Goal: Communication & Community: Answer question/provide support

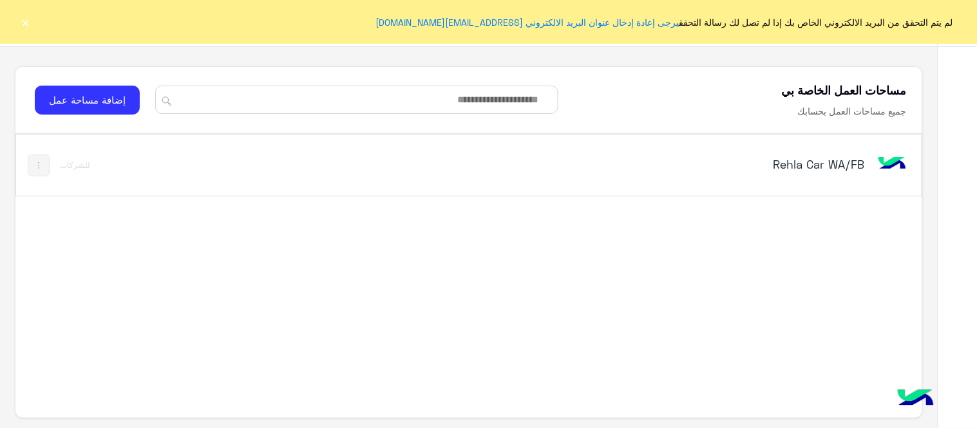
click at [797, 171] on h5 "Rehla Car WA/FB" at bounding box center [705, 163] width 317 height 15
click at [831, 170] on h5 "Rehla Car WA/FB" at bounding box center [705, 163] width 317 height 15
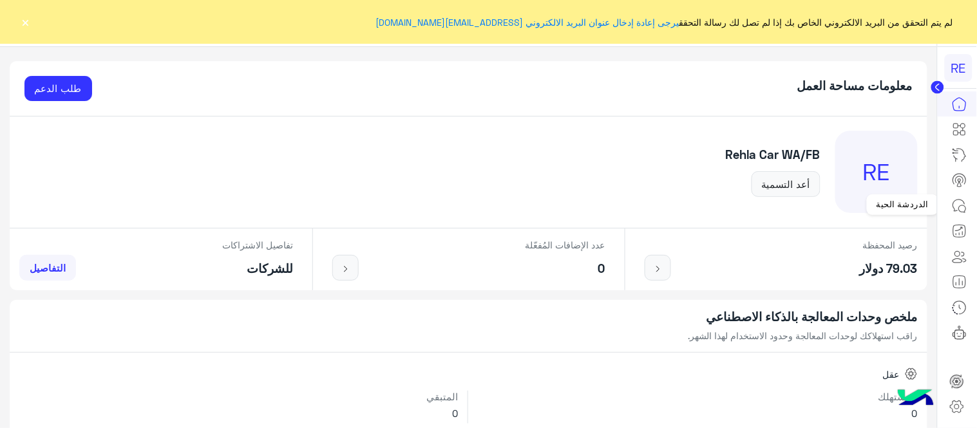
click at [962, 205] on icon at bounding box center [958, 205] width 15 height 15
click at [26, 26] on button "×" at bounding box center [25, 21] width 13 height 13
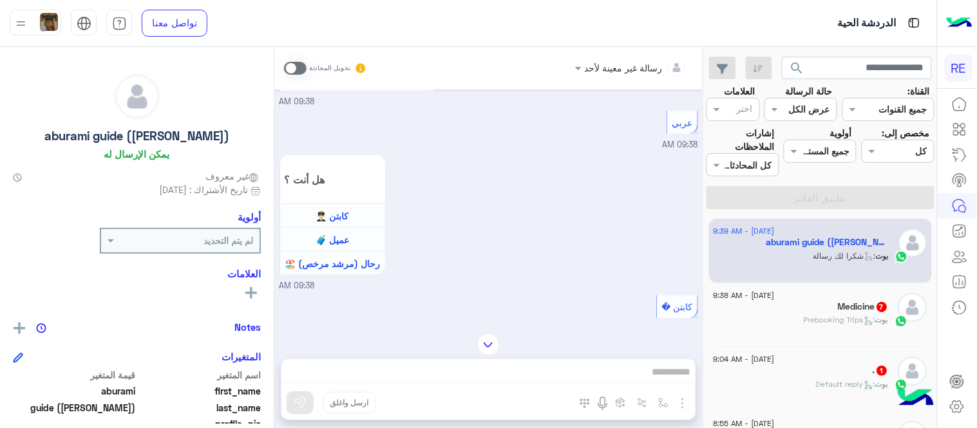
scroll to position [330, 0]
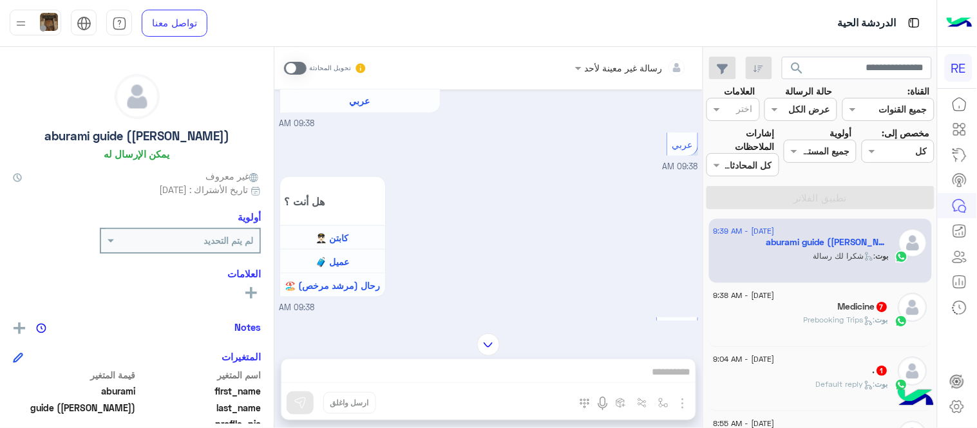
click at [295, 63] on span at bounding box center [295, 68] width 23 height 13
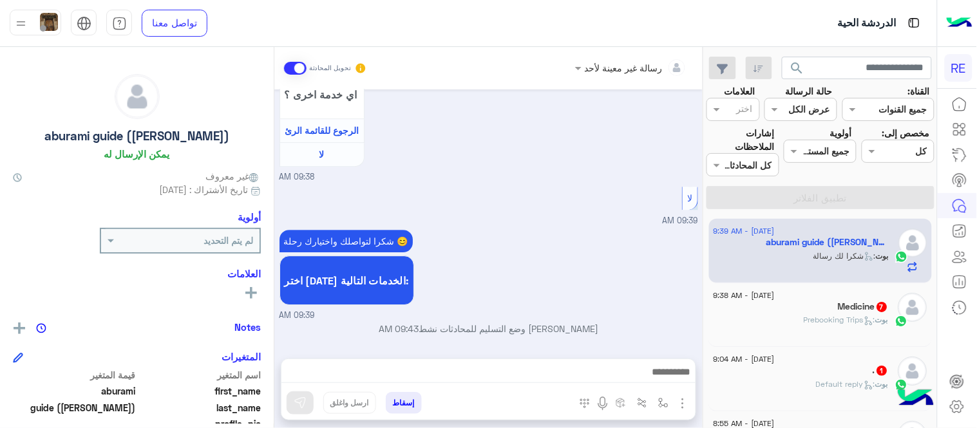
click at [814, 332] on div "بوت : Prebooking Trips" at bounding box center [800, 325] width 175 height 23
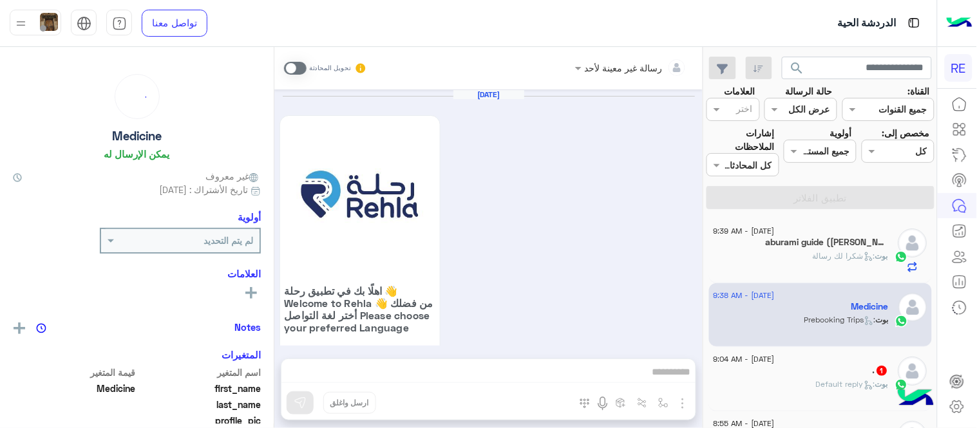
scroll to position [1130, 0]
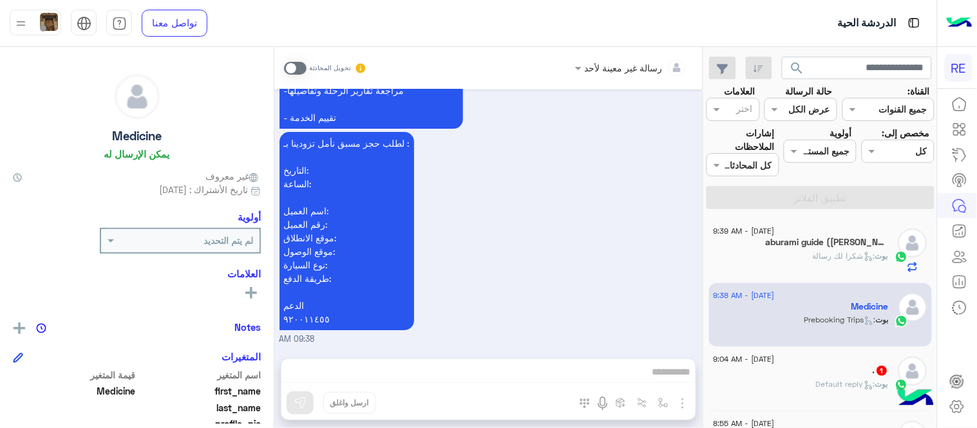
click at [294, 63] on span at bounding box center [295, 68] width 23 height 13
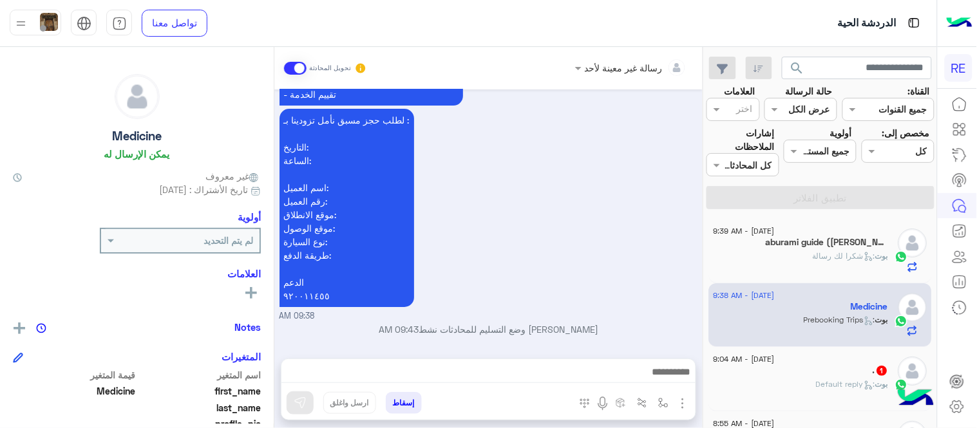
scroll to position [1154, 0]
click at [661, 402] on img "button" at bounding box center [663, 403] width 10 height 10
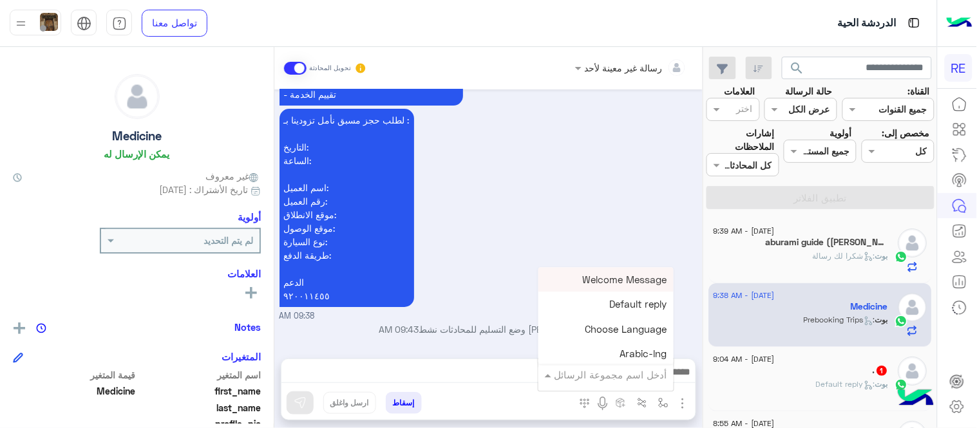
click at [628, 380] on input "text" at bounding box center [623, 375] width 87 height 15
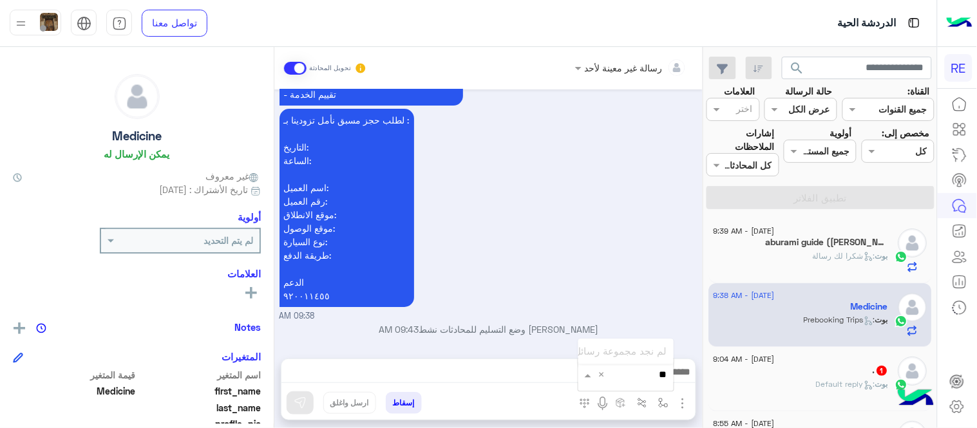
type input "*"
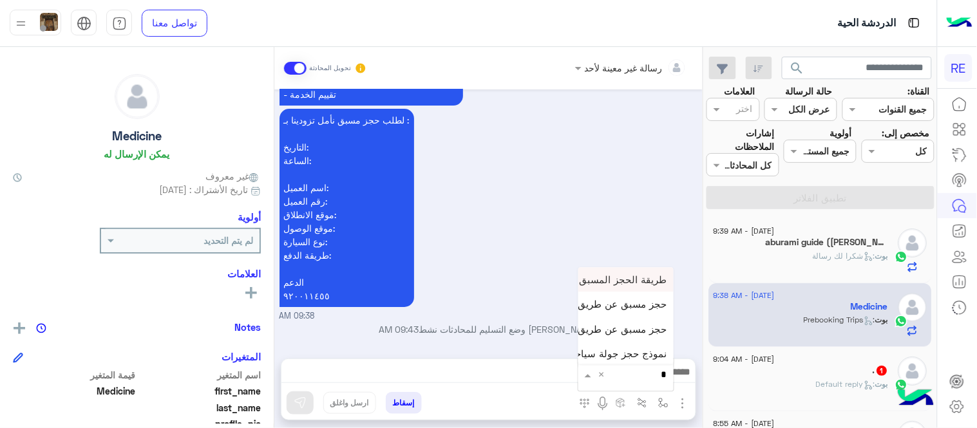
type input "**"
click at [619, 323] on span "حجز مسبق عن طريق التطبيق" at bounding box center [605, 329] width 124 height 12
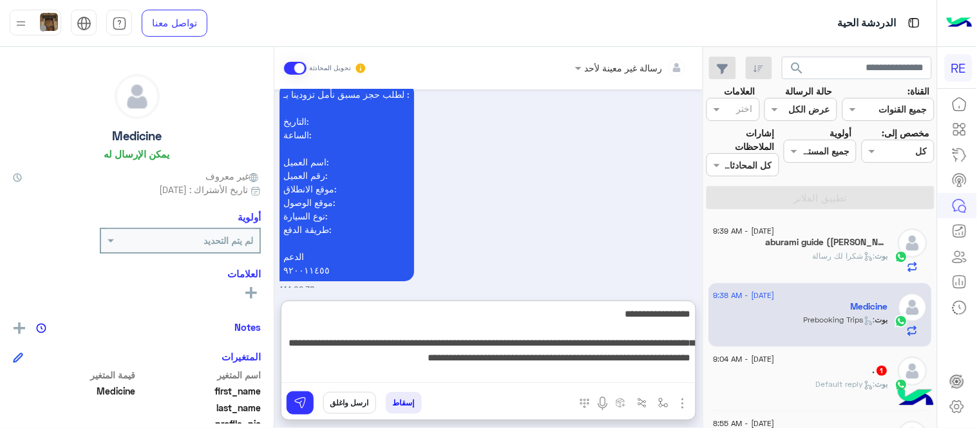
click at [305, 375] on textarea "**********" at bounding box center [488, 344] width 414 height 77
click at [346, 359] on textarea "**********" at bounding box center [488, 344] width 414 height 77
type textarea "**********"
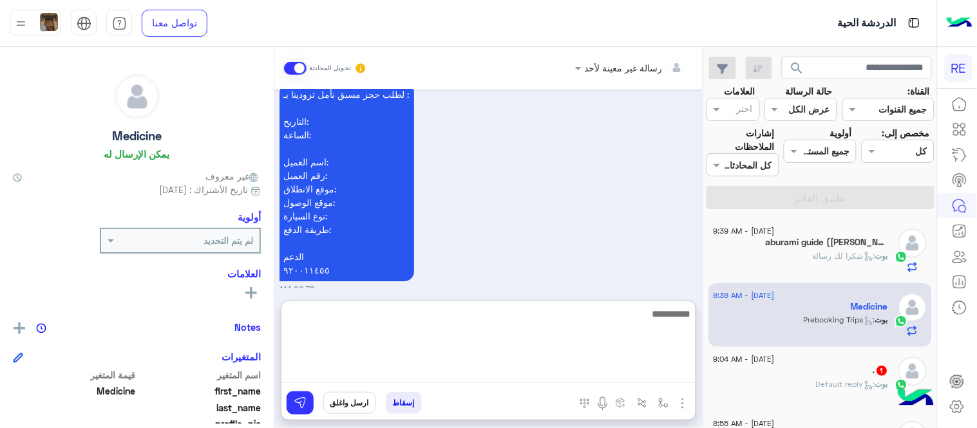
scroll to position [1320, 0]
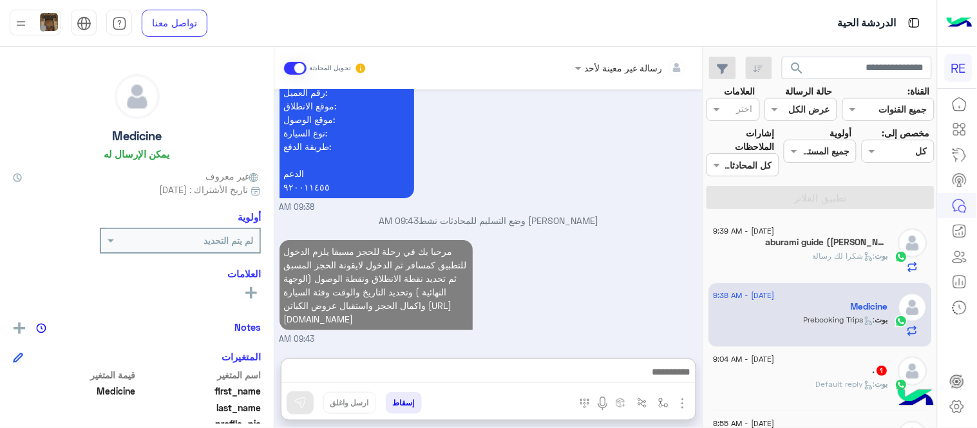
click at [555, 255] on div "مرحبا بك في رحلة للحجز مسبقا يلزم الدخول للتطبيق كمسافر ثم الدخول لايقونة الحجز…" at bounding box center [488, 291] width 418 height 109
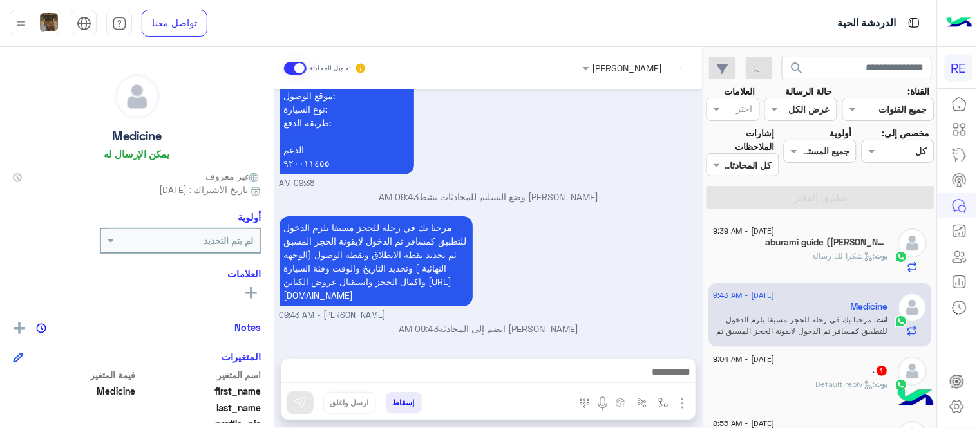
scroll to position [1286, 0]
click at [823, 377] on div ". 1" at bounding box center [800, 372] width 175 height 14
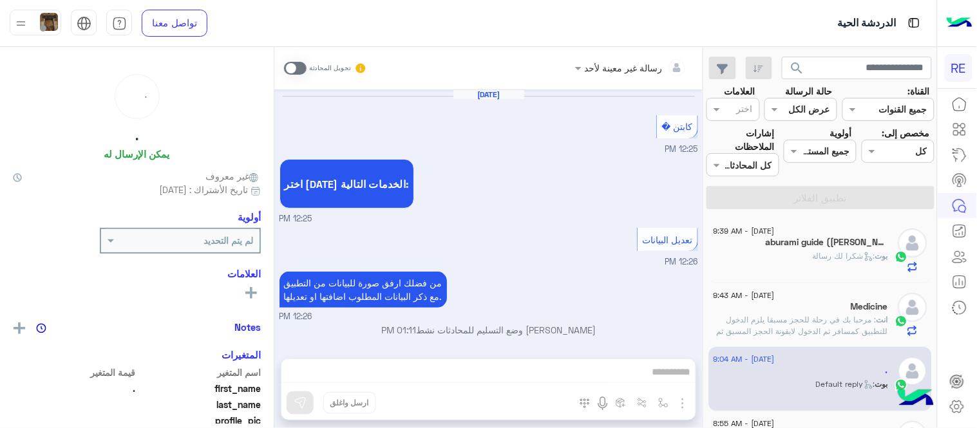
scroll to position [232, 0]
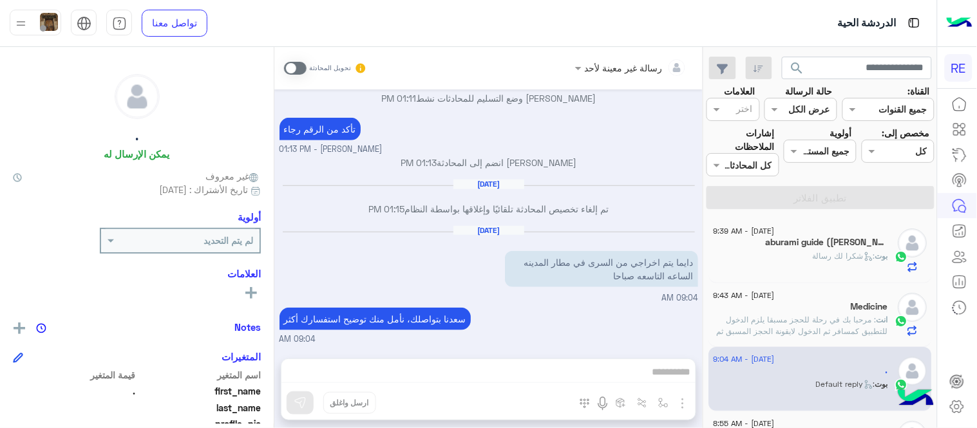
click at [293, 64] on span at bounding box center [295, 68] width 23 height 13
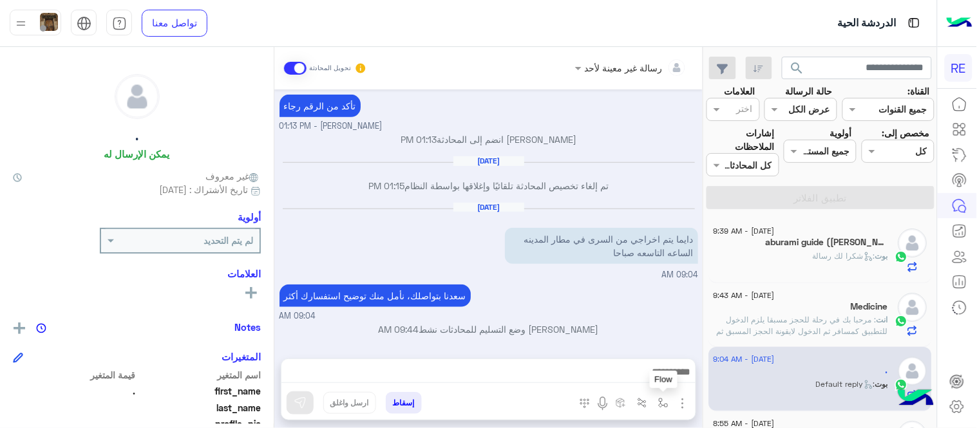
click at [664, 402] on img "button" at bounding box center [663, 403] width 10 height 10
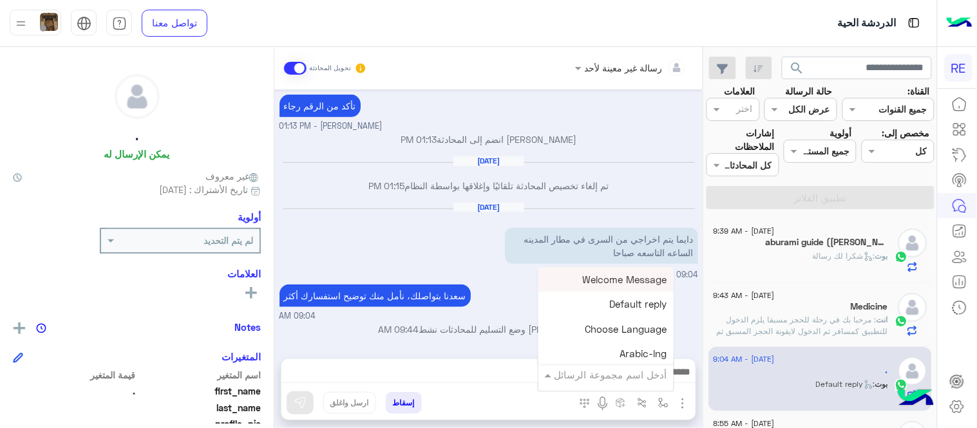
click at [617, 383] on div "أدخل اسم مجموعة الرسائل" at bounding box center [605, 374] width 135 height 23
type input "****"
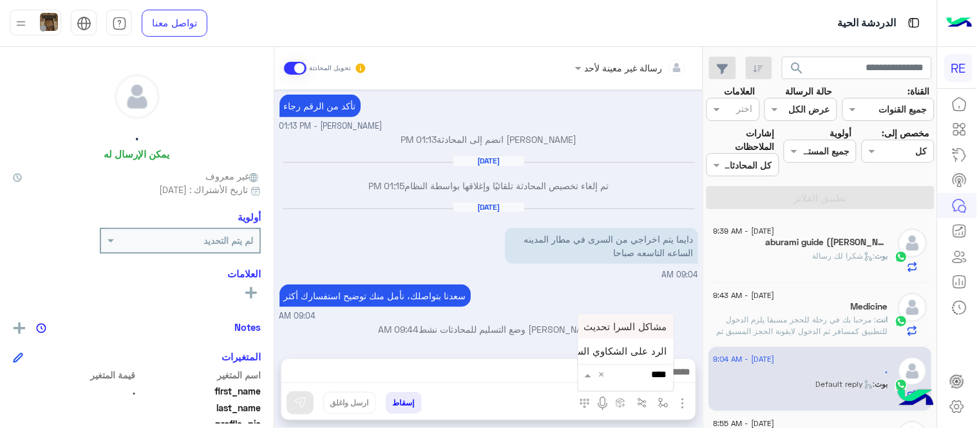
click at [619, 317] on div "مشاكل السرا تحديث" at bounding box center [625, 326] width 95 height 24
type textarea "**********"
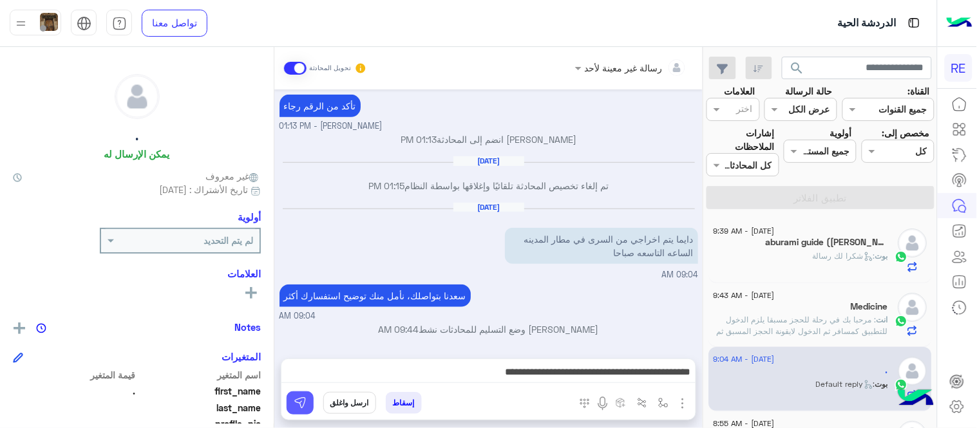
click at [301, 400] on img at bounding box center [300, 403] width 13 height 13
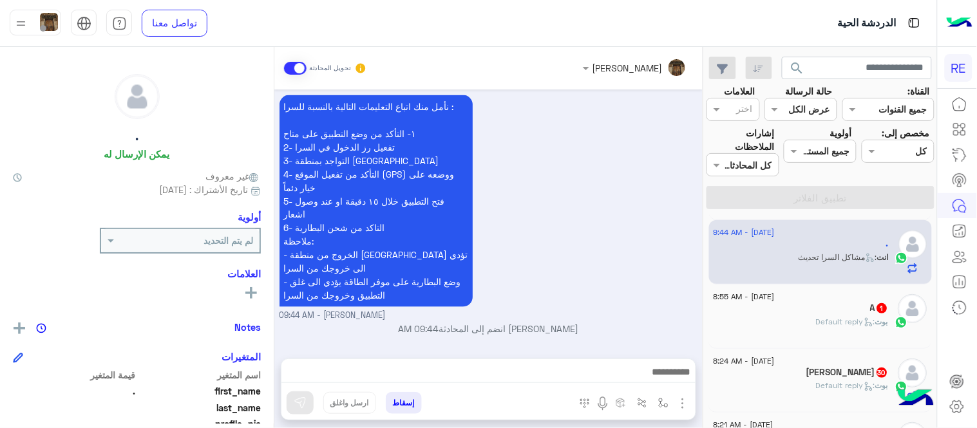
scroll to position [136, 0]
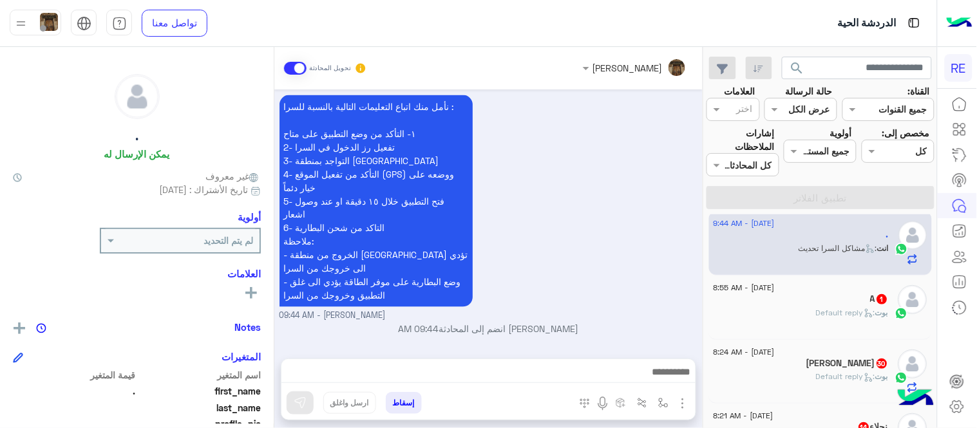
click at [798, 307] on div "[PERSON_NAME] : Default reply" at bounding box center [800, 318] width 175 height 23
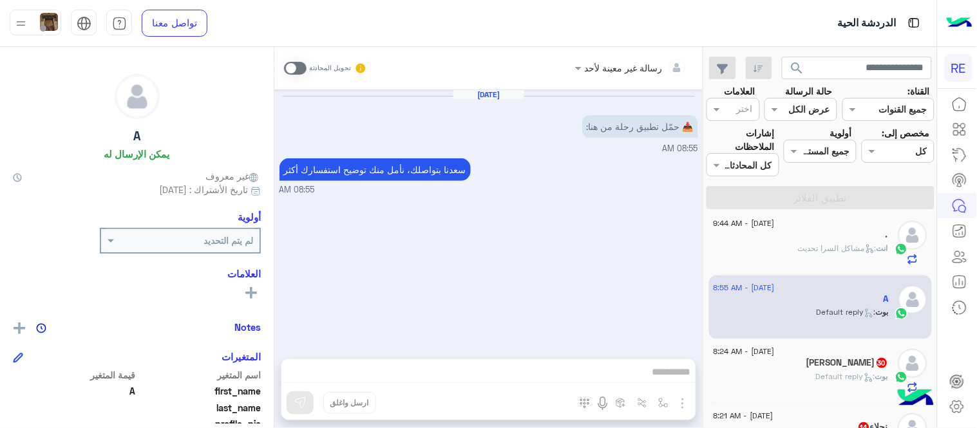
click at [294, 70] on span at bounding box center [295, 68] width 23 height 13
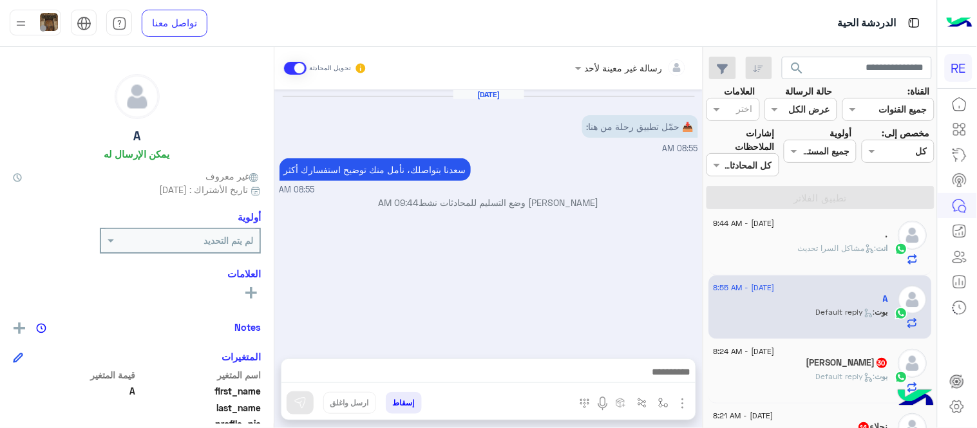
click at [427, 362] on div at bounding box center [488, 375] width 414 height 32
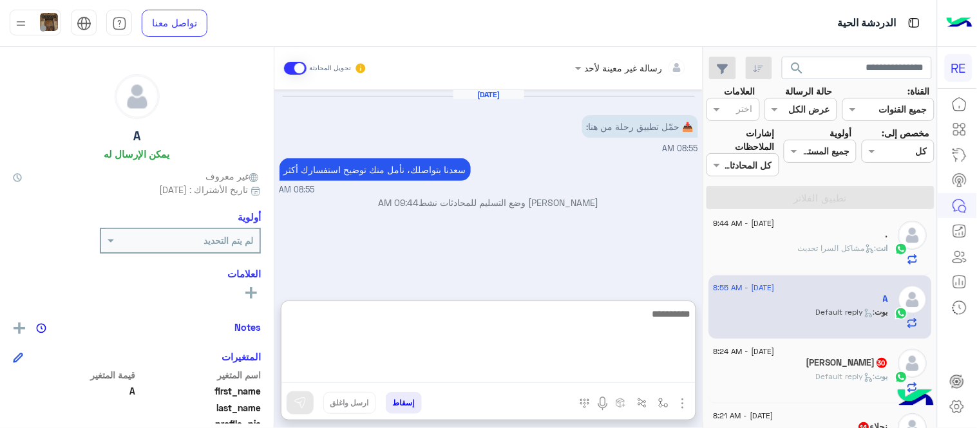
click at [428, 365] on textarea at bounding box center [488, 344] width 414 height 77
paste textarea "**********"
type textarea "**********"
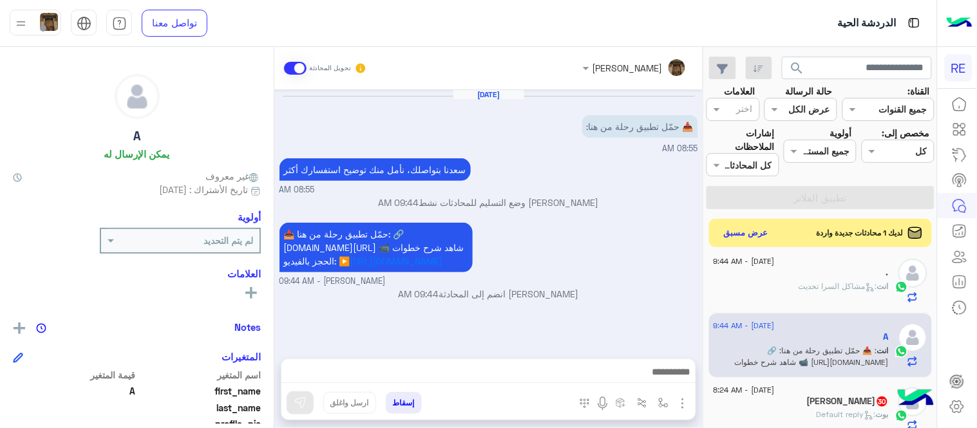
click at [641, 185] on div "[DATE] 📥 حمّل تطبيق رحلة من هنا: 08:55 AM [PERSON_NAME] بتواصلك، نأمل منك توضيح…" at bounding box center [488, 217] width 428 height 256
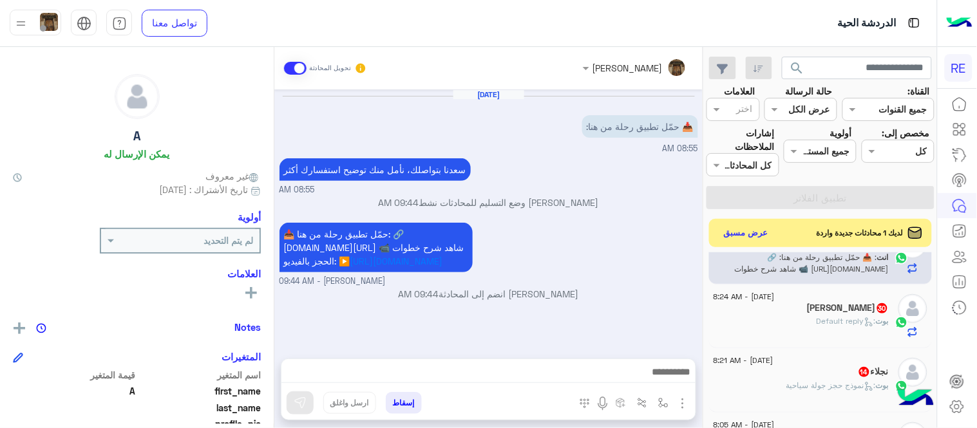
click at [773, 318] on div "[PERSON_NAME] : Default reply" at bounding box center [800, 326] width 175 height 23
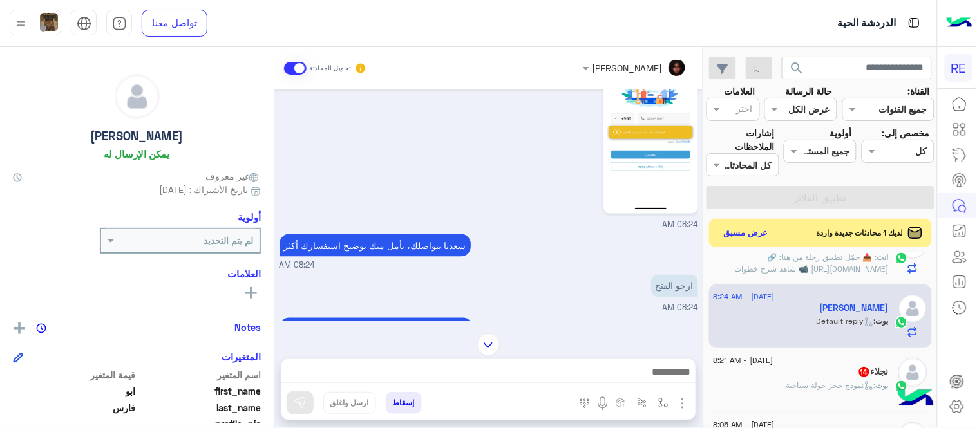
scroll to position [458, 0]
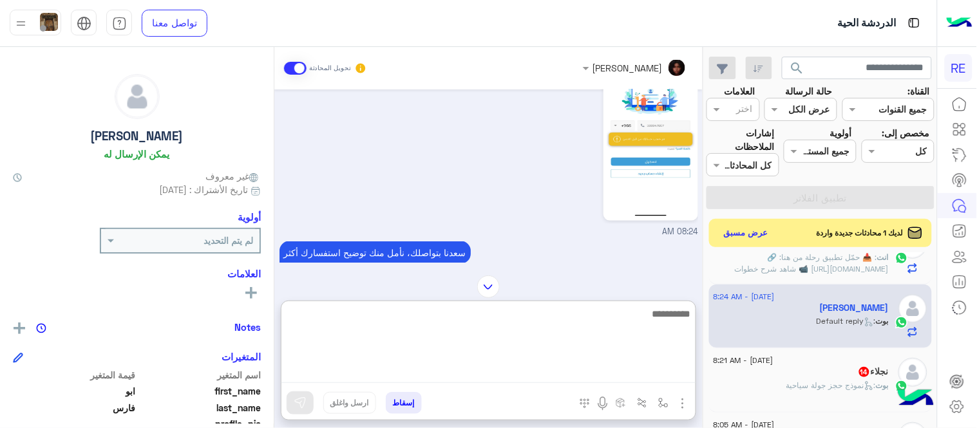
click at [478, 367] on textarea at bounding box center [488, 344] width 414 height 77
type textarea "**********"
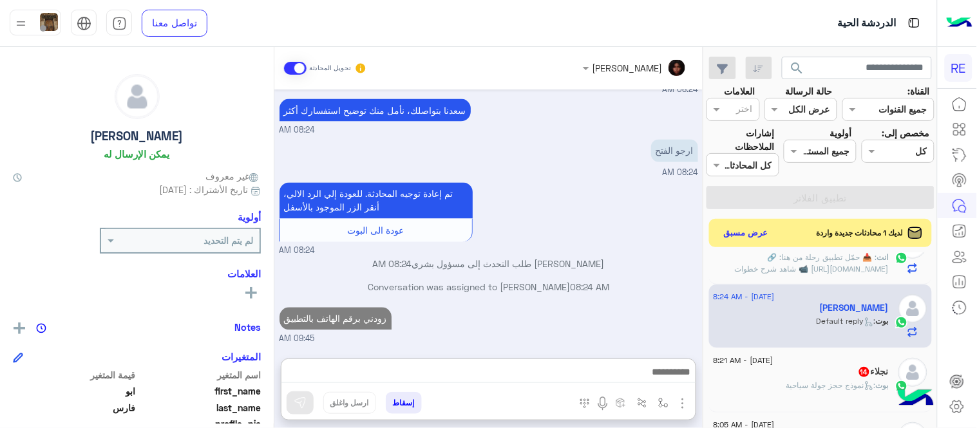
click at [586, 299] on div "[PERSON_NAME] تحويل المحادثة [DATE] شكاوى 08:23 AM فضلا اختر نوع الشكوى ماليه ت…" at bounding box center [488, 240] width 428 height 386
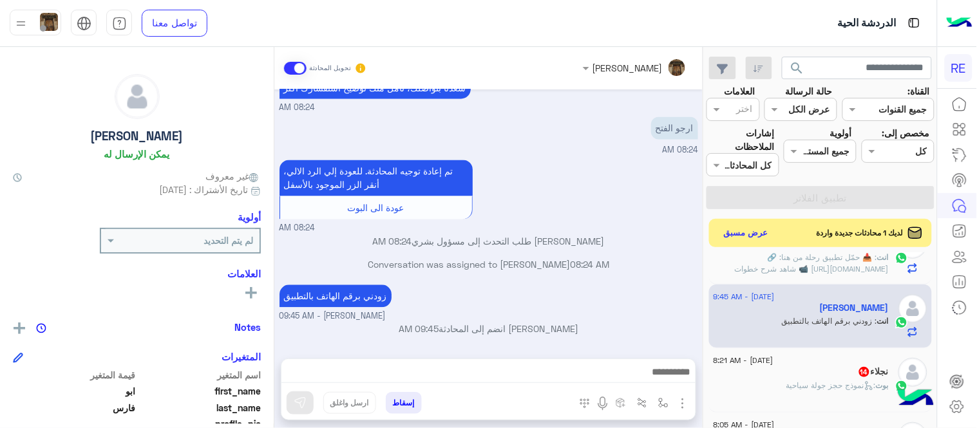
click at [836, 385] on span ": نموذج حجز جولة سياحية" at bounding box center [830, 385] width 89 height 10
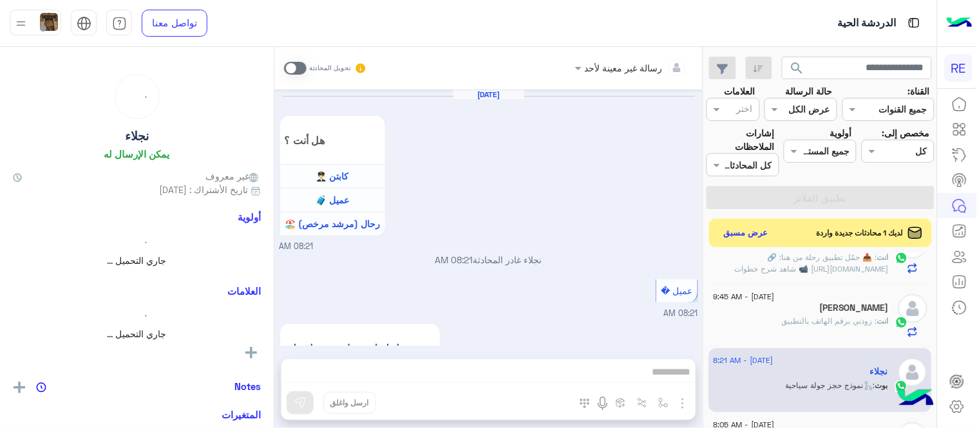
scroll to position [1004, 0]
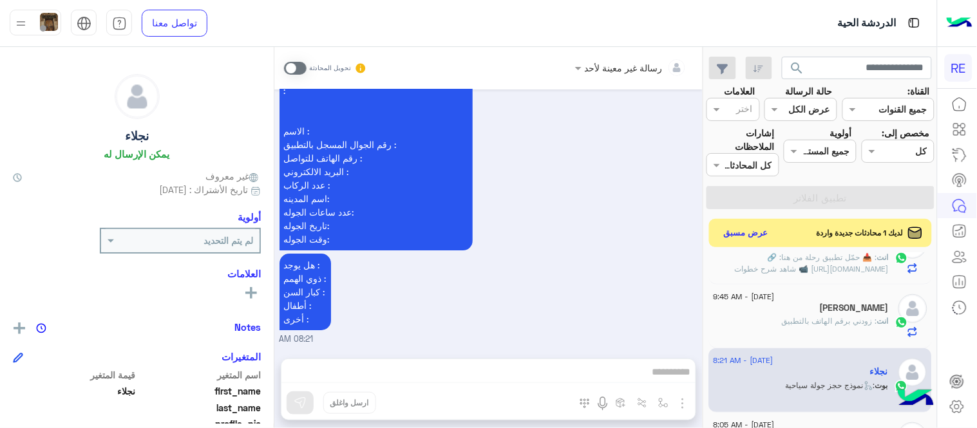
click at [293, 62] on span at bounding box center [295, 68] width 23 height 13
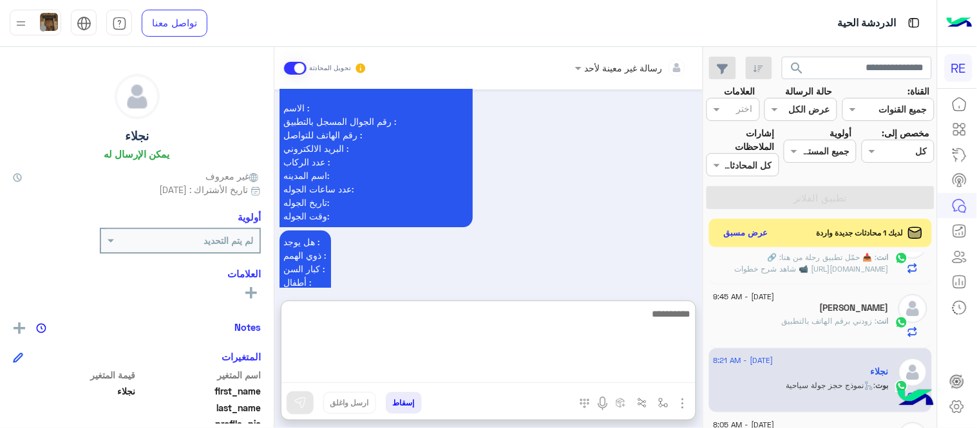
click at [518, 377] on textarea at bounding box center [488, 344] width 414 height 77
type textarea "**********"
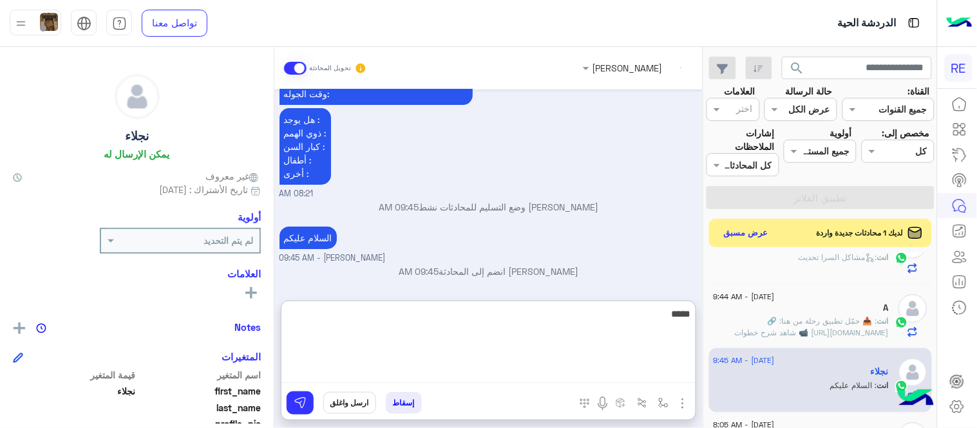
scroll to position [230, 0]
type textarea "**********"
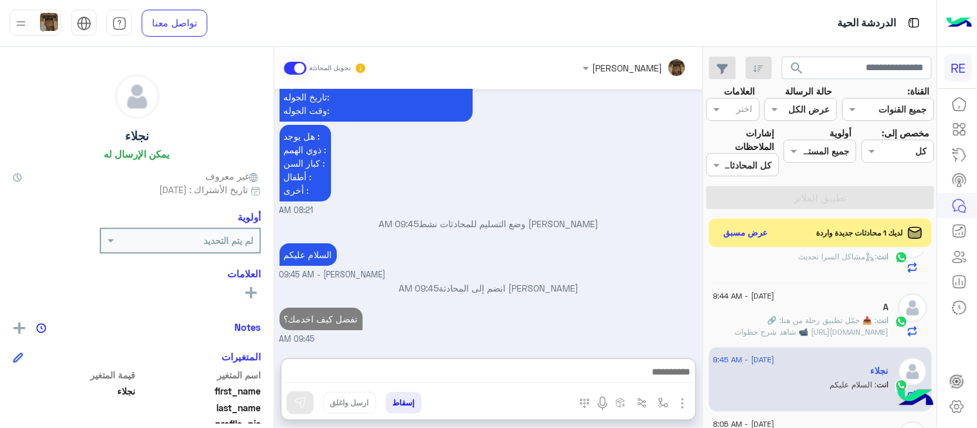
click at [588, 229] on div "[DATE] هل أنت ؟ كابتن 👨🏻‍✈️ عميل 🧳 رحال (مرشد مرخص) 🏖️ 08:21 AM نجلاء غادر المح…" at bounding box center [488, 217] width 428 height 256
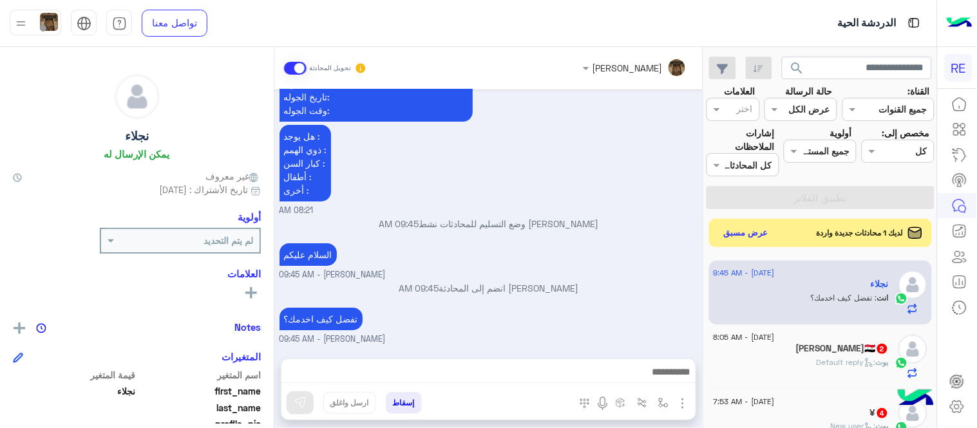
scroll to position [327, 0]
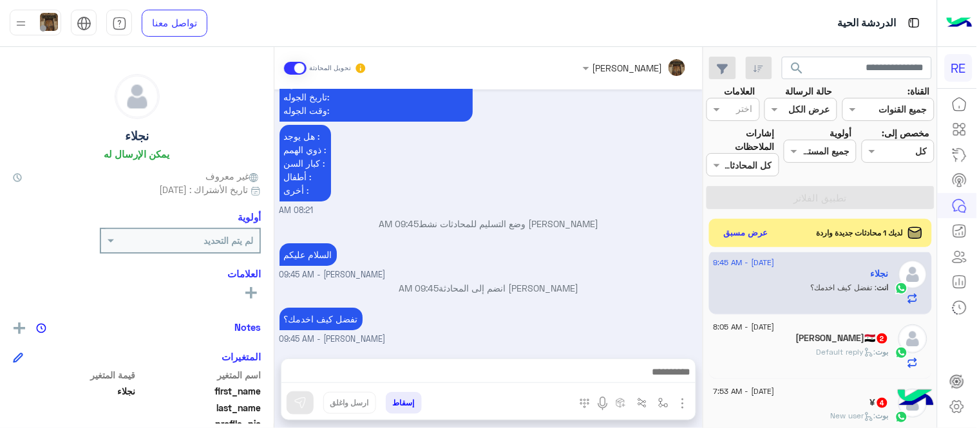
click at [794, 329] on div "[DATE] - 8:05 AM" at bounding box center [800, 328] width 175 height 8
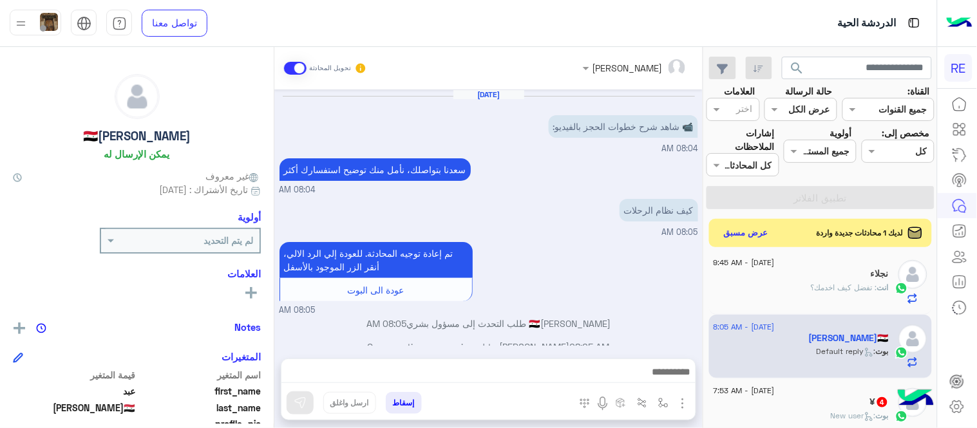
scroll to position [17, 0]
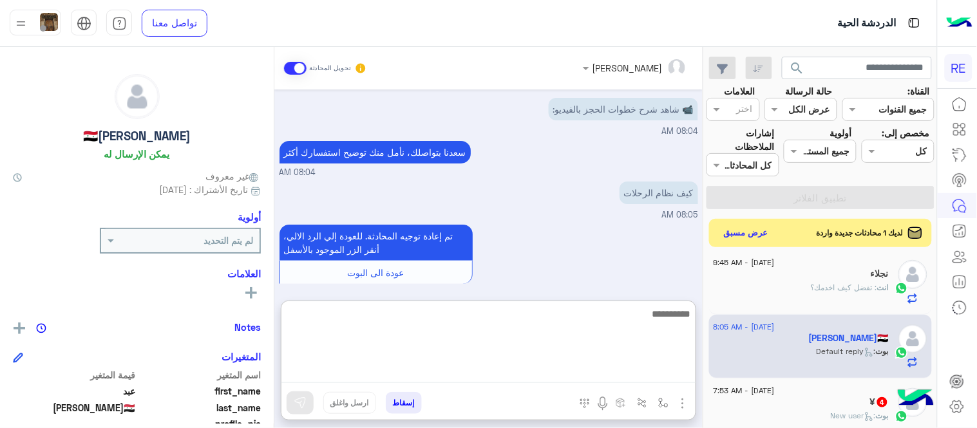
click at [389, 377] on textarea at bounding box center [488, 344] width 414 height 77
paste textarea "**********"
type textarea "**********"
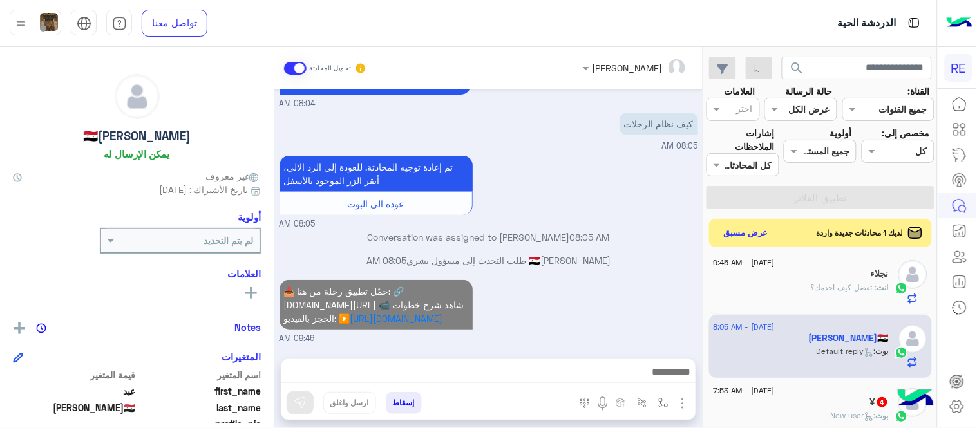
scroll to position [113, 0]
click at [576, 277] on div "📥 حمّل تطبيق رحلة من هنا: 🔗 [DOMAIN_NAME][URL] 📹 شاهد شرح خطوات الحجز بالفيديو:…" at bounding box center [488, 311] width 418 height 68
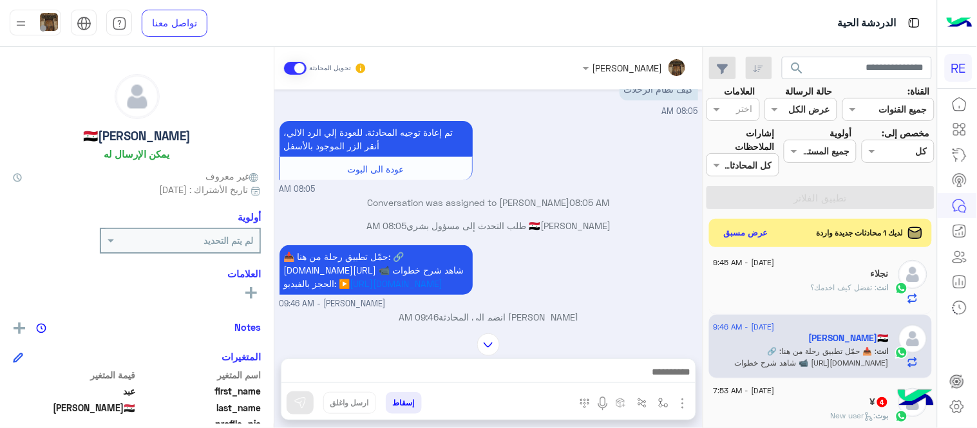
scroll to position [136, 0]
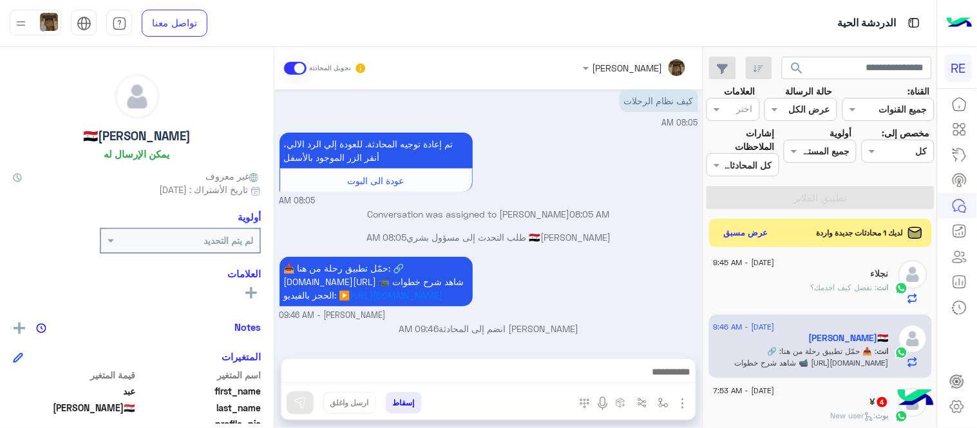
click at [815, 395] on div "[DATE] - 7:53 AM" at bounding box center [800, 392] width 175 height 8
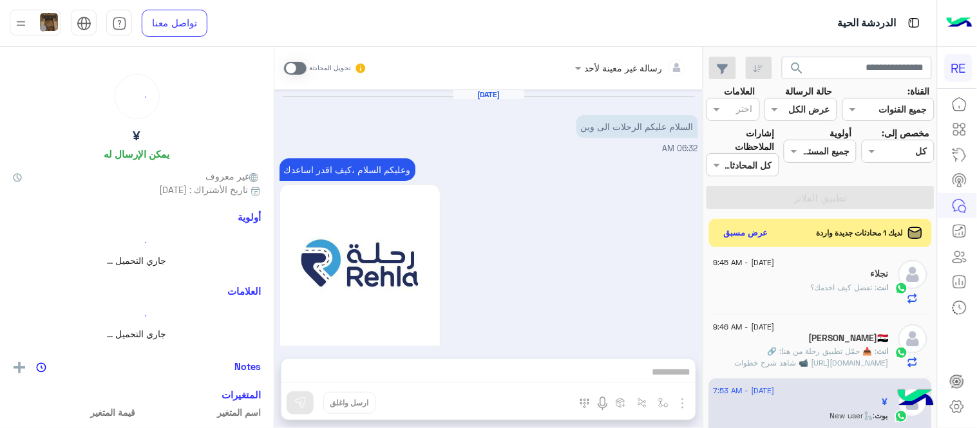
scroll to position [700, 0]
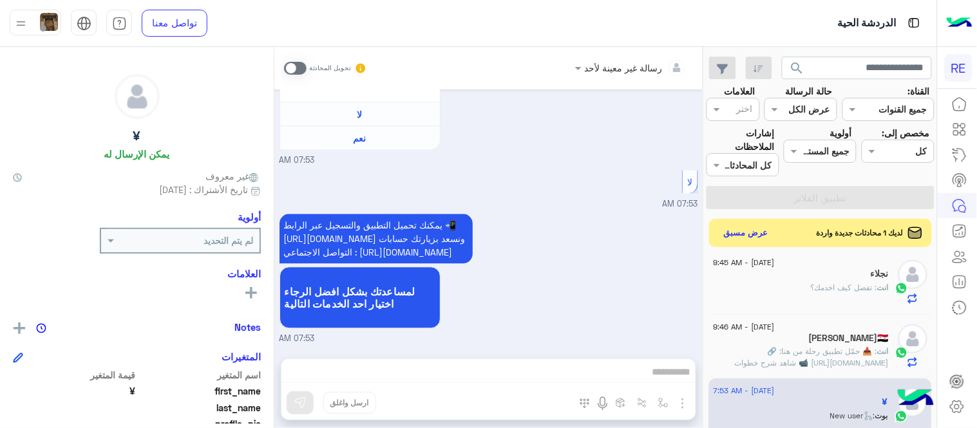
click at [793, 303] on div "انت : تفضل كيف اخدمك؟" at bounding box center [800, 293] width 175 height 23
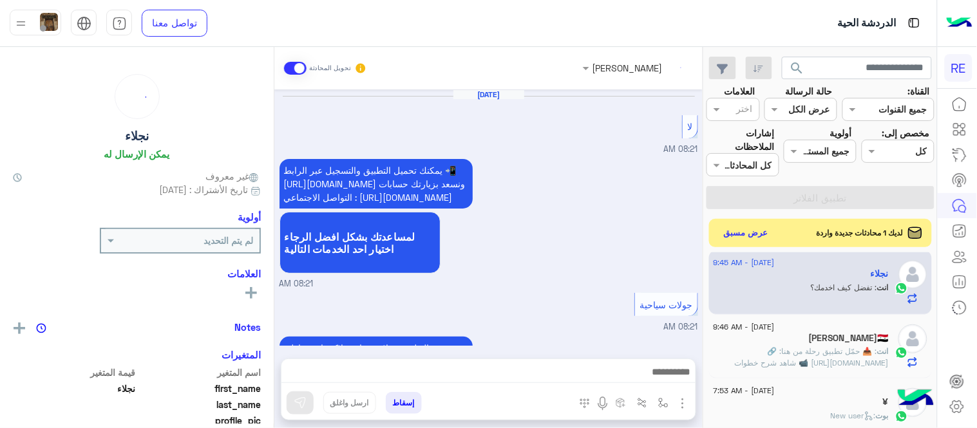
scroll to position [796, 0]
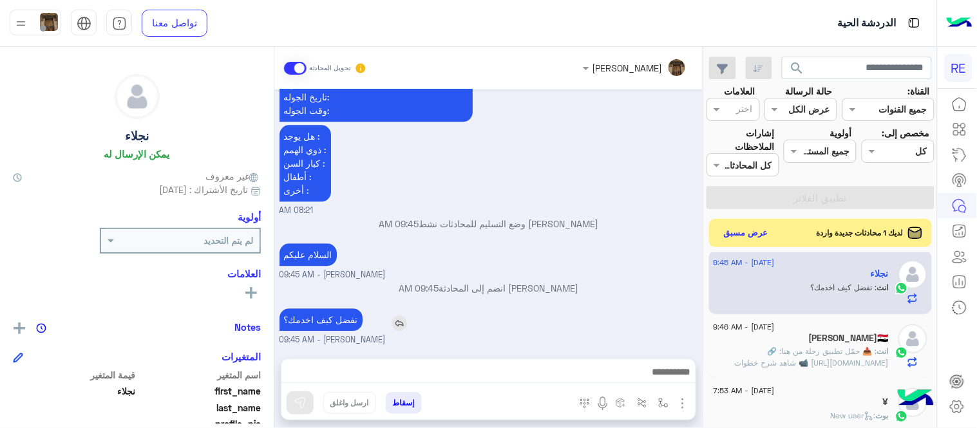
click at [335, 323] on p "تفضل كيف اخدمك؟" at bounding box center [320, 319] width 83 height 23
copy app-msgs-text
click at [774, 387] on span "[DATE] - 7:53 AM" at bounding box center [743, 391] width 61 height 12
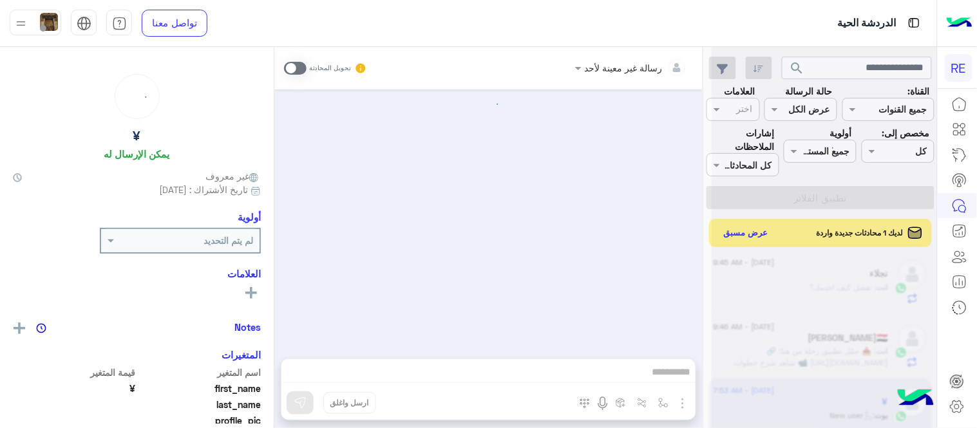
scroll to position [700, 0]
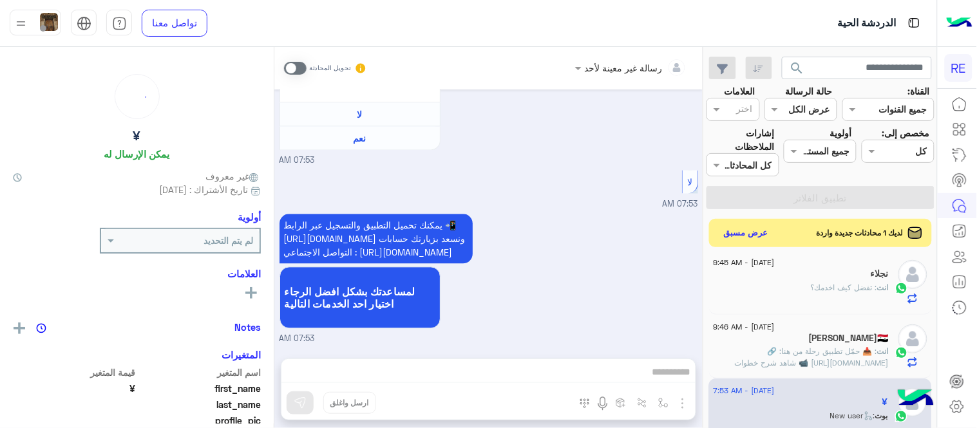
click at [286, 62] on span at bounding box center [295, 68] width 23 height 13
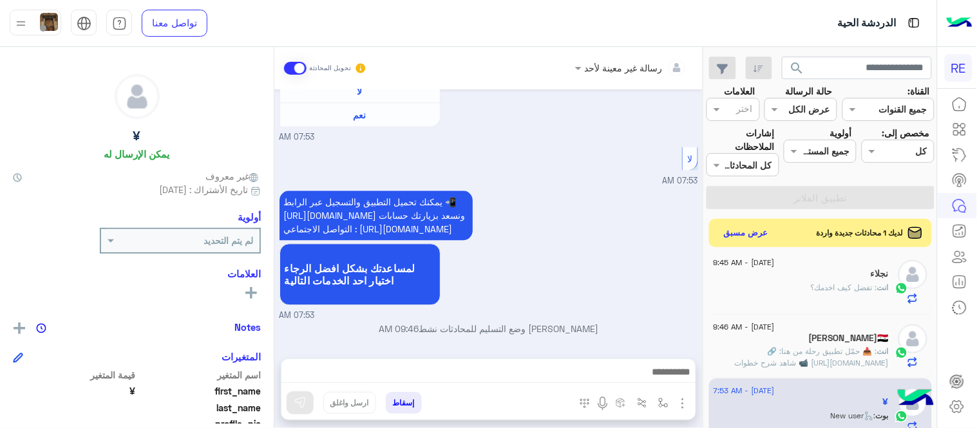
scroll to position [724, 0]
click at [465, 384] on div at bounding box center [488, 375] width 414 height 32
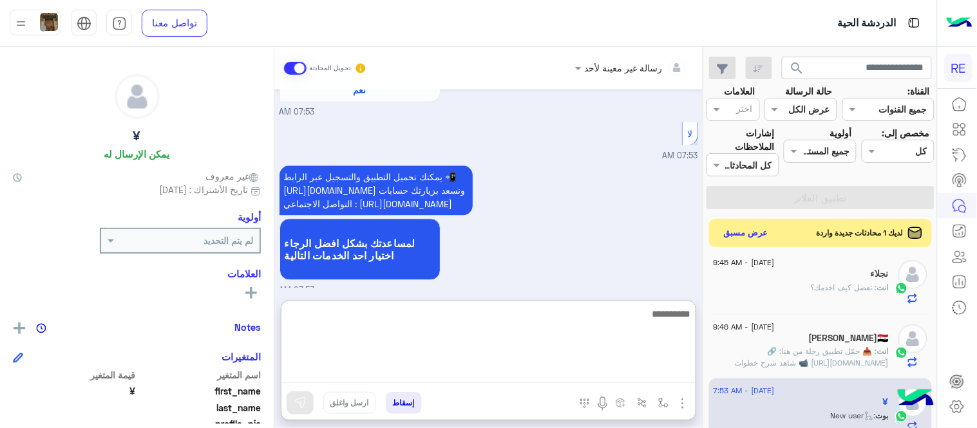
click at [453, 371] on textarea at bounding box center [488, 344] width 414 height 77
paste textarea "**********"
type textarea "**********"
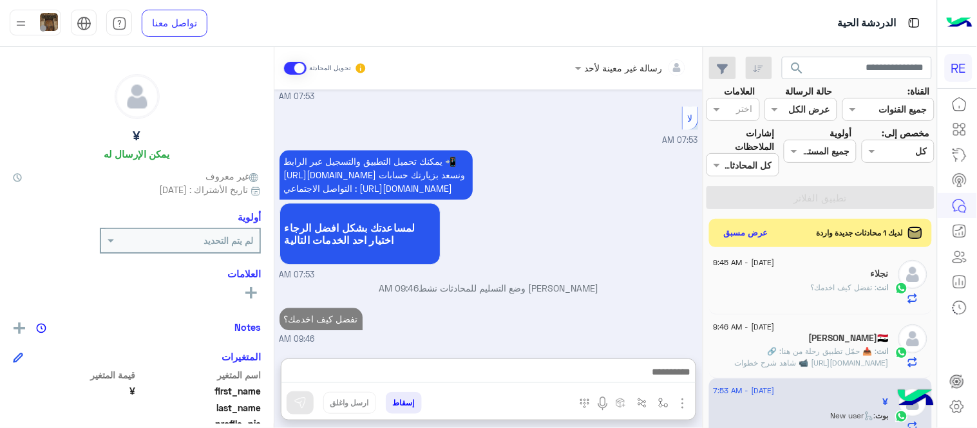
click at [624, 273] on div "[DATE] السلام عليكم الرحلات الى وين 06:32 AM وعليكم السلام ،كيف اقدر اساعدك اهل…" at bounding box center [488, 217] width 428 height 256
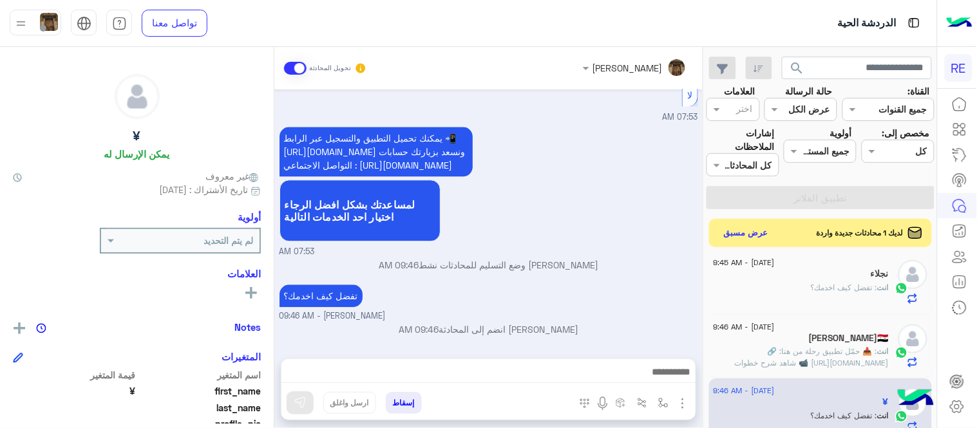
click at [708, 310] on div "[DATE] - 9:45 AM [PERSON_NAME] 1 ابو : 0599947807 [DATE] - 9:39 AM aburami guid…" at bounding box center [820, 342] width 233 height 181
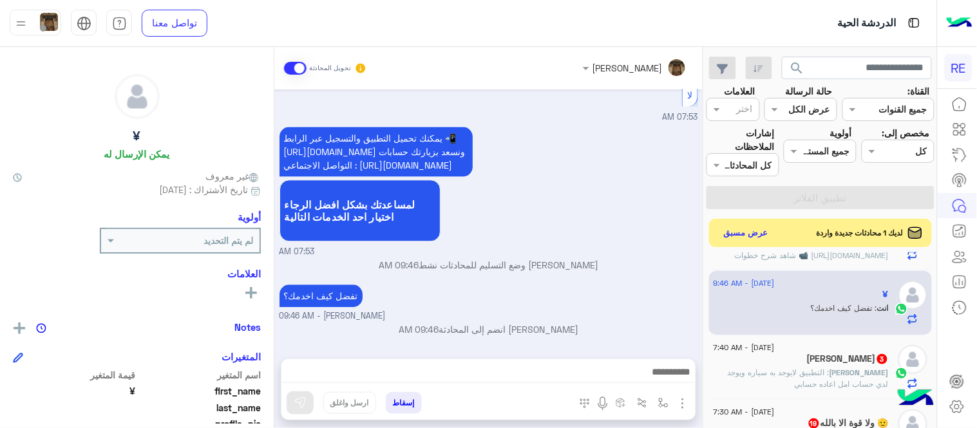
scroll to position [465, 0]
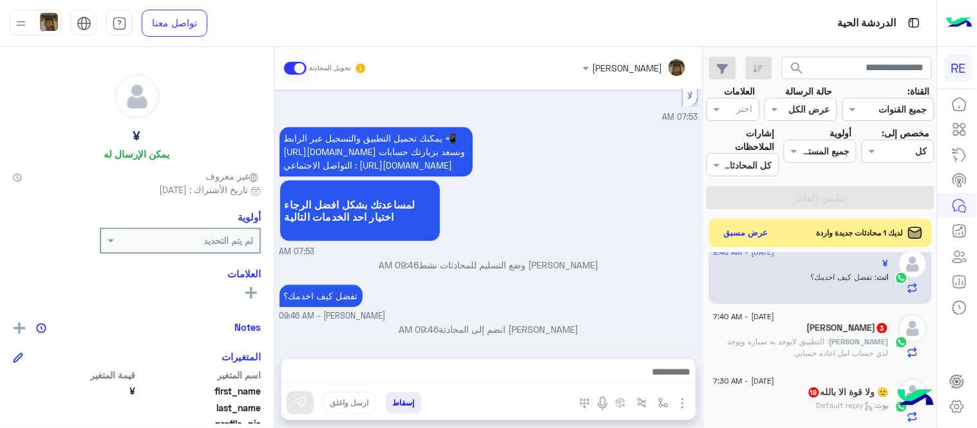
click at [800, 351] on p "[PERSON_NAME] : التطبيق لايوجد به سياره ويوجد لدي حساب امل اعاده حسابي" at bounding box center [800, 347] width 175 height 23
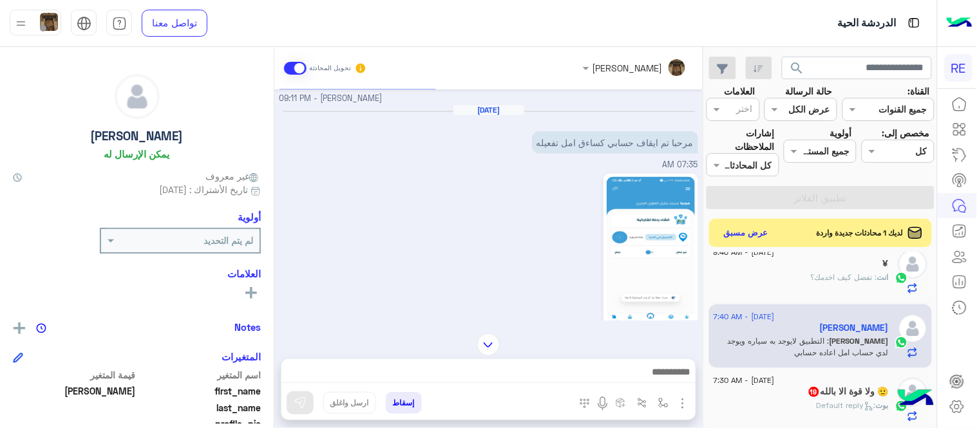
scroll to position [608, 0]
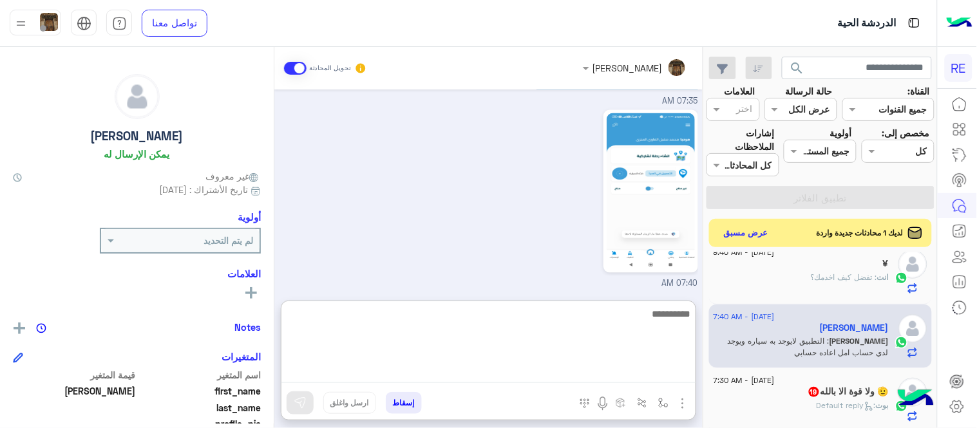
click at [426, 375] on textarea at bounding box center [488, 344] width 414 height 77
type textarea "**********"
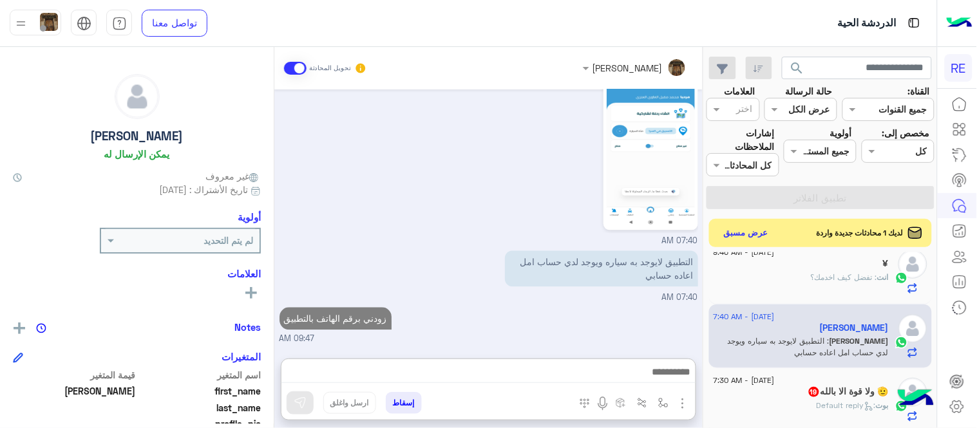
click at [557, 279] on div "[DATE] القو خاصة للسيارات السيدان 4 ركاب بين المدن خاصة للسيارات الصغيرة والعائ…" at bounding box center [488, 217] width 428 height 256
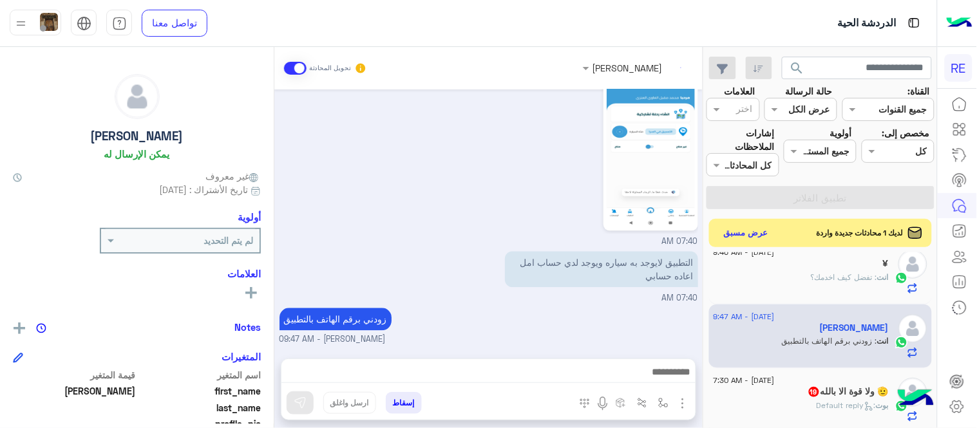
click at [760, 395] on div "🫡 ولا قوة الا ب[DEMOGRAPHIC_DATA] 19" at bounding box center [800, 393] width 175 height 14
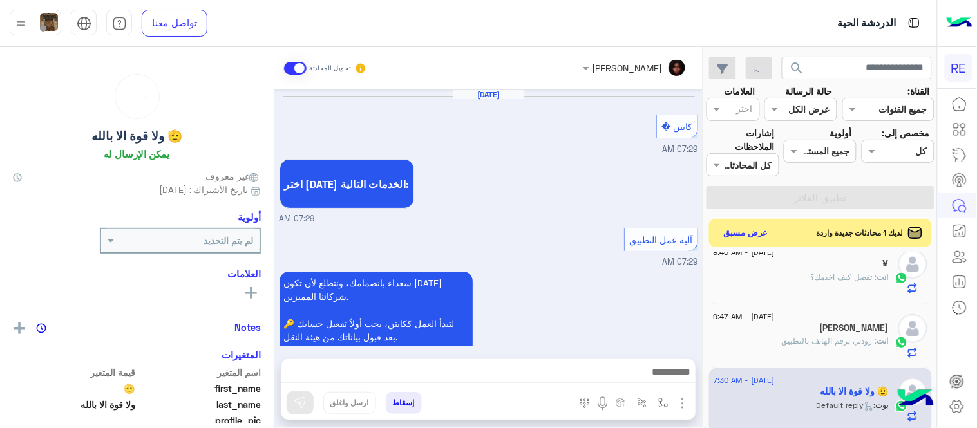
scroll to position [868, 0]
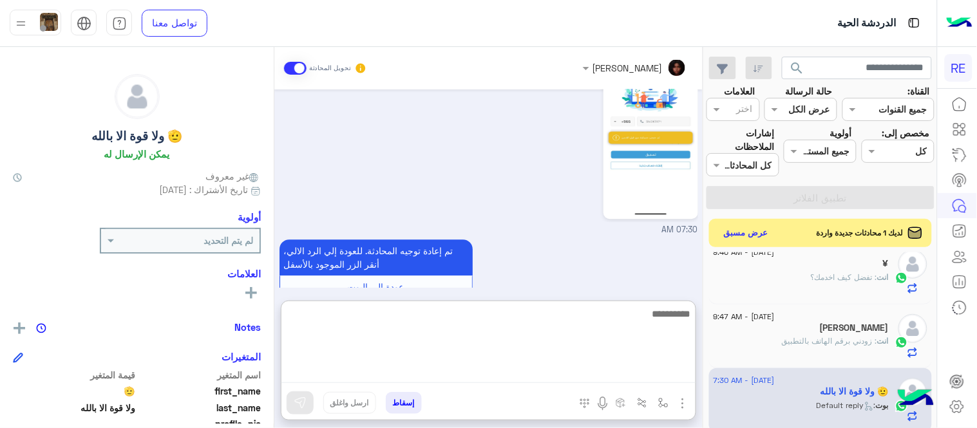
click at [473, 380] on textarea at bounding box center [488, 344] width 414 height 77
type textarea "**********"
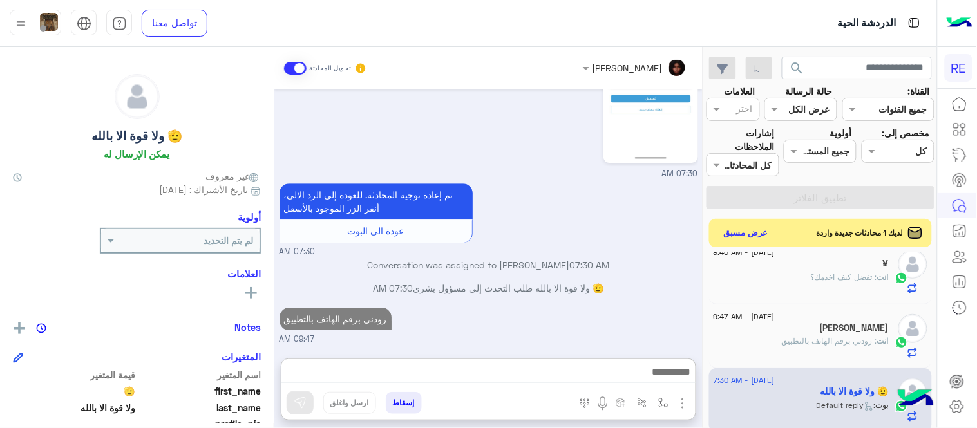
click at [587, 297] on div "[PERSON_NAME] تحويل المحادثة [DATE] كابتن � 07:29 AM اختر [DATE] الخدمات التالي…" at bounding box center [488, 240] width 428 height 386
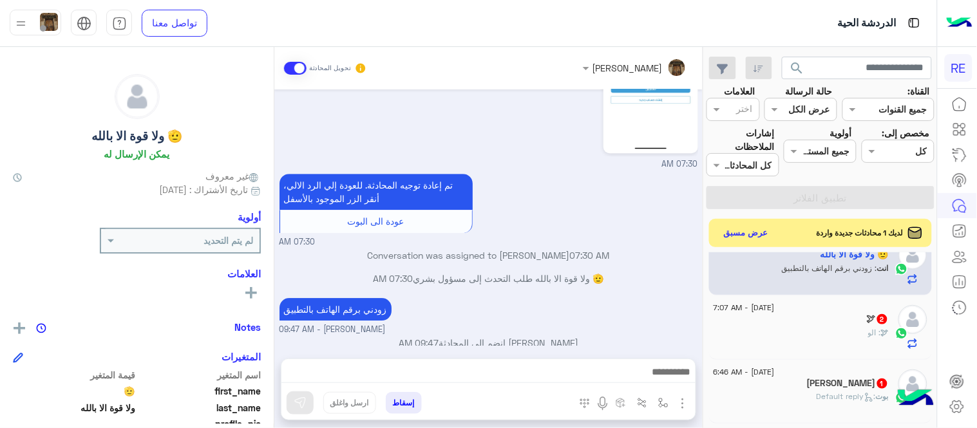
scroll to position [613, 0]
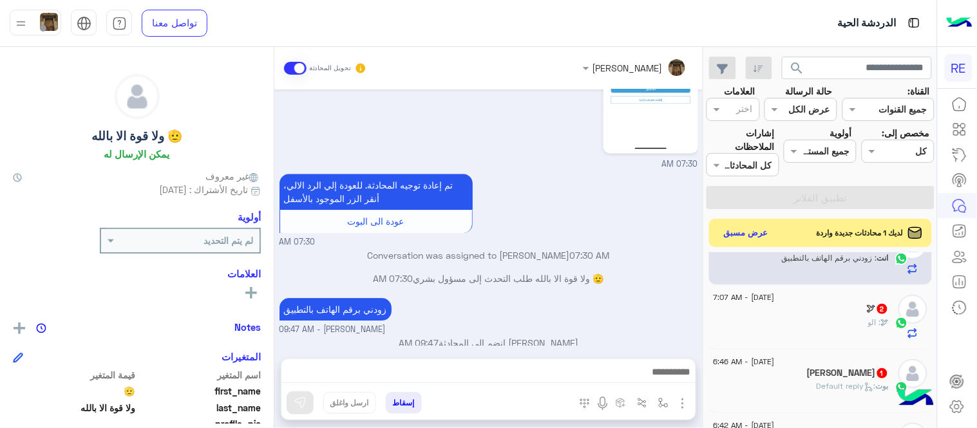
click at [803, 327] on div "🕊 : الو" at bounding box center [800, 328] width 175 height 23
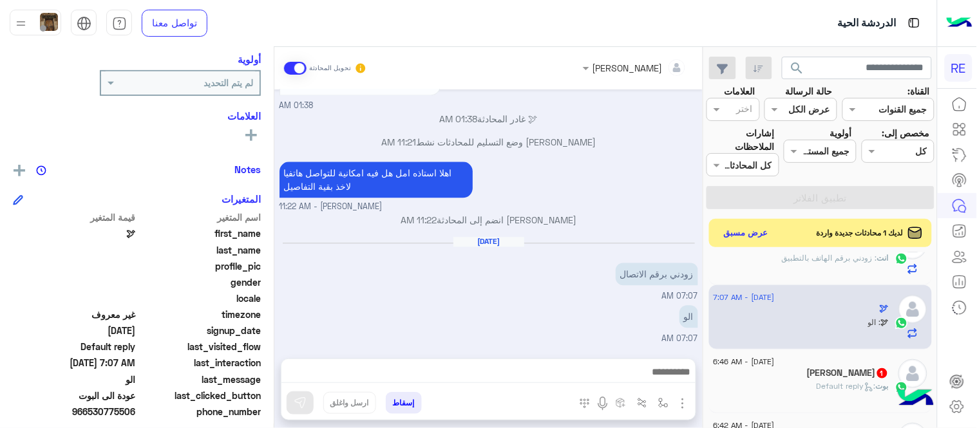
scroll to position [264, 0]
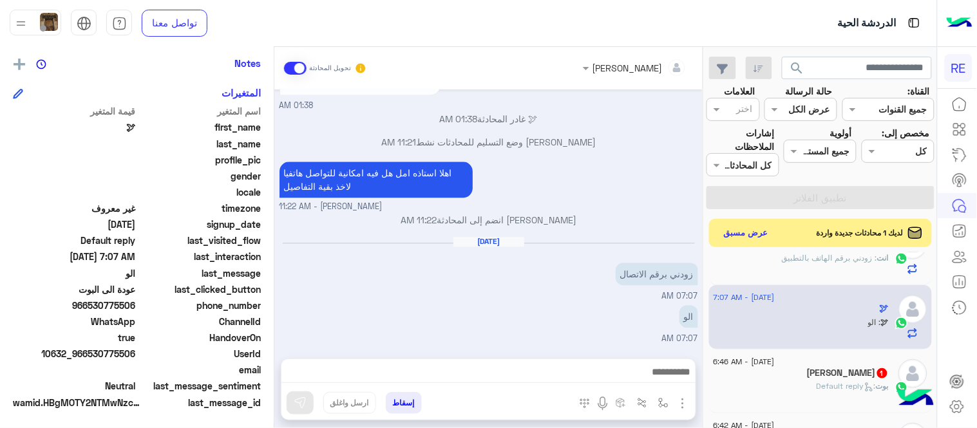
click at [88, 304] on span "966530775506" at bounding box center [74, 306] width 123 height 14
copy span "966530775506"
click at [599, 260] on div "زودني برقم الاتصال" at bounding box center [620, 273] width 156 height 29
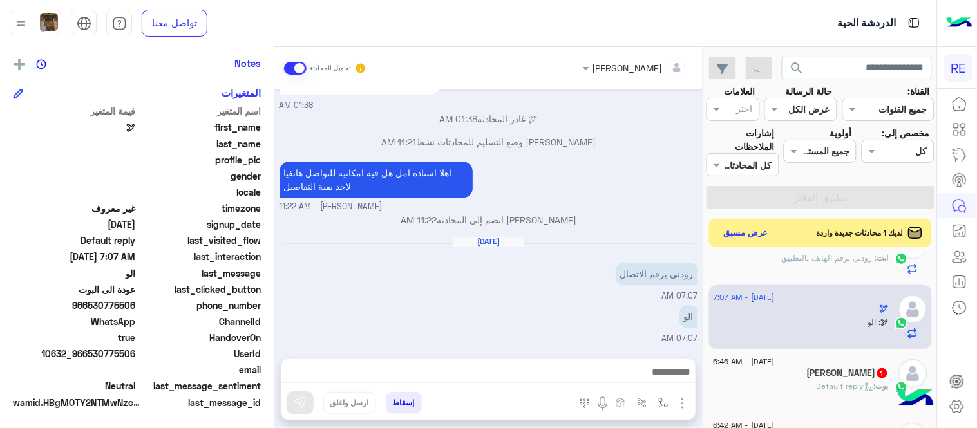
click at [807, 371] on h5 "[PERSON_NAME] 1" at bounding box center [848, 373] width 82 height 11
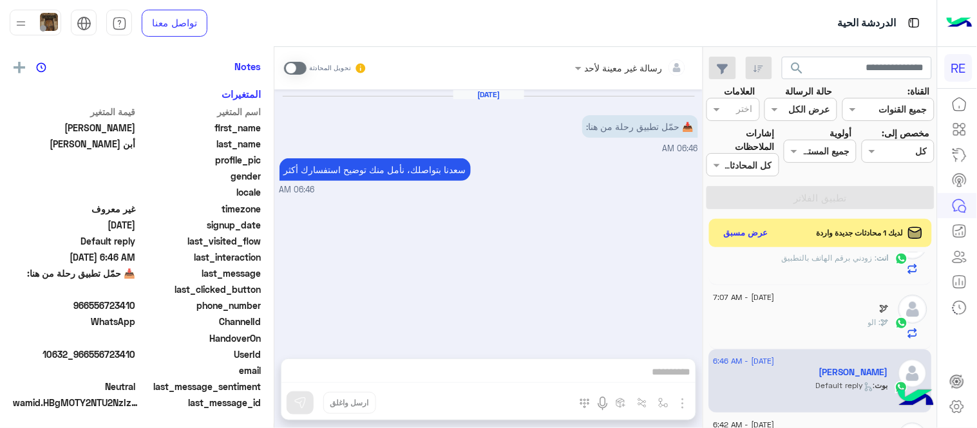
scroll to position [264, 0]
click at [301, 66] on span at bounding box center [295, 68] width 23 height 13
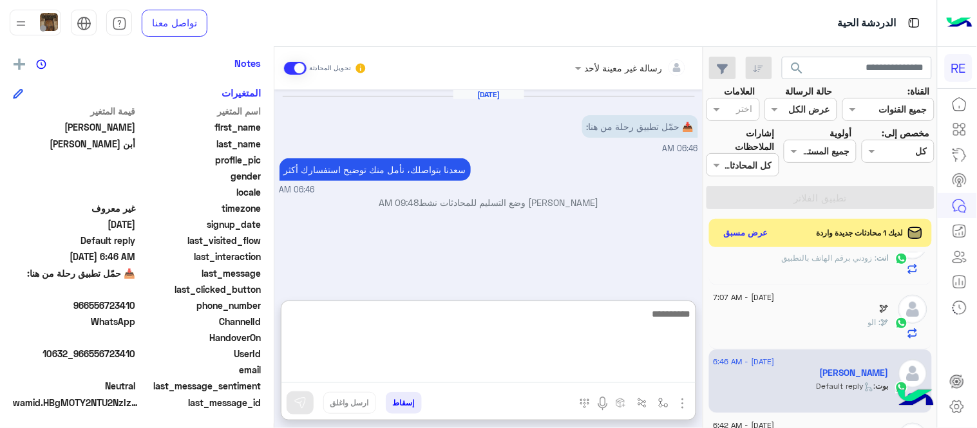
click at [436, 375] on textarea at bounding box center [488, 344] width 414 height 77
paste textarea "**********"
type textarea "**********"
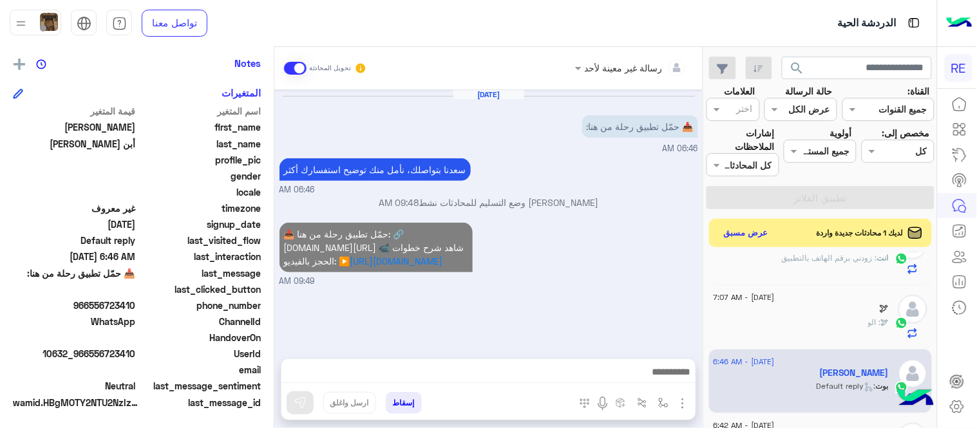
click at [607, 238] on div "[DATE] 📥 حمّل تطبيق رحلة من هنا: 06:46 AM [PERSON_NAME] بتواصلك، نأمل منك توضيح…" at bounding box center [488, 217] width 428 height 256
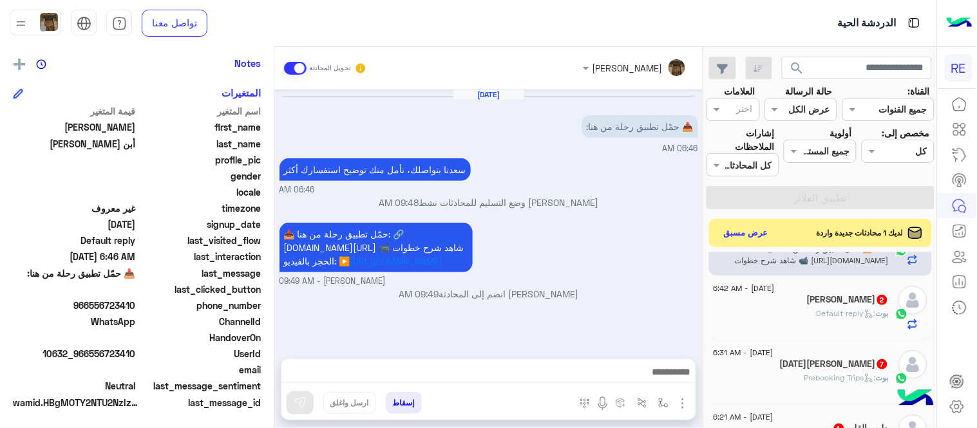
scroll to position [756, 0]
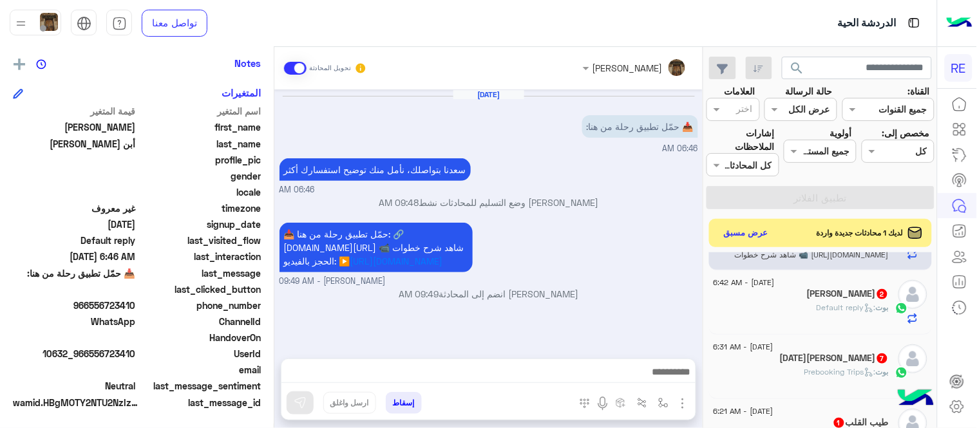
click at [785, 321] on div "[PERSON_NAME] : Default reply" at bounding box center [800, 313] width 175 height 23
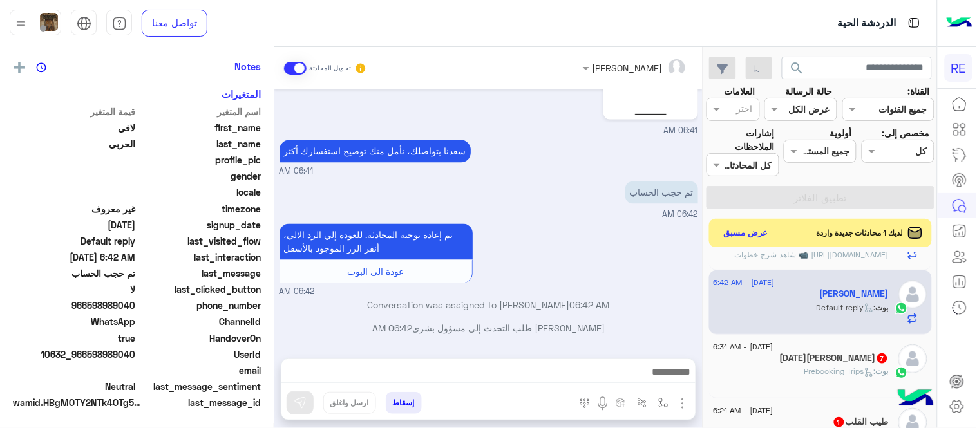
scroll to position [264, 0]
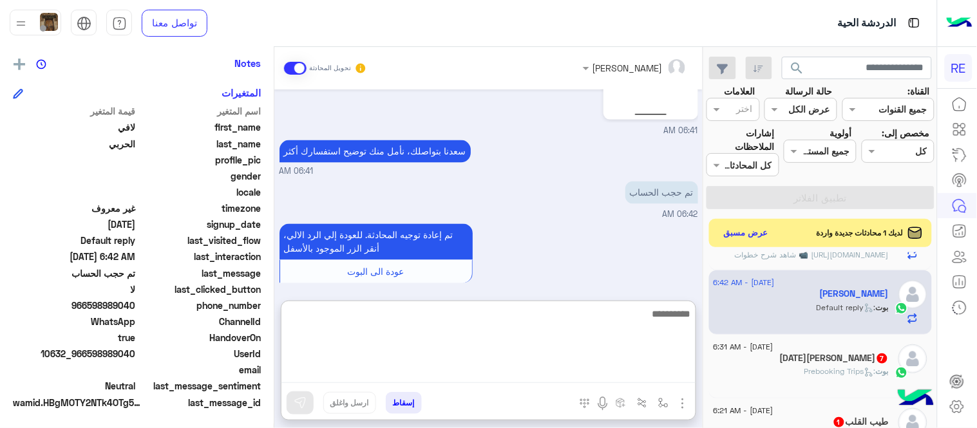
click at [467, 371] on textarea at bounding box center [488, 344] width 414 height 77
type textarea "**********"
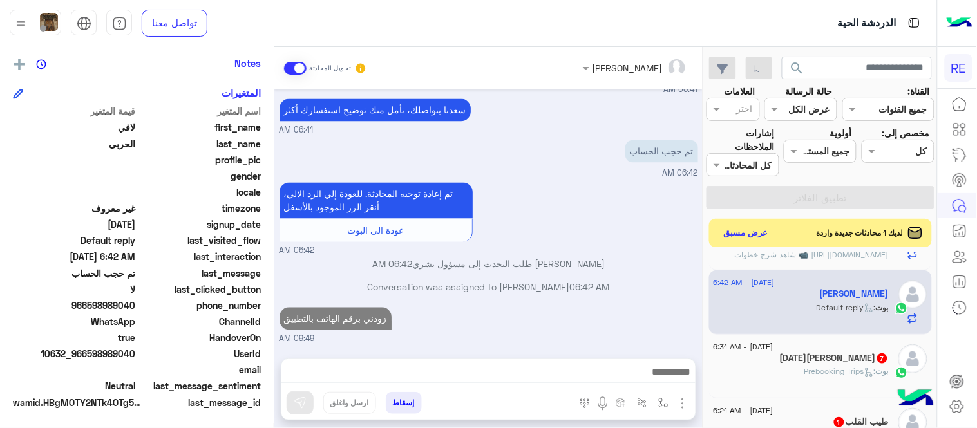
click at [578, 269] on div "[DATE] اخرى 01:05 PM مرحباً بك لافي، نأسف لمروركم بهذا، برجاء توضيح استفسارك ال…" at bounding box center [488, 217] width 428 height 256
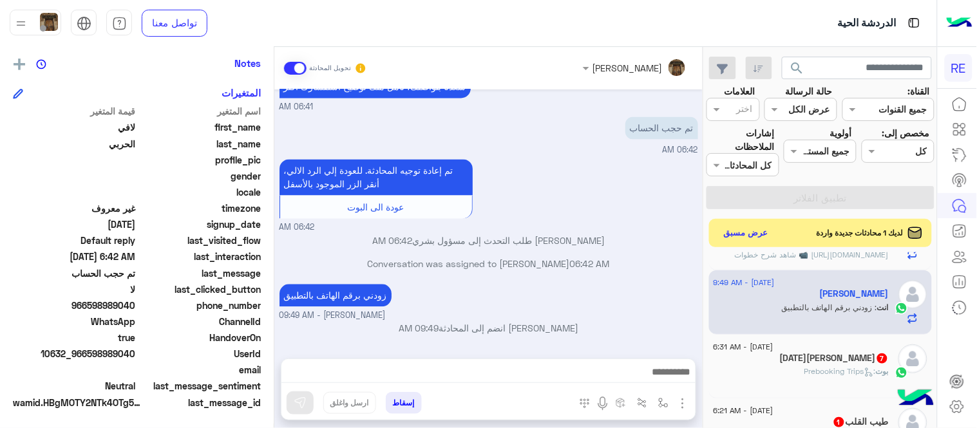
click at [783, 359] on div "[DATE][PERSON_NAME] 7" at bounding box center [800, 360] width 175 height 14
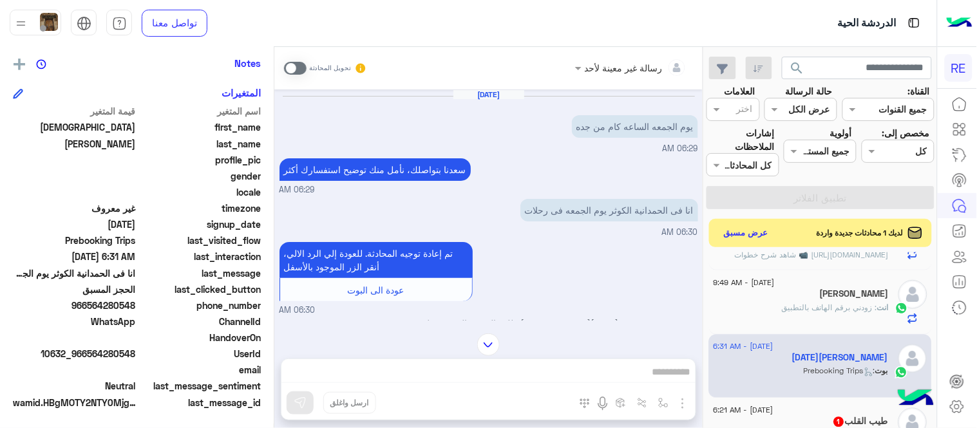
click at [297, 71] on span at bounding box center [295, 68] width 23 height 13
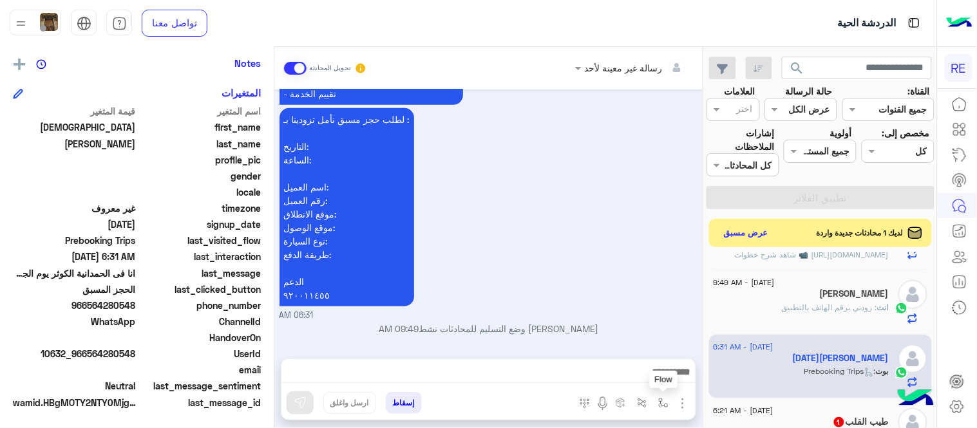
click at [657, 411] on button "button" at bounding box center [663, 402] width 21 height 21
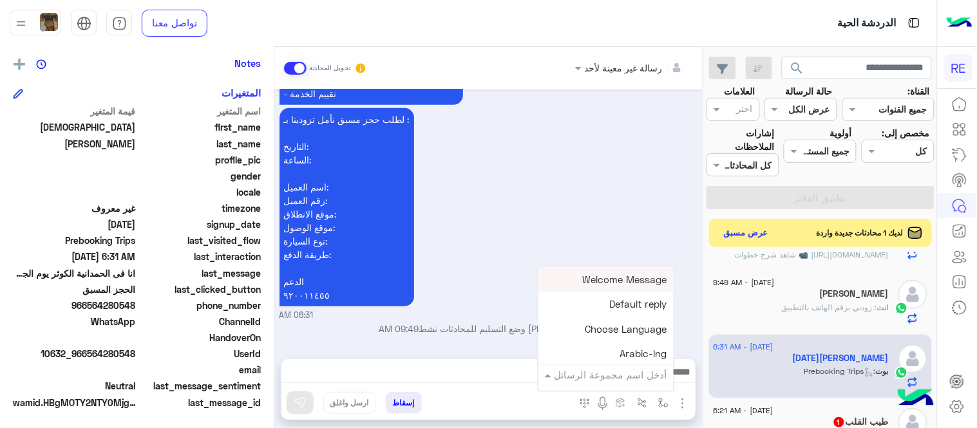
click at [618, 381] on div "أدخل اسم مجموعة الرسائل" at bounding box center [610, 375] width 113 height 15
type input "*"
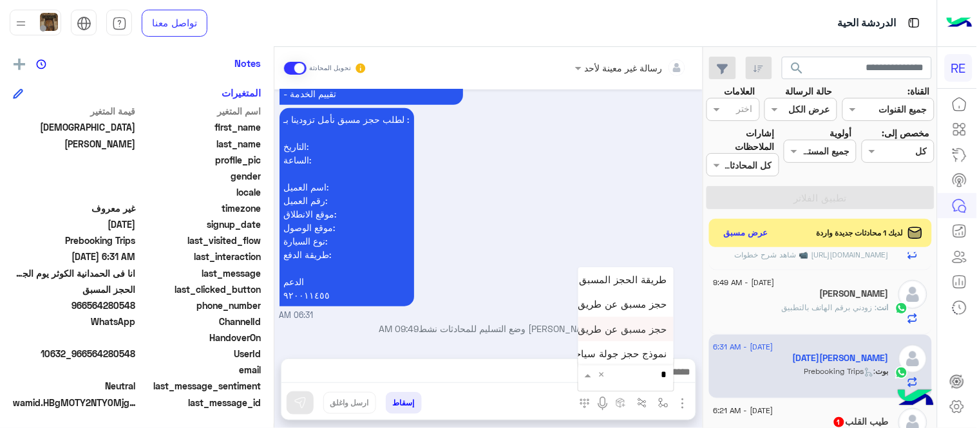
click at [621, 328] on span "حجز مسبق عن طريق التطبيق" at bounding box center [605, 329] width 124 height 12
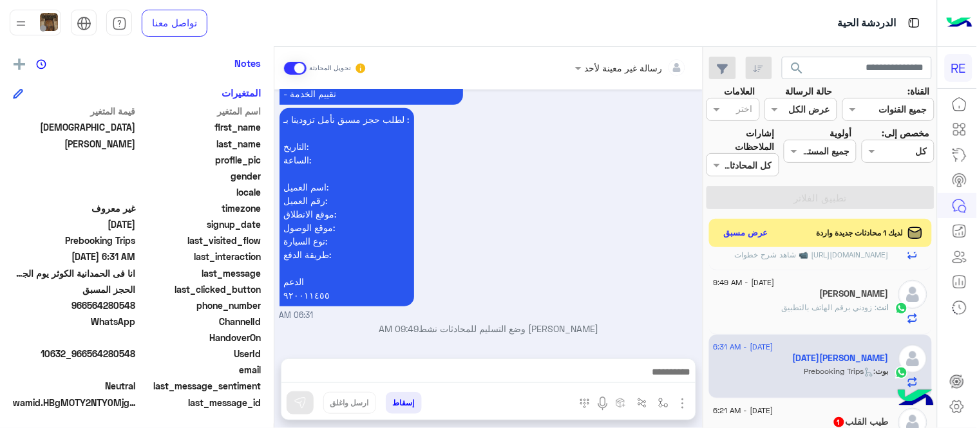
type textarea "**********"
click at [291, 407] on button at bounding box center [299, 402] width 27 height 23
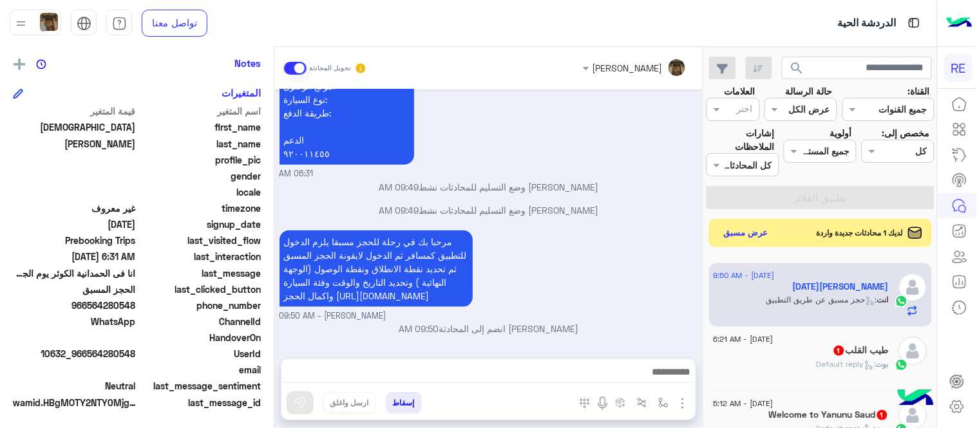
scroll to position [847, 0]
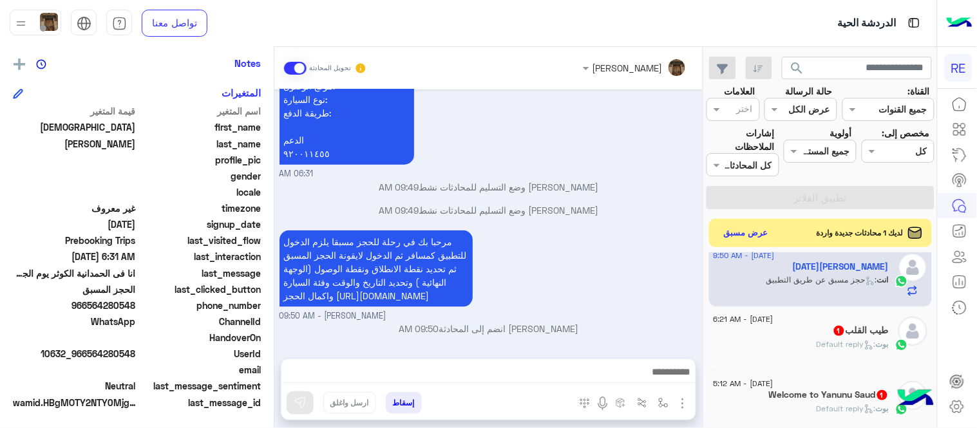
click at [806, 335] on div "طيب القلب 1" at bounding box center [800, 332] width 175 height 14
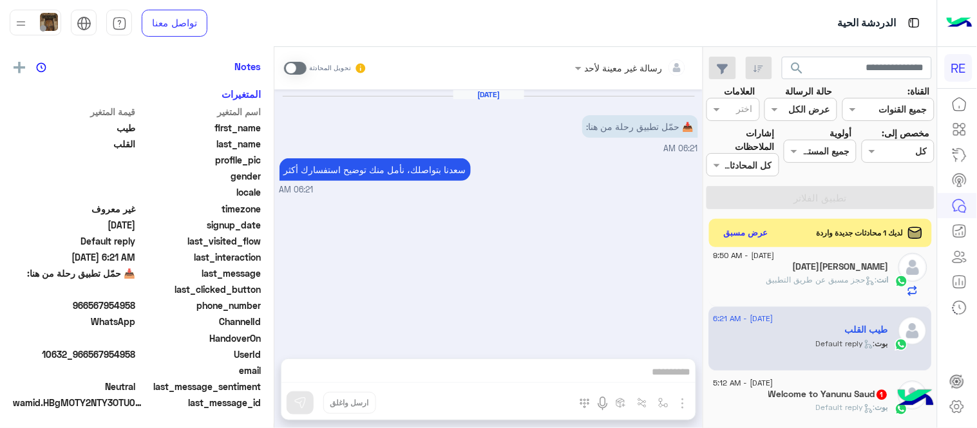
scroll to position [264, 0]
click at [300, 68] on span at bounding box center [295, 68] width 23 height 13
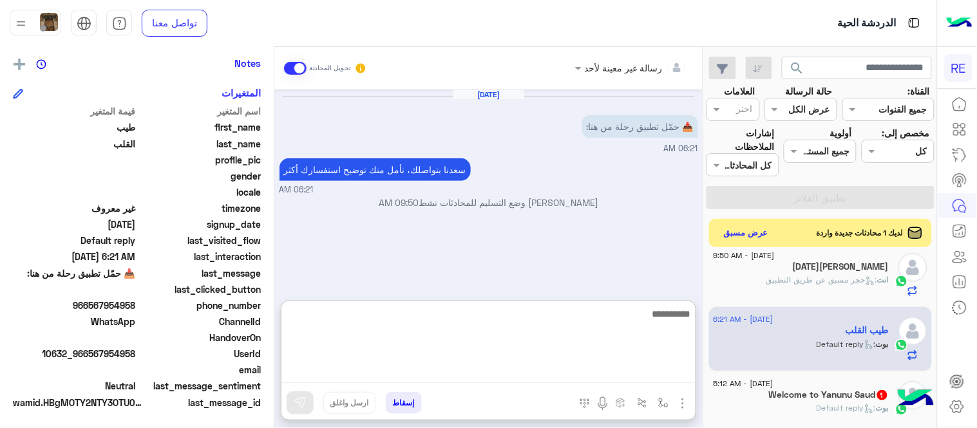
click at [453, 374] on textarea at bounding box center [488, 344] width 414 height 77
paste textarea "**********"
type textarea "**********"
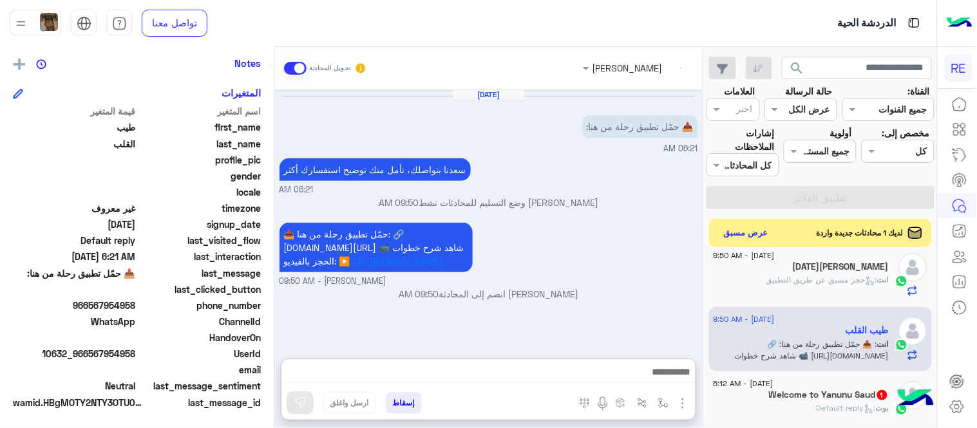
scroll to position [32, 0]
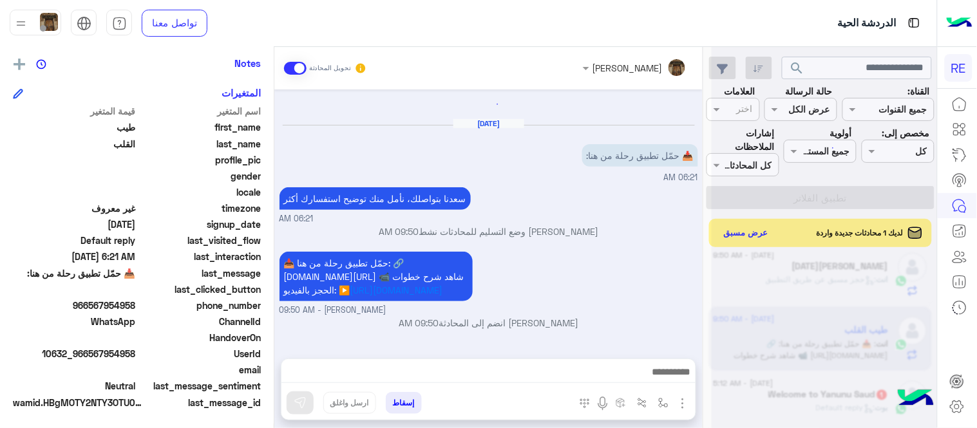
click at [550, 277] on div "[DATE] 📥 حمّل تطبيق رحلة من هنا: 06:21 AM [PERSON_NAME] بتواصلك، نأمل منك توضيح…" at bounding box center [488, 217] width 428 height 256
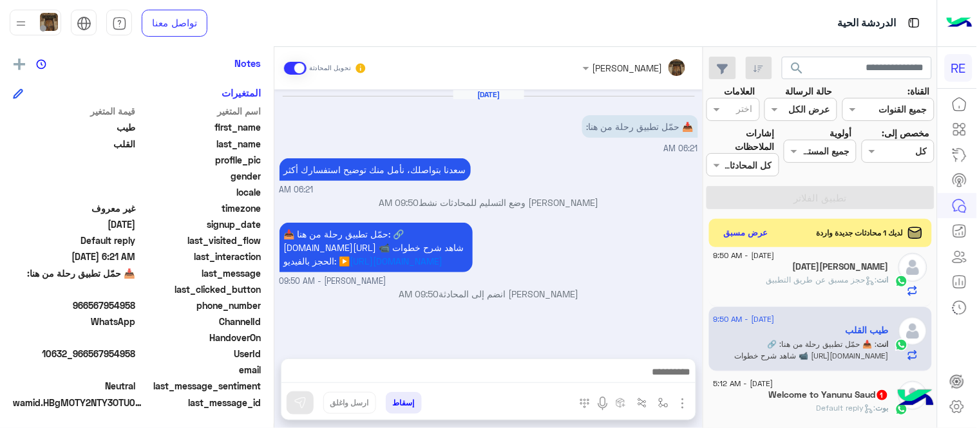
click at [775, 402] on div "Welcome to Yanunu Saud 1" at bounding box center [800, 396] width 175 height 14
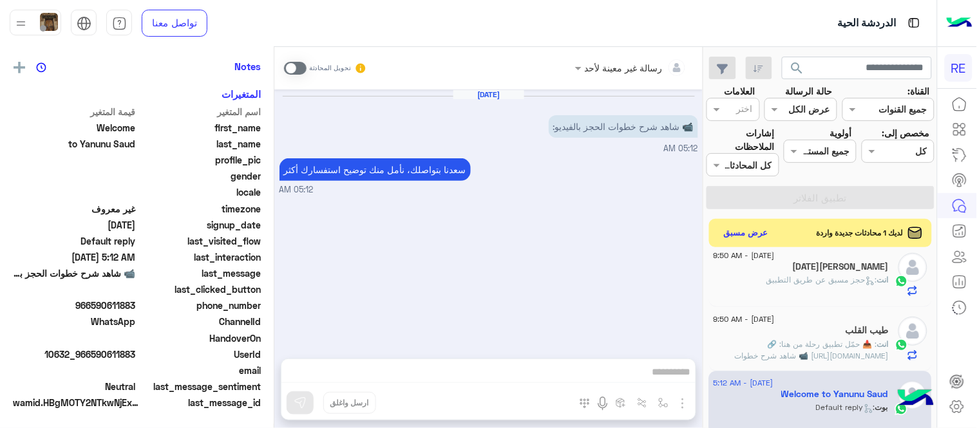
scroll to position [264, 0]
click at [286, 68] on span at bounding box center [295, 68] width 23 height 13
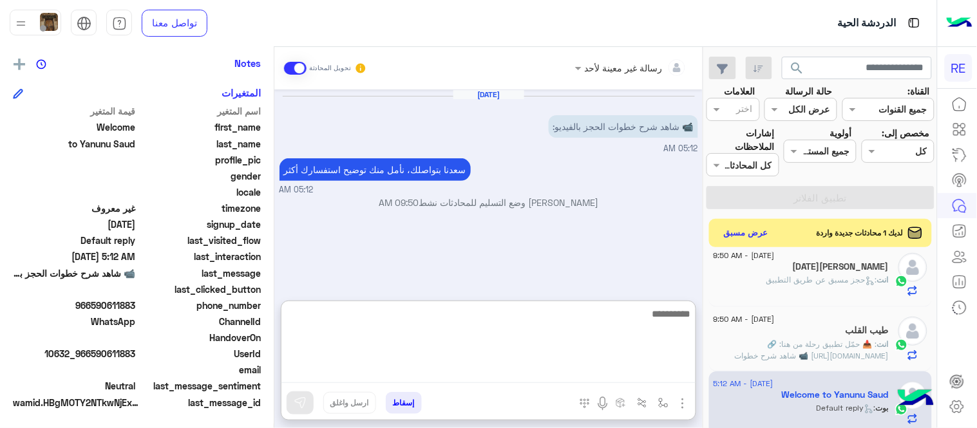
click at [397, 368] on textarea at bounding box center [488, 344] width 414 height 77
paste textarea "**********"
type textarea "**********"
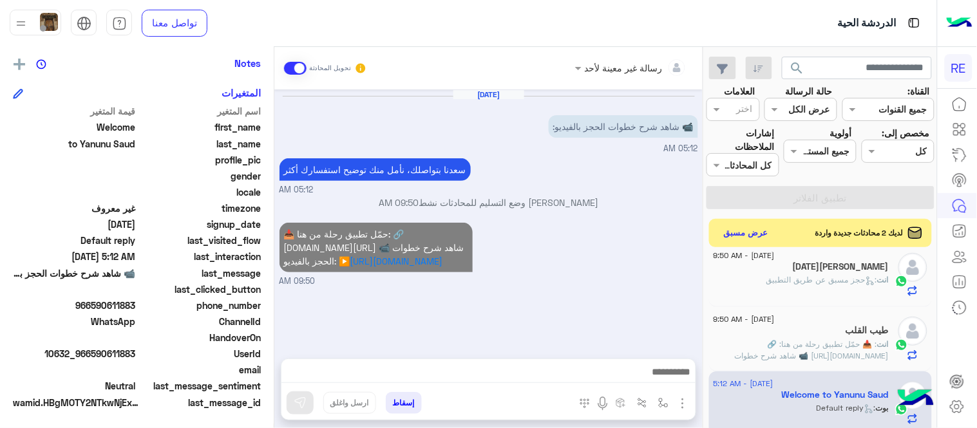
scroll to position [0, 0]
click at [587, 279] on div "📥 حمّل تطبيق رحلة من هنا: 🔗 [DOMAIN_NAME][URL] 📹 شاهد شرح خطوات الحجز بالفيديو:…" at bounding box center [488, 254] width 418 height 68
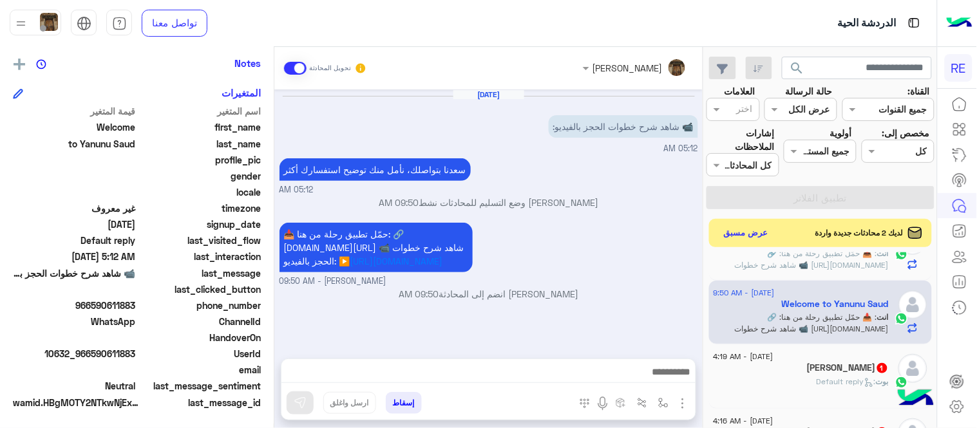
scroll to position [944, 0]
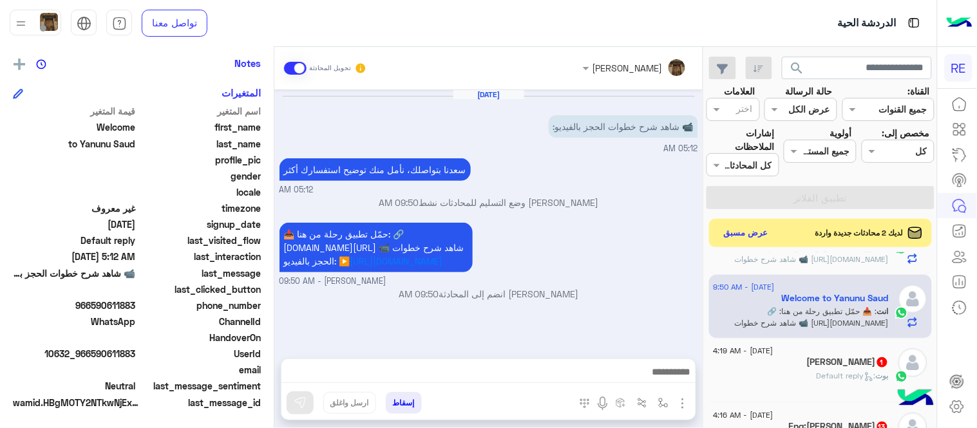
click at [773, 376] on div "[PERSON_NAME] : Default reply" at bounding box center [800, 381] width 175 height 23
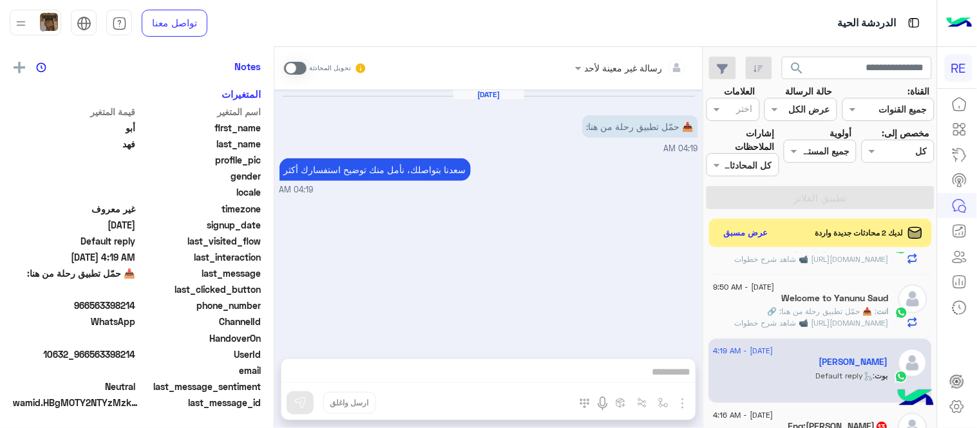
scroll to position [264, 0]
click at [295, 66] on span at bounding box center [295, 68] width 23 height 13
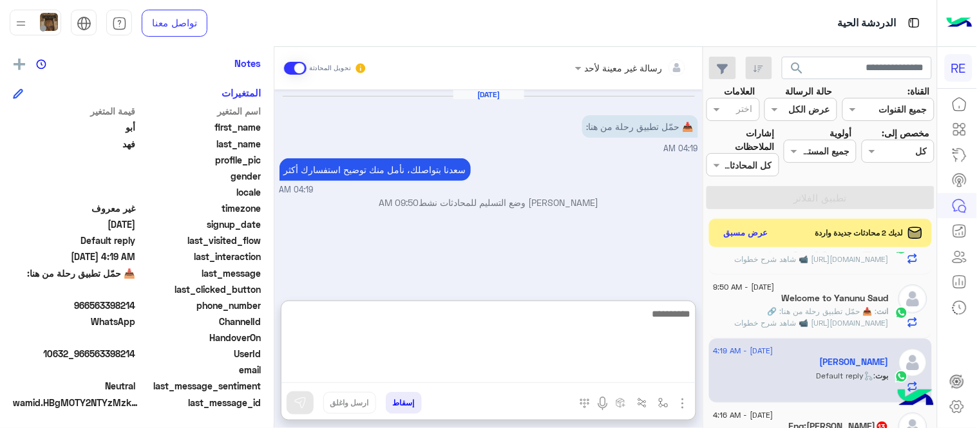
click at [442, 371] on textarea at bounding box center [488, 344] width 414 height 77
paste textarea "**********"
type textarea "**********"
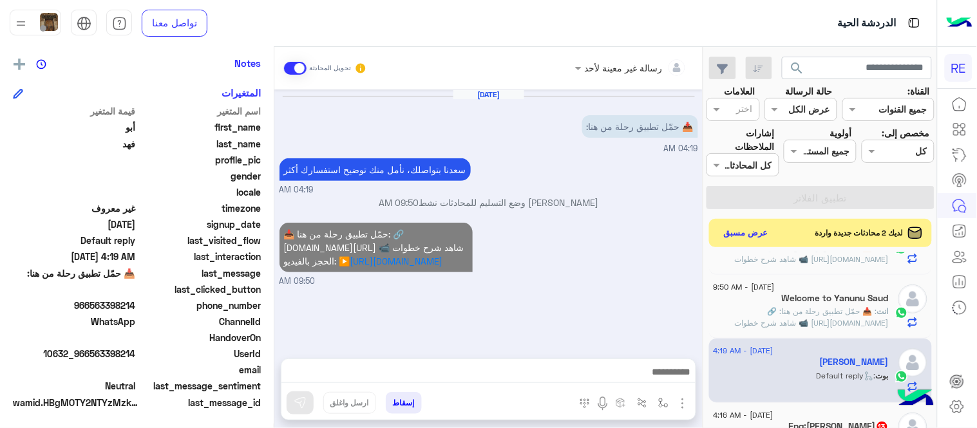
click at [588, 286] on div "📥 حمّل تطبيق رحلة من هنا: 🔗 [DOMAIN_NAME][URL] 📹 شاهد شرح خطوات الحجز بالفيديو:…" at bounding box center [488, 254] width 418 height 68
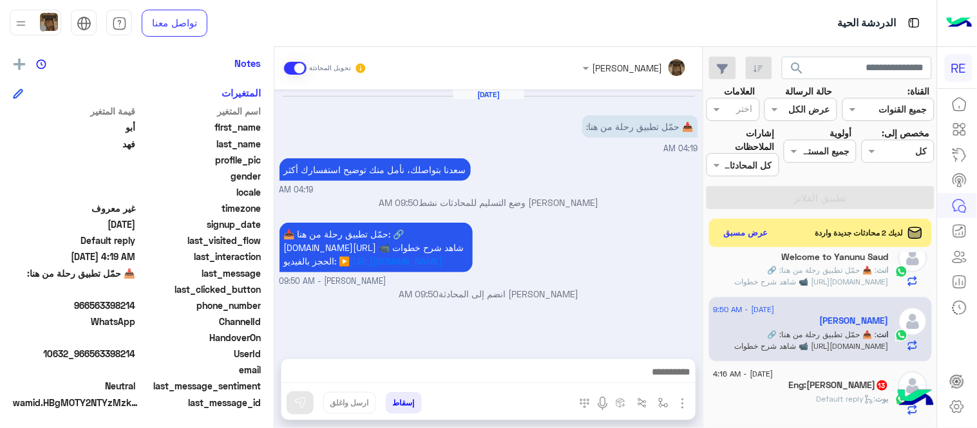
scroll to position [1005, 0]
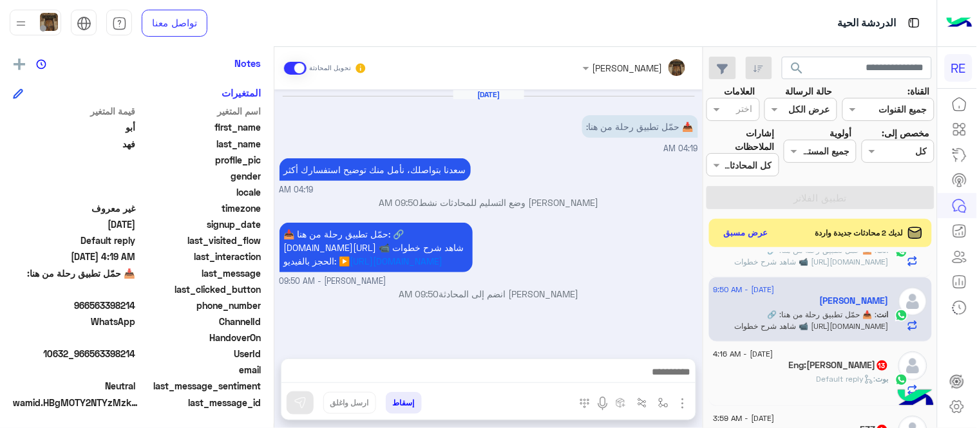
click at [787, 380] on div "[PERSON_NAME] : Default reply" at bounding box center [800, 384] width 175 height 23
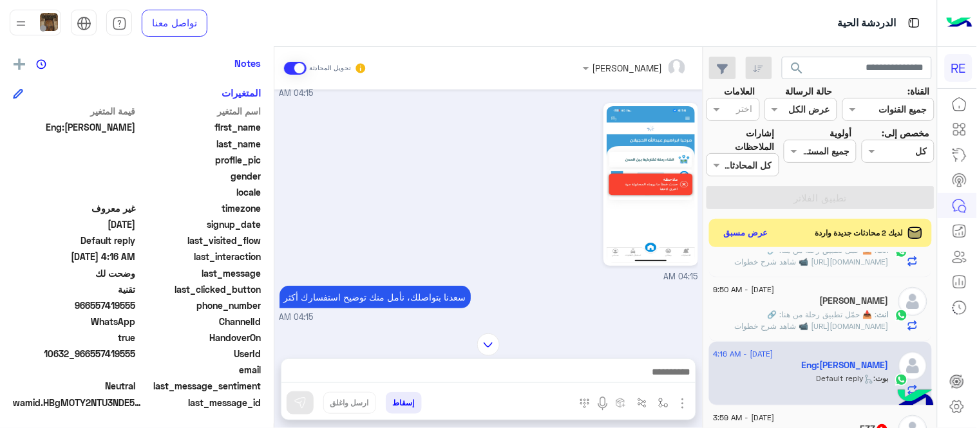
scroll to position [50, 0]
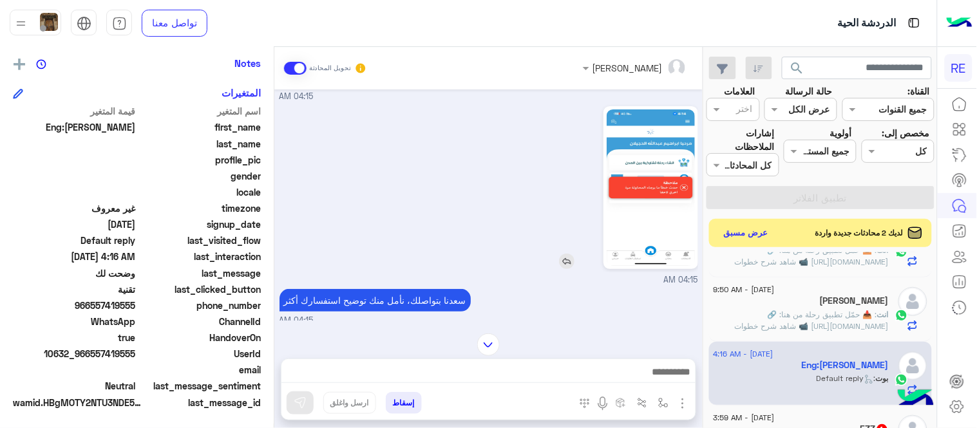
click at [653, 176] on img at bounding box center [650, 187] width 88 height 156
click at [568, 261] on img at bounding box center [566, 261] width 15 height 15
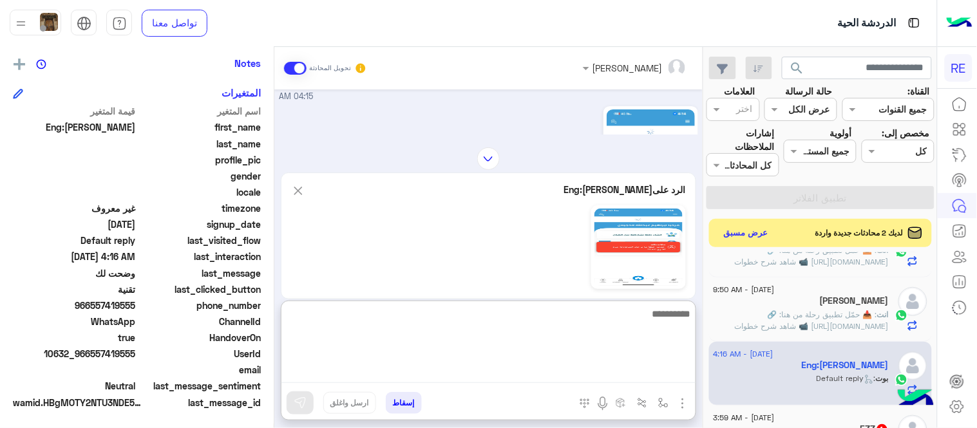
click at [555, 367] on textarea at bounding box center [488, 344] width 414 height 77
type textarea "**********"
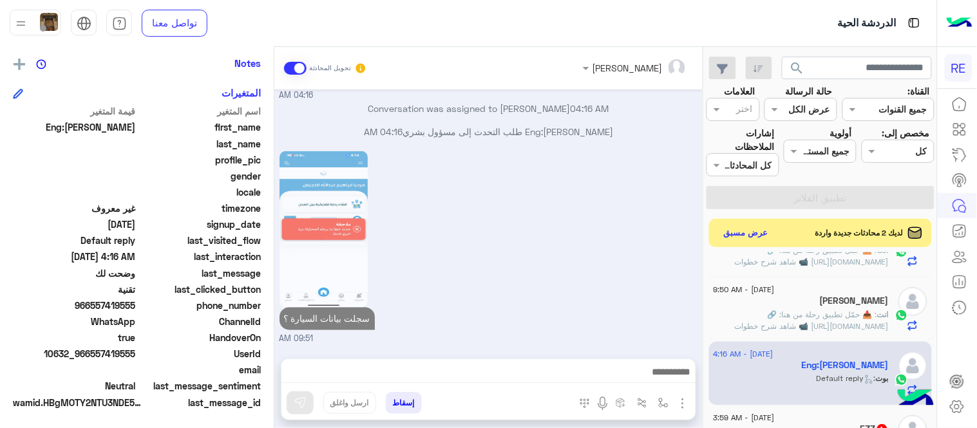
scroll to position [466, 0]
click at [625, 254] on div "سجلت بيانات السيارة ؟ 09:51 AM" at bounding box center [488, 247] width 418 height 198
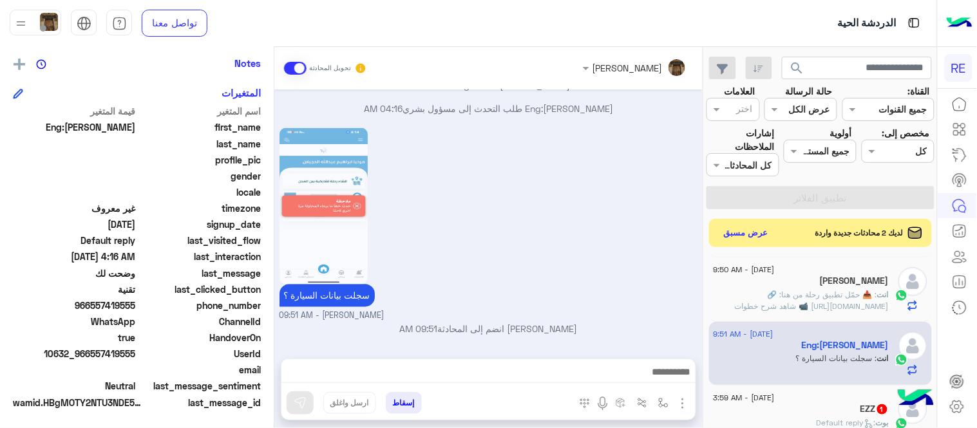
scroll to position [1066, 0]
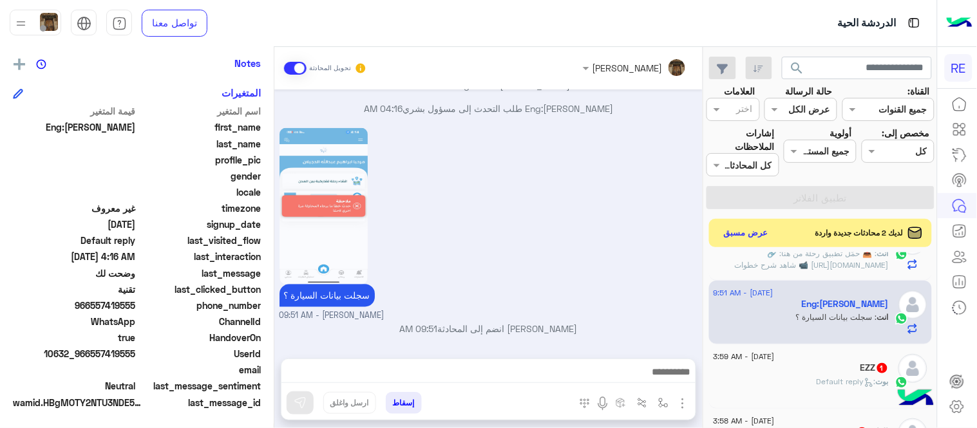
click at [796, 381] on div "[PERSON_NAME] : Default reply" at bounding box center [800, 387] width 175 height 23
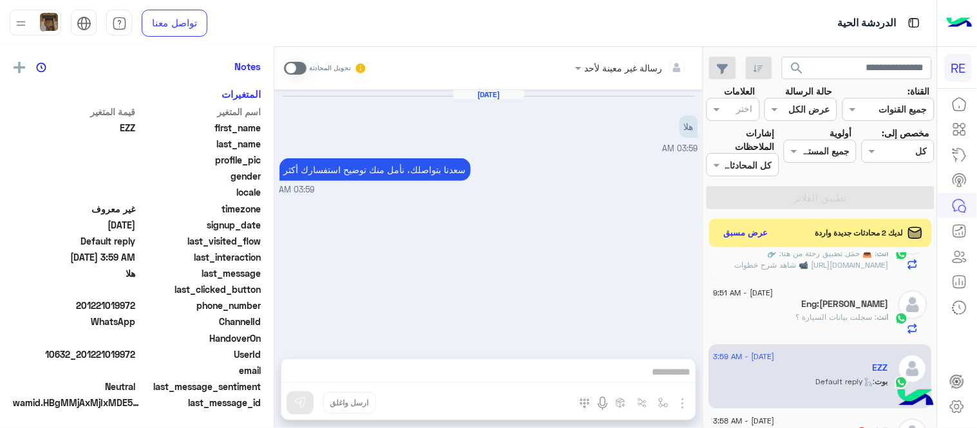
scroll to position [264, 0]
click at [294, 62] on span at bounding box center [295, 68] width 23 height 13
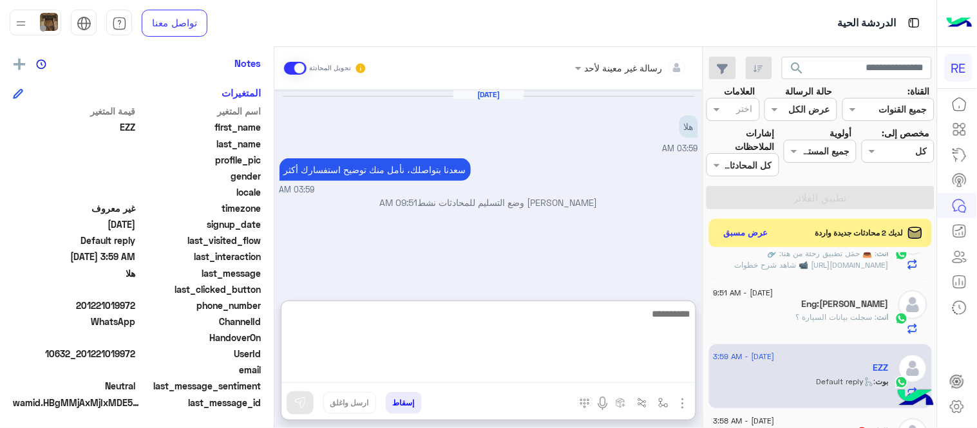
click at [446, 380] on textarea at bounding box center [488, 344] width 414 height 77
type textarea "**********"
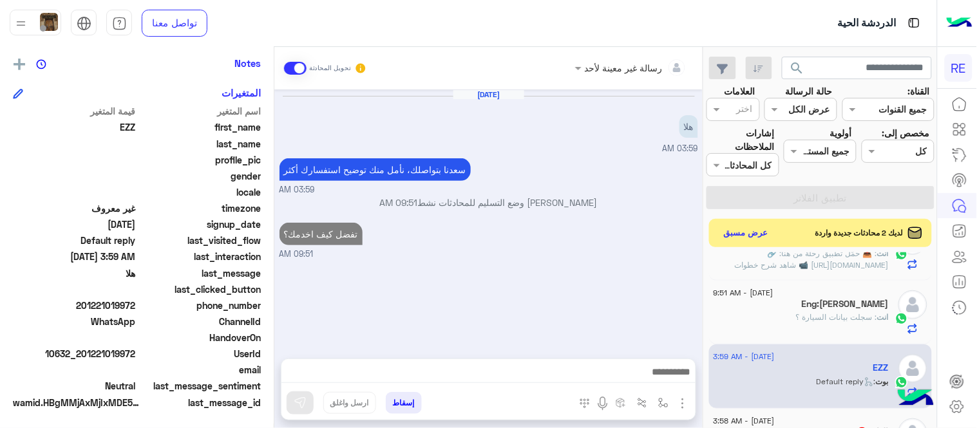
click at [550, 252] on small "09:51 AM" at bounding box center [488, 254] width 418 height 12
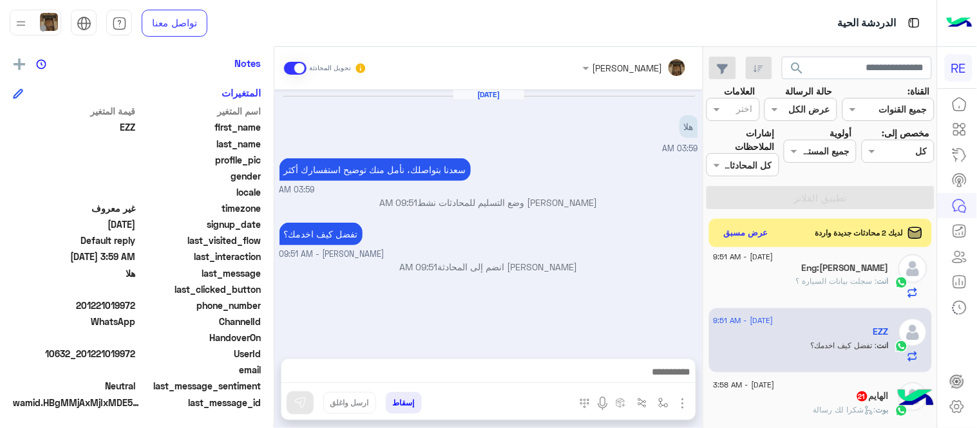
scroll to position [1107, 0]
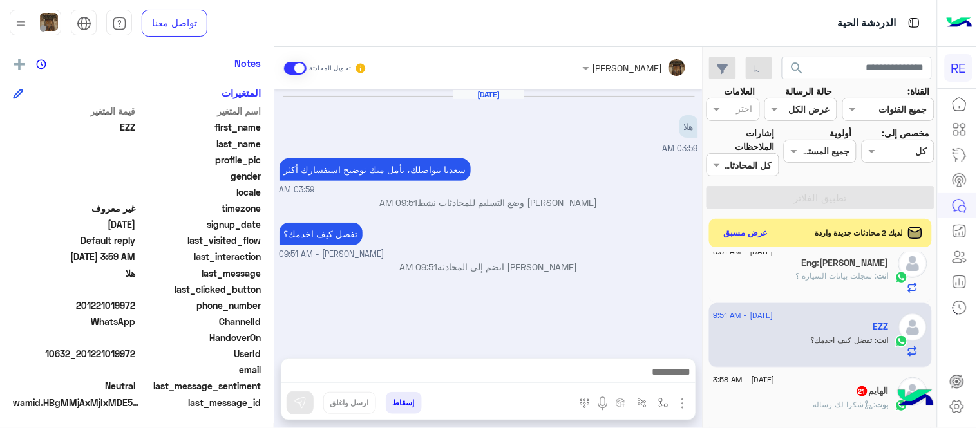
click at [822, 384] on div "[DATE] - 3:58 AM" at bounding box center [800, 381] width 175 height 8
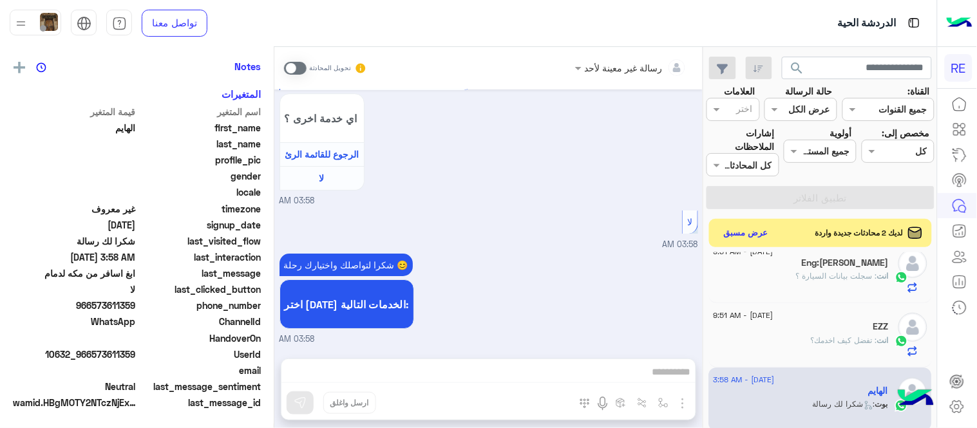
scroll to position [264, 0]
click at [292, 62] on span at bounding box center [295, 68] width 23 height 13
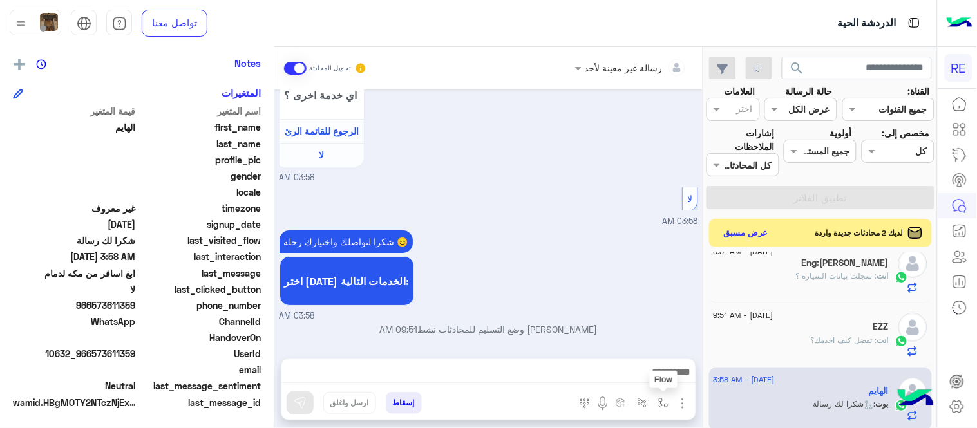
click at [663, 404] on img "button" at bounding box center [663, 403] width 10 height 10
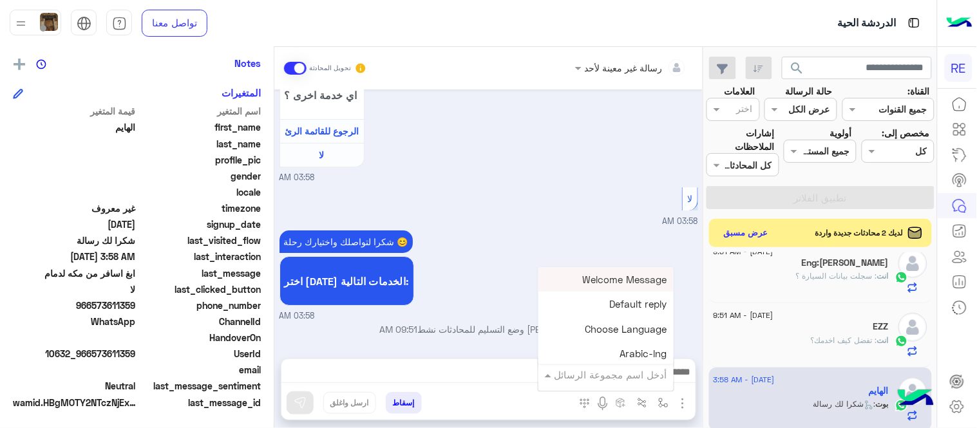
click at [622, 371] on input "text" at bounding box center [623, 375] width 87 height 15
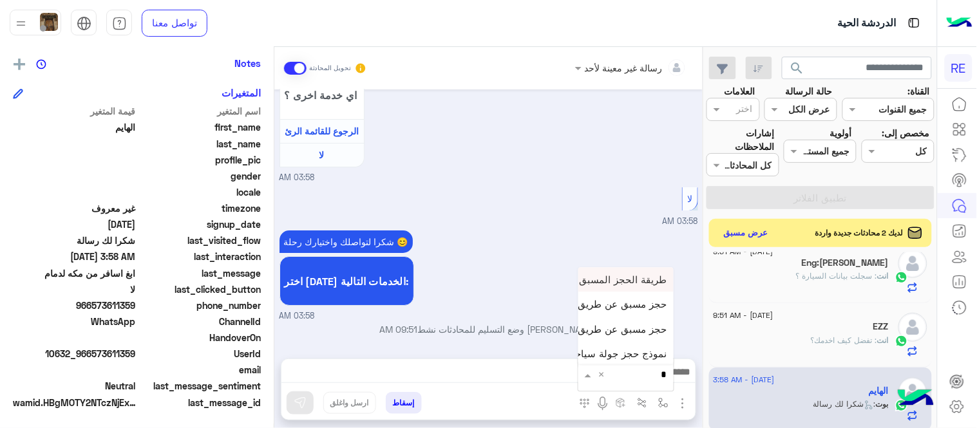
type input "**"
click at [645, 325] on span "حجز مسبق عن طريق التطبيق" at bounding box center [605, 329] width 124 height 12
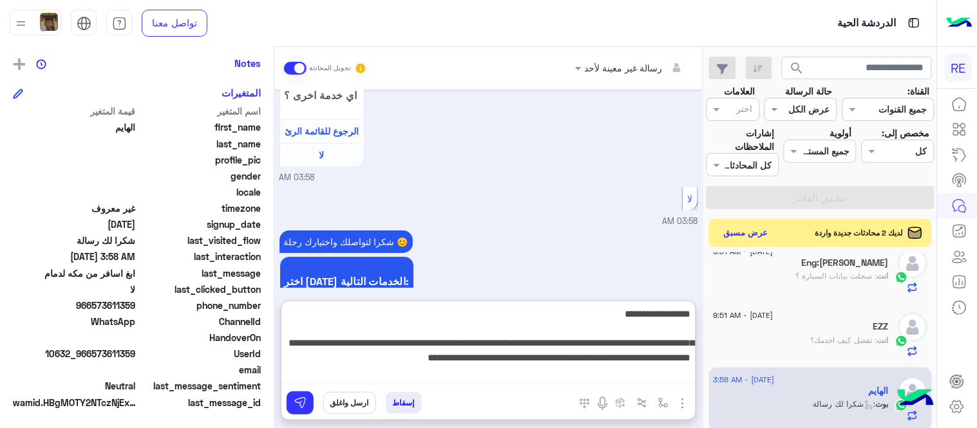
click at [311, 373] on textarea "**********" at bounding box center [488, 344] width 414 height 77
click at [339, 363] on textarea "**********" at bounding box center [488, 344] width 414 height 77
type textarea "**********"
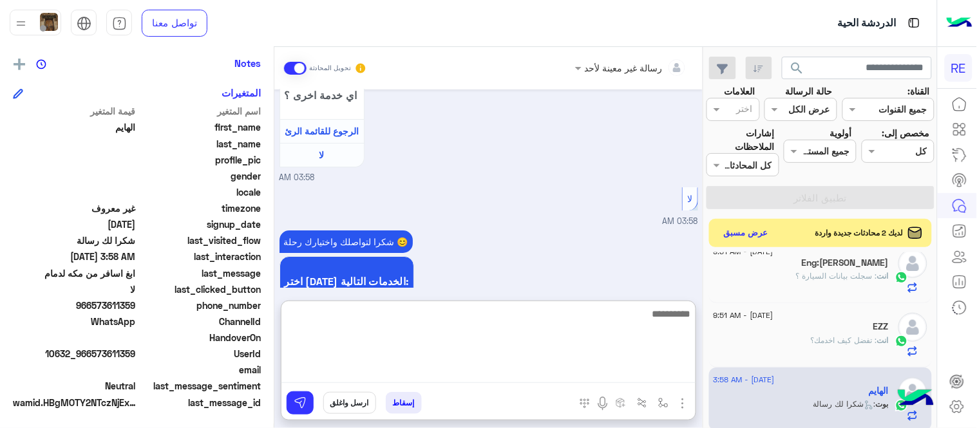
scroll to position [1278, 0]
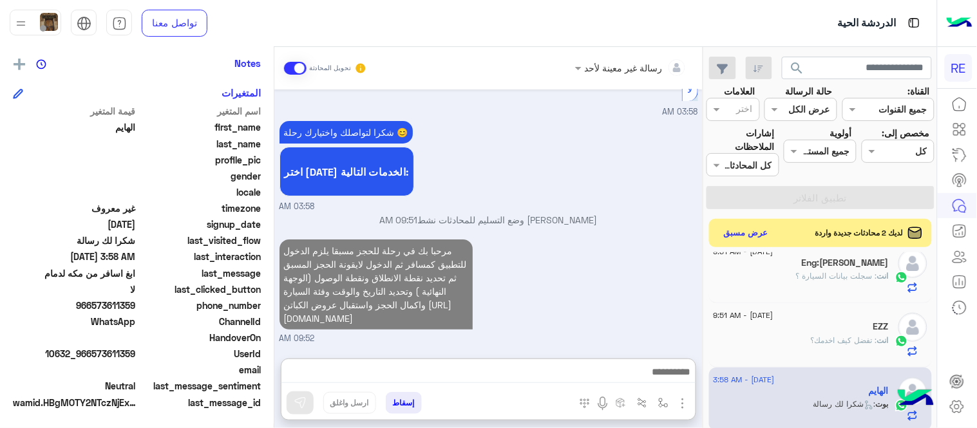
click at [563, 248] on div "مرحبا بك في رحلة للحجز مسبقا يلزم الدخول للتطبيق كمسافر ثم الدخول لايقونة الحجز…" at bounding box center [488, 290] width 418 height 109
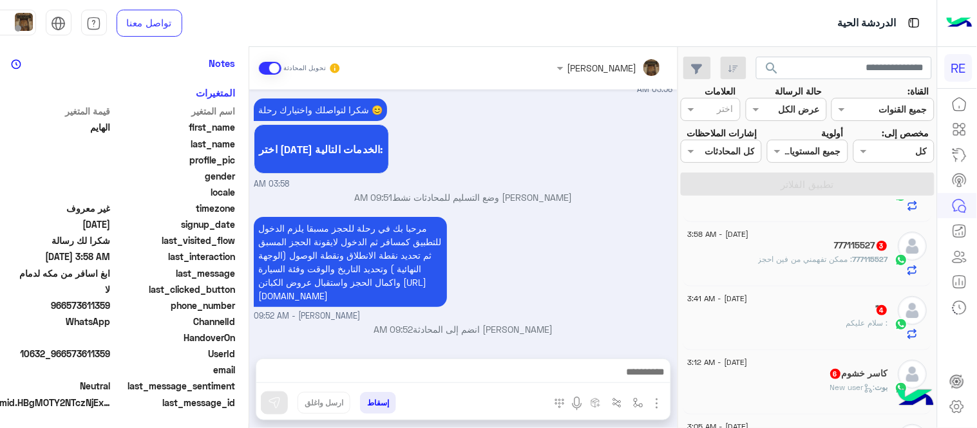
scroll to position [99, 0]
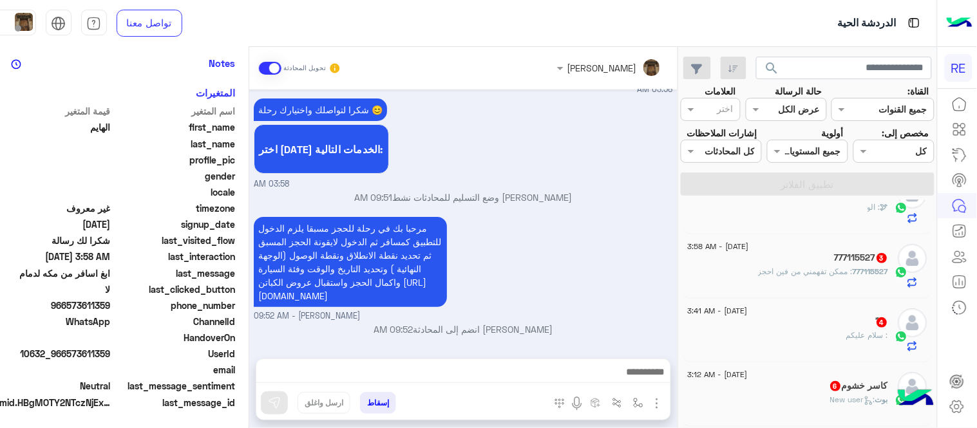
click at [794, 285] on div "[DATE] - 3:58 AM 777115527 3 777115527 : ممكن تفهمني من فين احجز" at bounding box center [788, 266] width 200 height 44
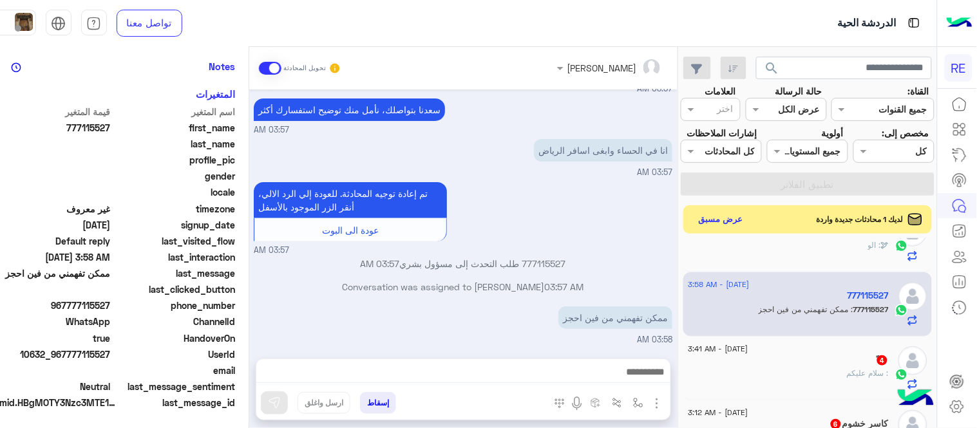
scroll to position [264, 0]
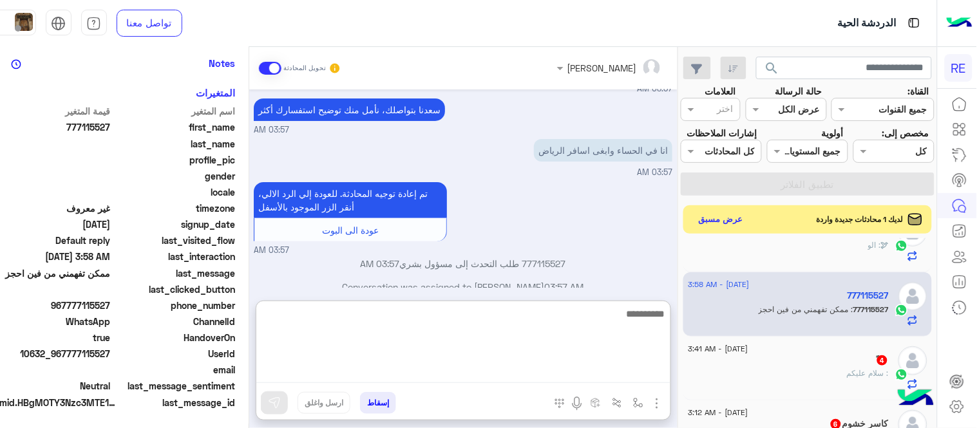
click at [489, 372] on textarea at bounding box center [463, 344] width 414 height 77
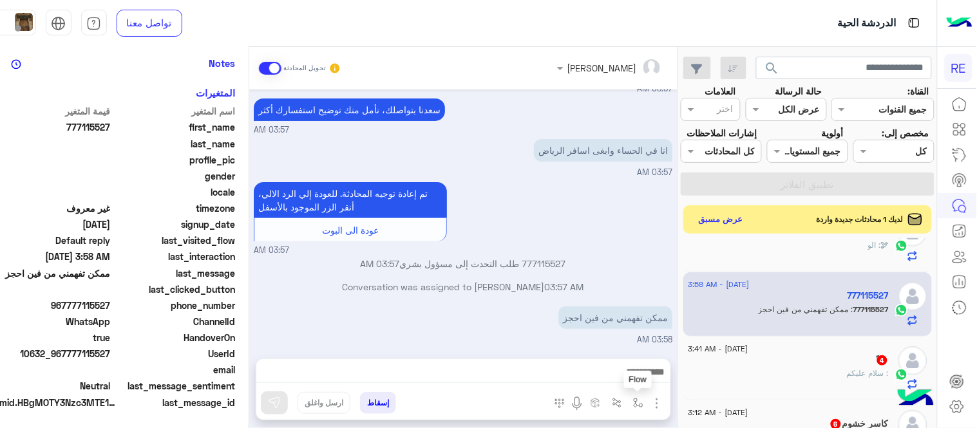
click at [633, 406] on img "button" at bounding box center [638, 403] width 10 height 10
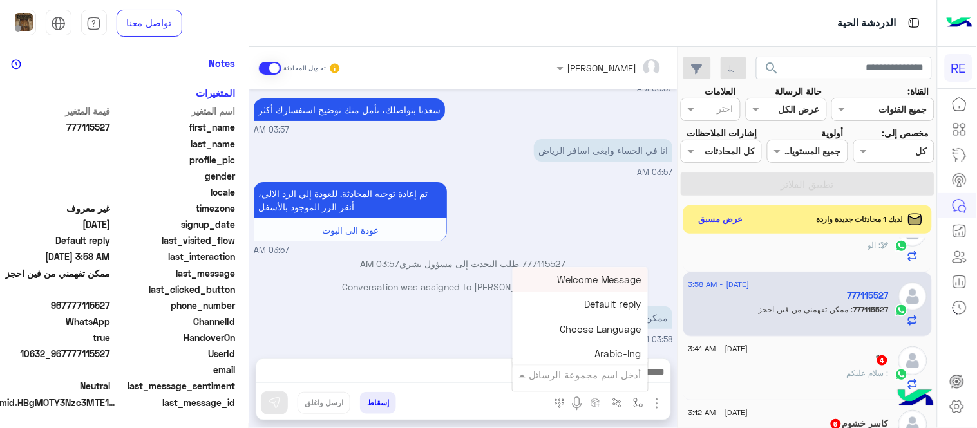
click at [569, 382] on div "أدخل اسم مجموعة الرسائل" at bounding box center [585, 375] width 113 height 15
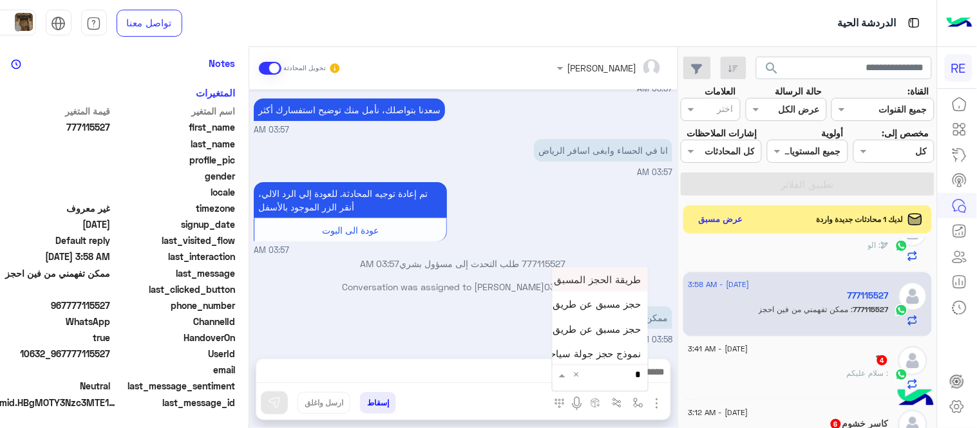
type input "**"
click at [599, 332] on span "حجز مسبق عن طريق التطبيق" at bounding box center [580, 329] width 124 height 12
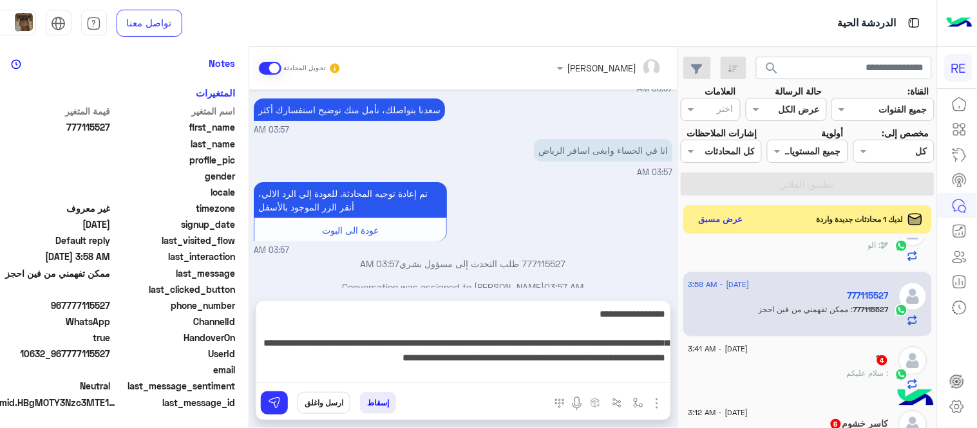
click at [337, 368] on textarea "**********" at bounding box center [463, 344] width 414 height 77
click at [305, 365] on textarea "**********" at bounding box center [463, 344] width 414 height 77
click at [308, 355] on textarea "**********" at bounding box center [463, 344] width 414 height 77
type textarea "**********"
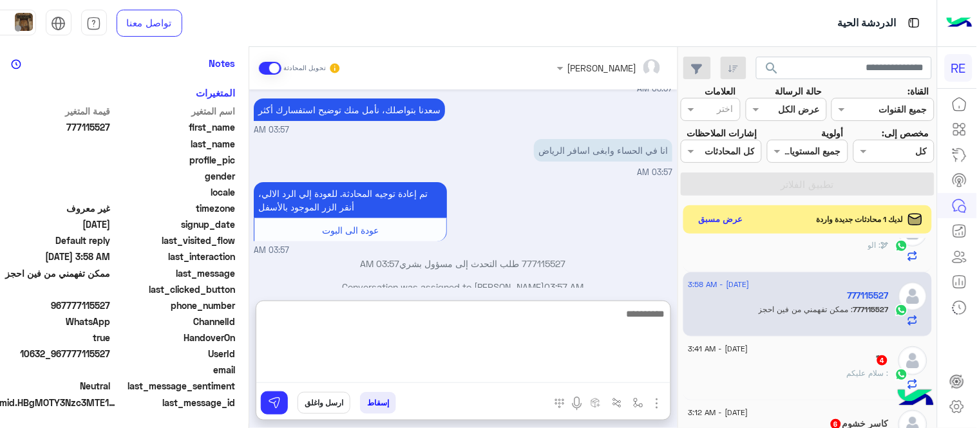
scroll to position [227, 0]
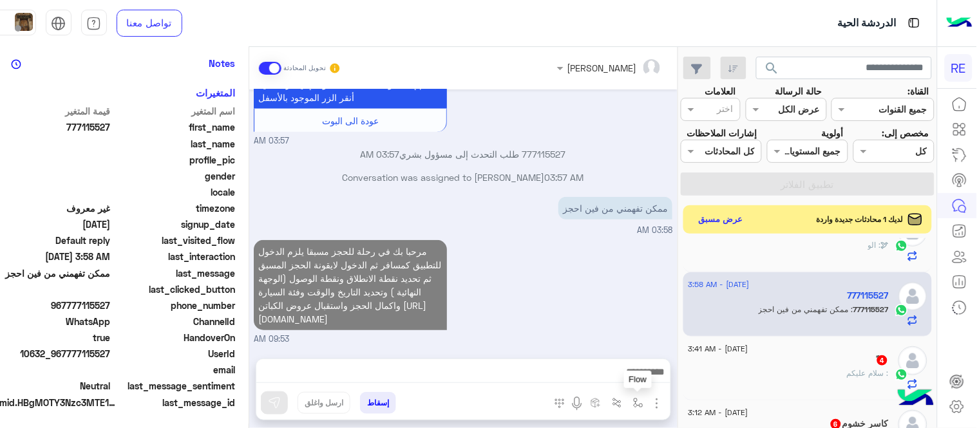
click at [633, 402] on img "button" at bounding box center [638, 403] width 10 height 10
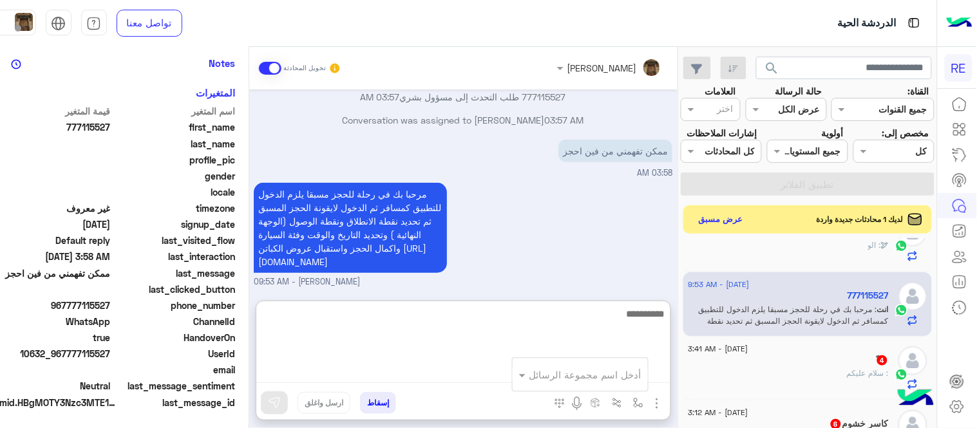
click at [447, 375] on textarea at bounding box center [463, 344] width 414 height 77
paste textarea "**********"
type textarea "**********"
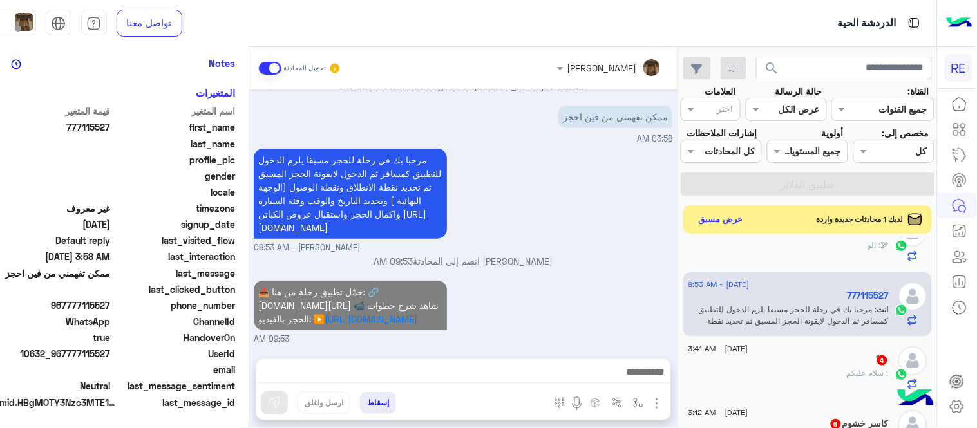
scroll to position [287, 0]
click at [581, 277] on div "📥 حمّل تطبيق رحلة من هنا: 🔗 [DOMAIN_NAME][URL] 📹 شاهد شرح خطوات الحجز بالفيديو:…" at bounding box center [463, 311] width 418 height 68
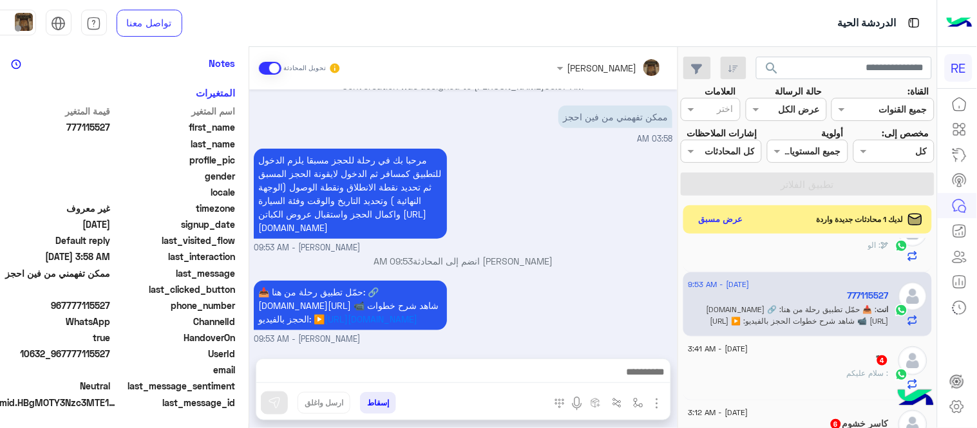
click at [756, 361] on div "ً 4" at bounding box center [788, 362] width 200 height 14
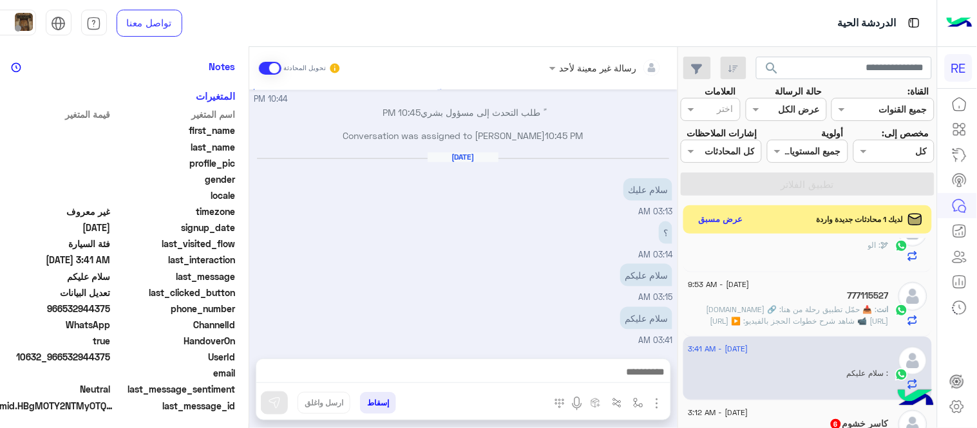
scroll to position [264, 0]
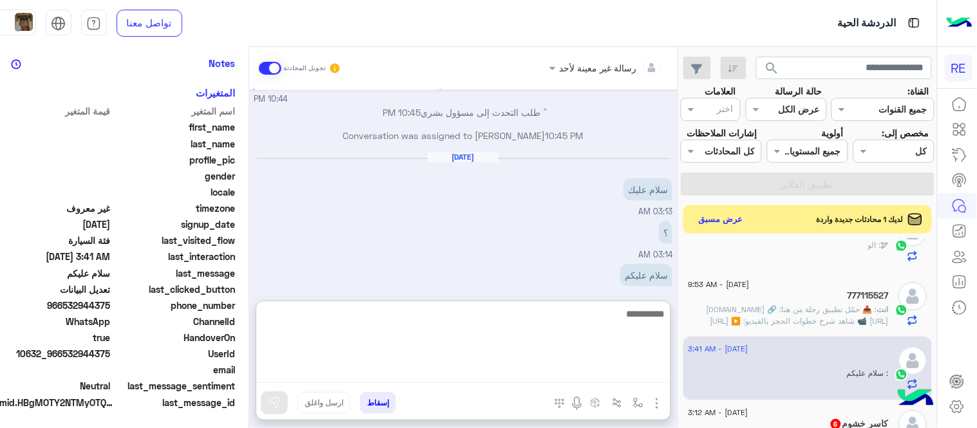
click at [451, 380] on textarea at bounding box center [463, 344] width 414 height 77
type textarea "**********"
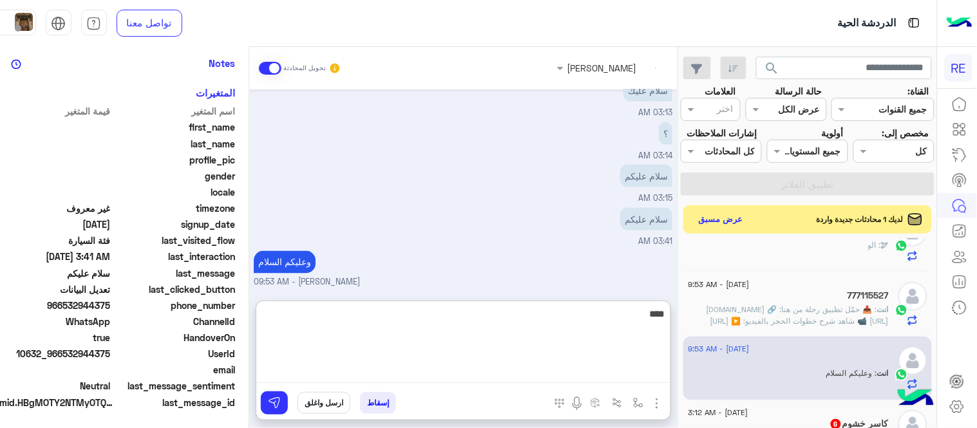
scroll to position [487, 0]
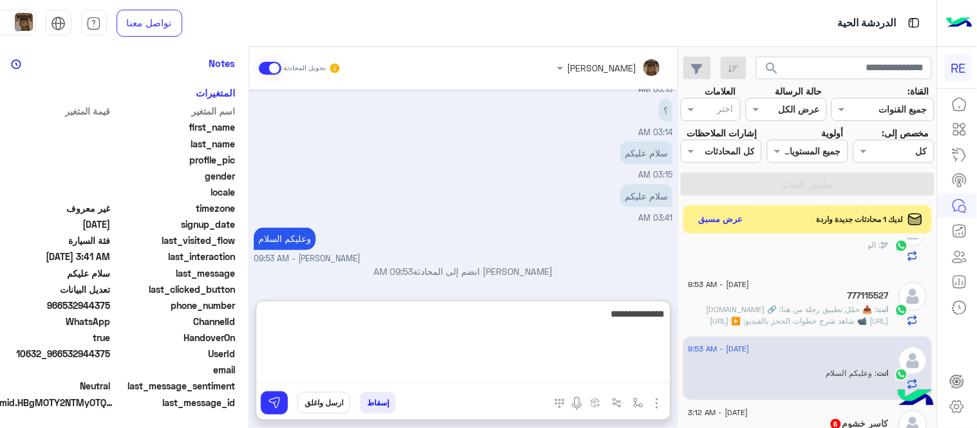
type textarea "**********"
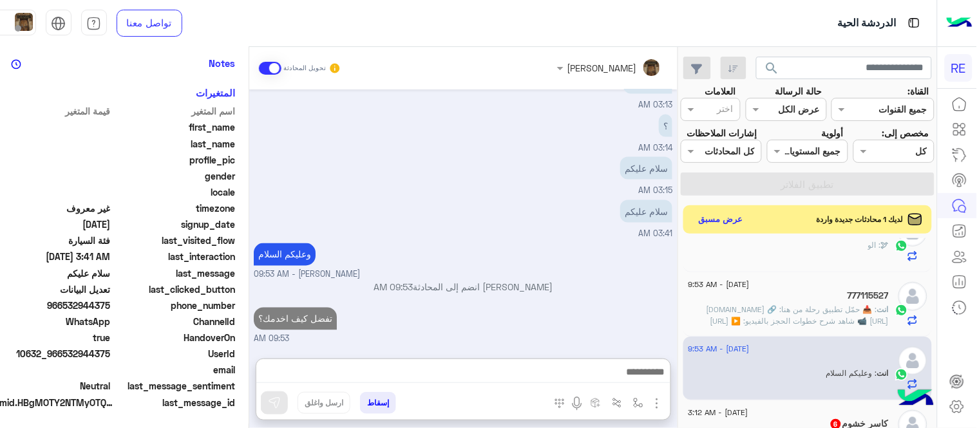
click at [577, 259] on div "[DATE] من فضلك ارفق صورة للبيانات من التطبيق مع ذكر البيانات المطلوب اضافتها او…" at bounding box center [463, 217] width 428 height 256
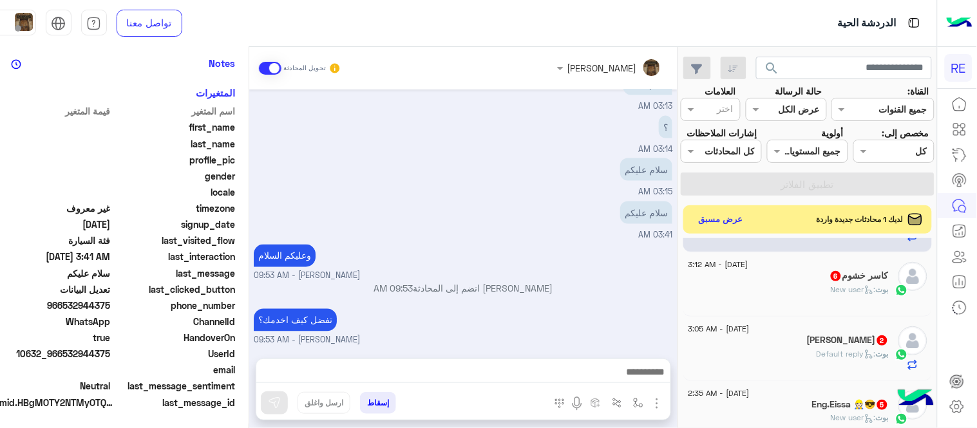
scroll to position [272, 0]
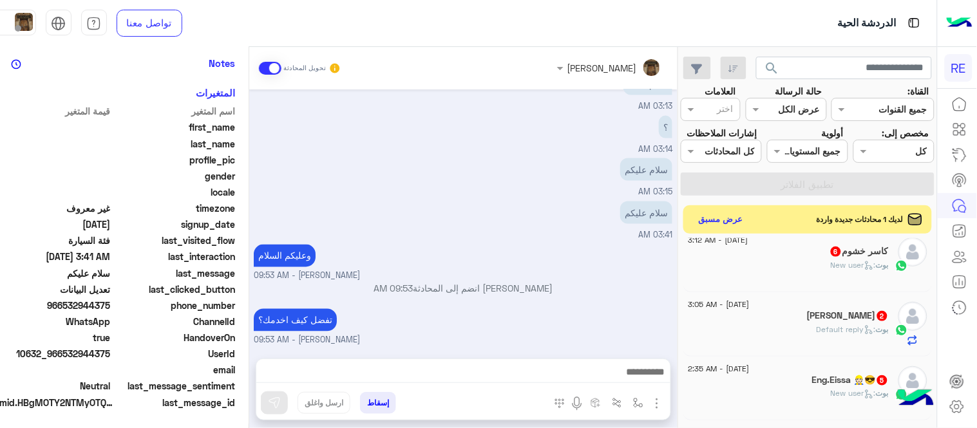
click at [848, 256] on h5 "كاسر خشوم 6" at bounding box center [858, 251] width 59 height 11
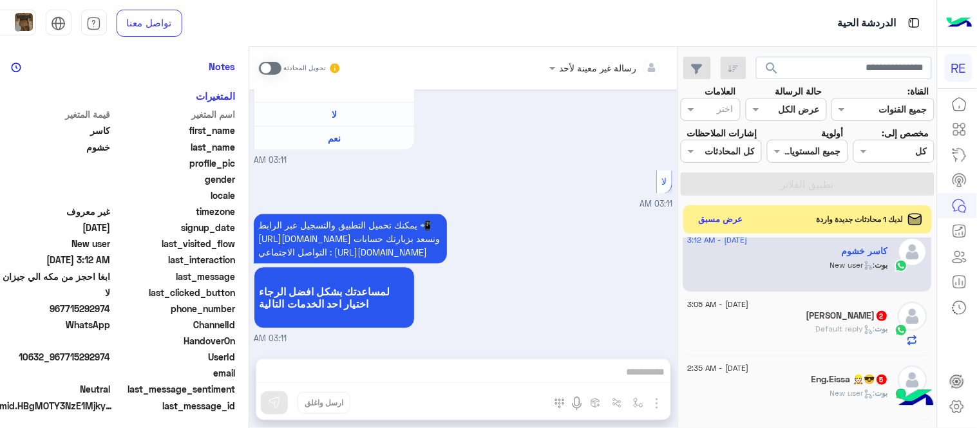
scroll to position [264, 0]
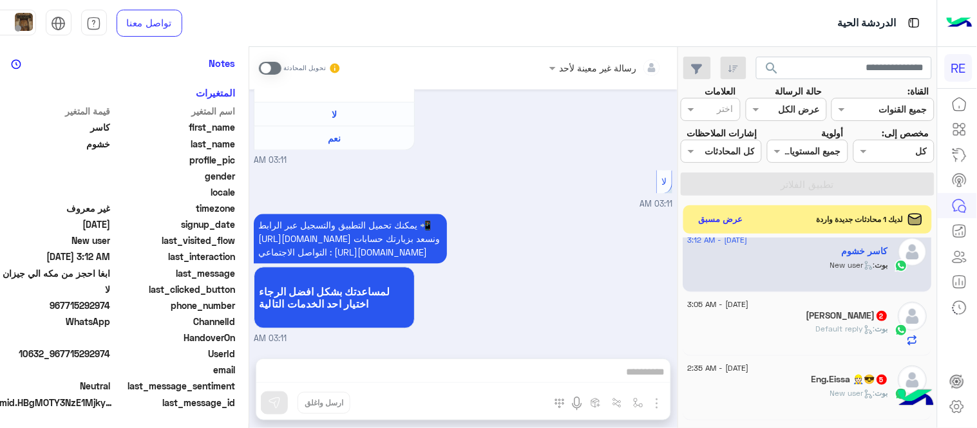
click at [259, 64] on span at bounding box center [270, 68] width 23 height 13
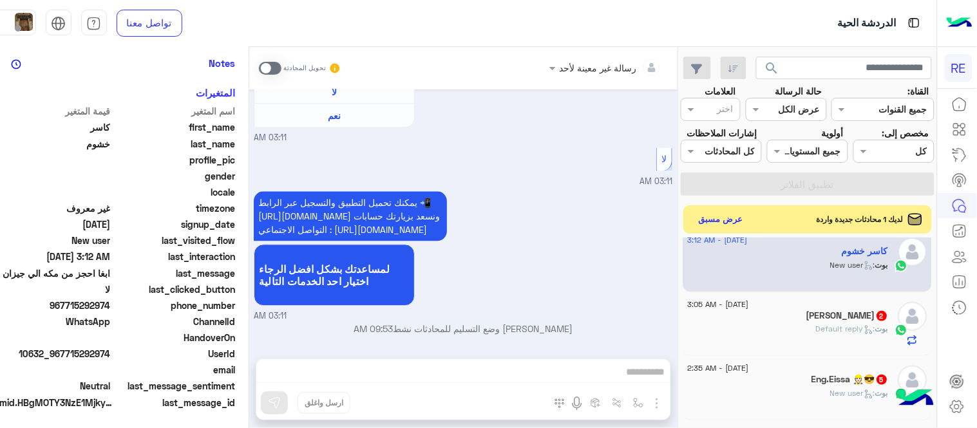
scroll to position [745, 0]
click at [633, 398] on img "button" at bounding box center [638, 403] width 10 height 10
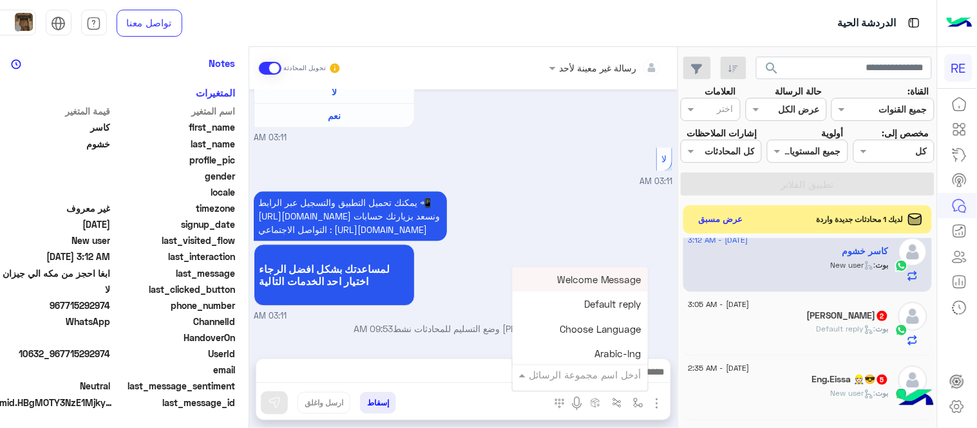
click at [595, 373] on input "text" at bounding box center [597, 375] width 87 height 15
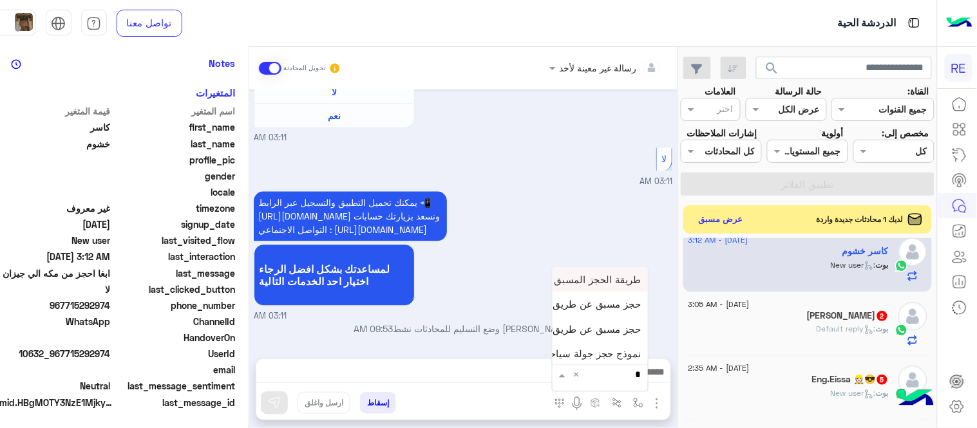
type input "**"
click at [574, 324] on span "حجز مسبق عن طريق التطبيق" at bounding box center [580, 329] width 124 height 12
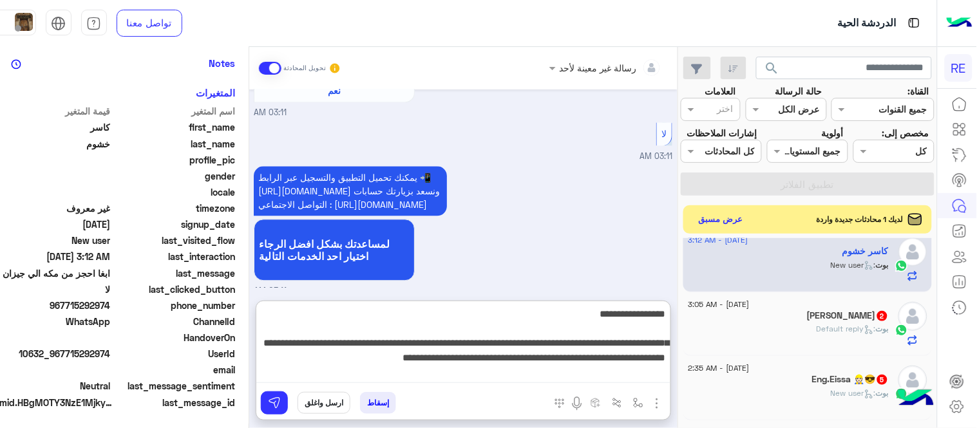
click at [301, 374] on textarea "**********" at bounding box center [463, 344] width 414 height 77
click at [288, 362] on textarea "**********" at bounding box center [463, 344] width 414 height 77
type textarea "**********"
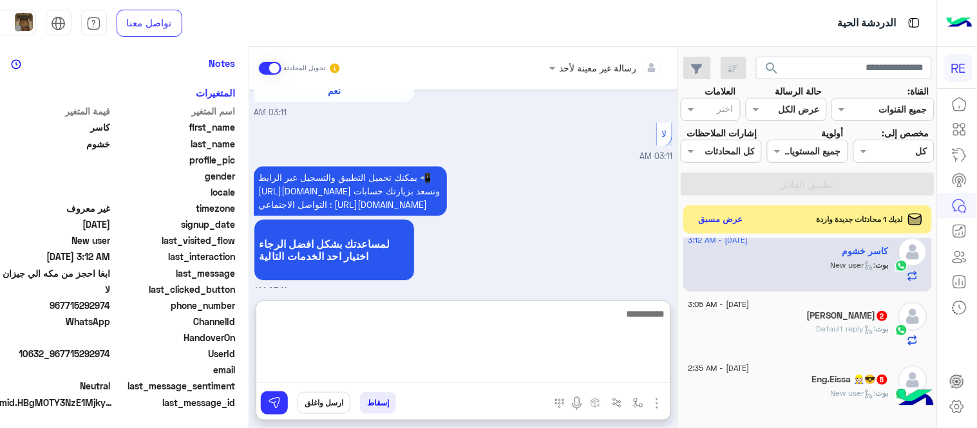
scroll to position [912, 0]
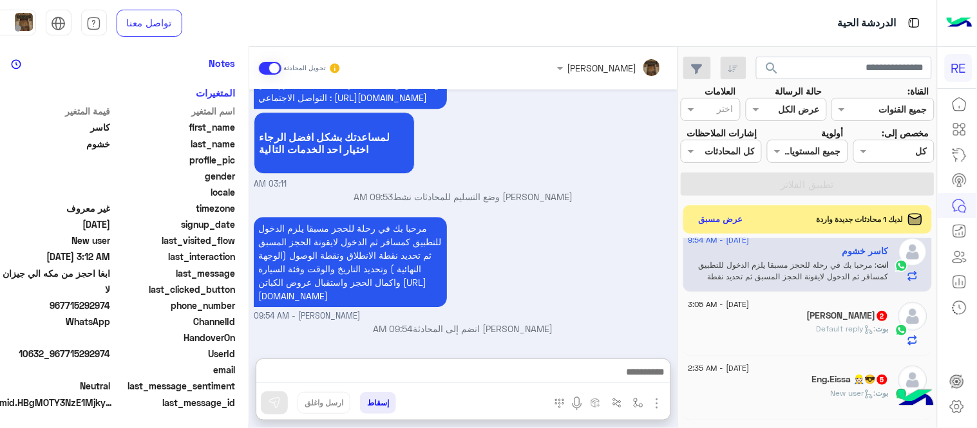
click at [628, 229] on div "مرحبا بك في رحلة للحجز مسبقا يلزم الدخول للتطبيق كمسافر ثم الدخول لايقونة الحجز…" at bounding box center [463, 268] width 418 height 109
click at [742, 343] on div "[PERSON_NAME] : Default reply" at bounding box center [788, 334] width 200 height 23
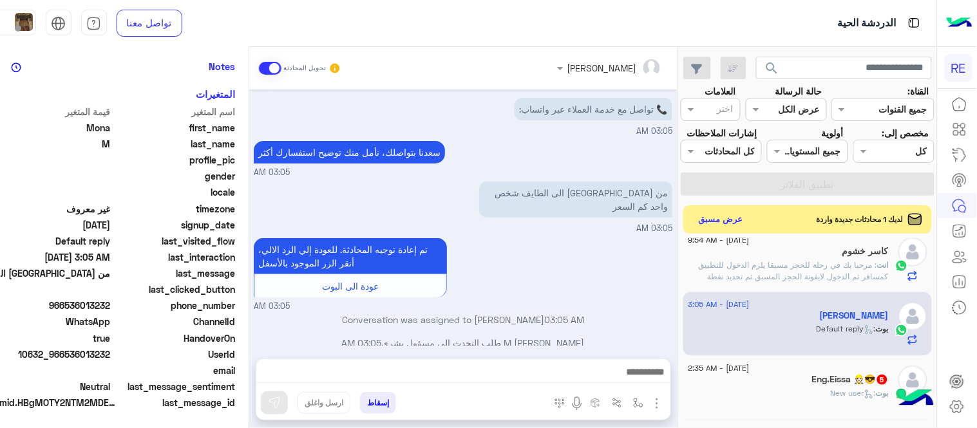
scroll to position [264, 0]
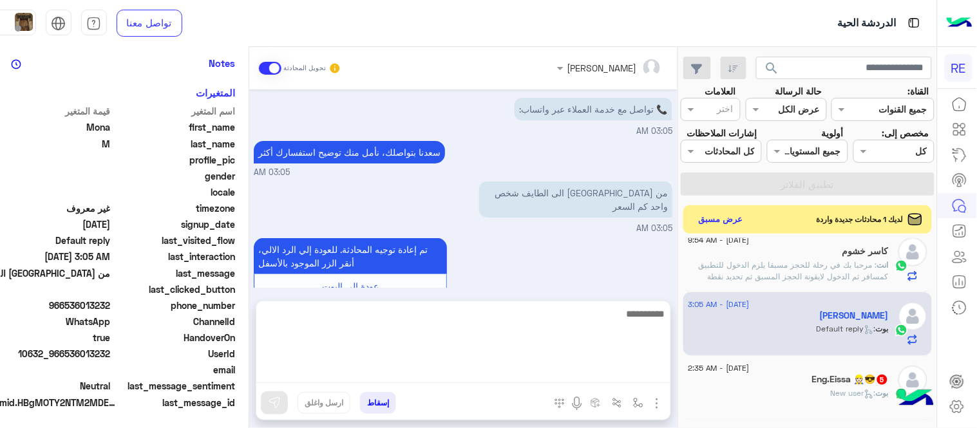
click at [543, 369] on textarea at bounding box center [463, 344] width 414 height 77
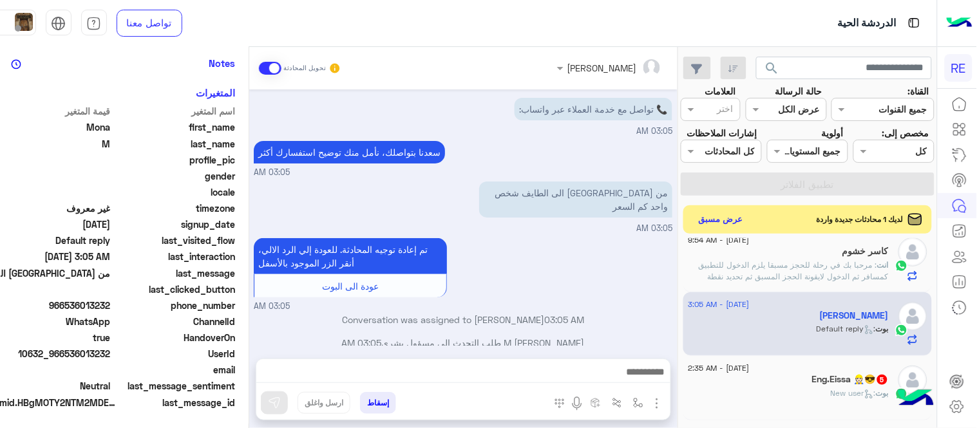
click at [538, 235] on div "تم إعادة توجيه المحادثة. للعودة إلي الرد الالي، أنقر الزر الموجود بالأسفل عودة …" at bounding box center [463, 274] width 418 height 78
click at [450, 202] on img at bounding box center [442, 209] width 15 height 15
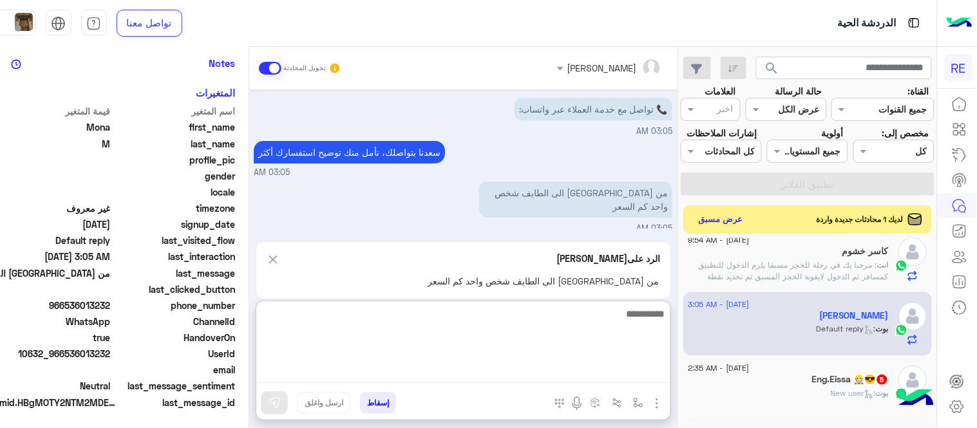
click at [548, 377] on textarea at bounding box center [463, 344] width 414 height 77
type textarea "**********"
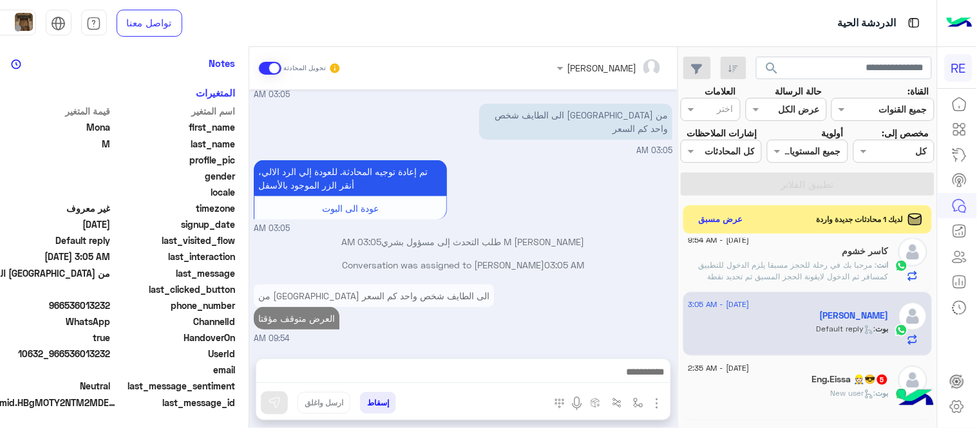
scroll to position [81, 0]
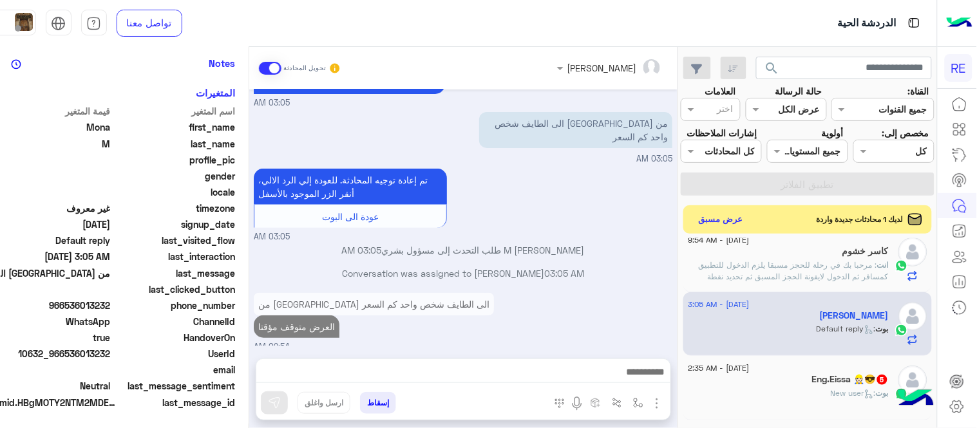
click at [642, 225] on div "[DATE] 📞 تواصل مع خدمة العملاء عبر واتساب: 03:05 AM [PERSON_NAME] بتواصلك، نأمل…" at bounding box center [463, 217] width 428 height 256
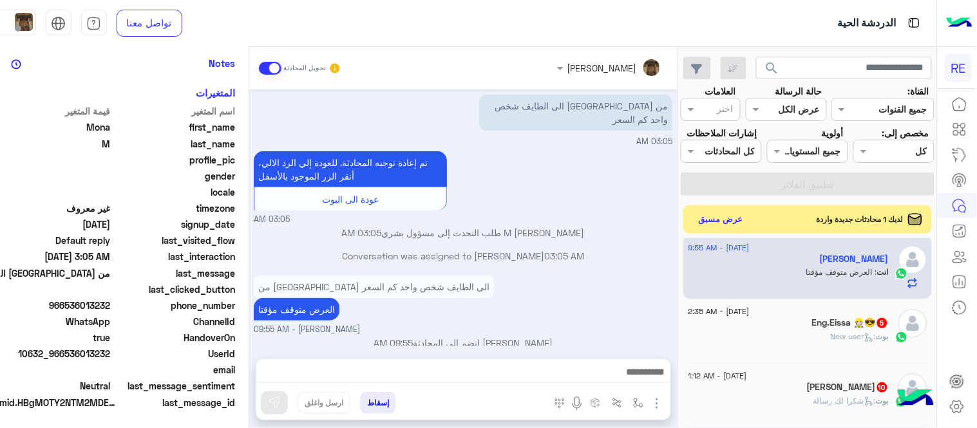
scroll to position [357, 0]
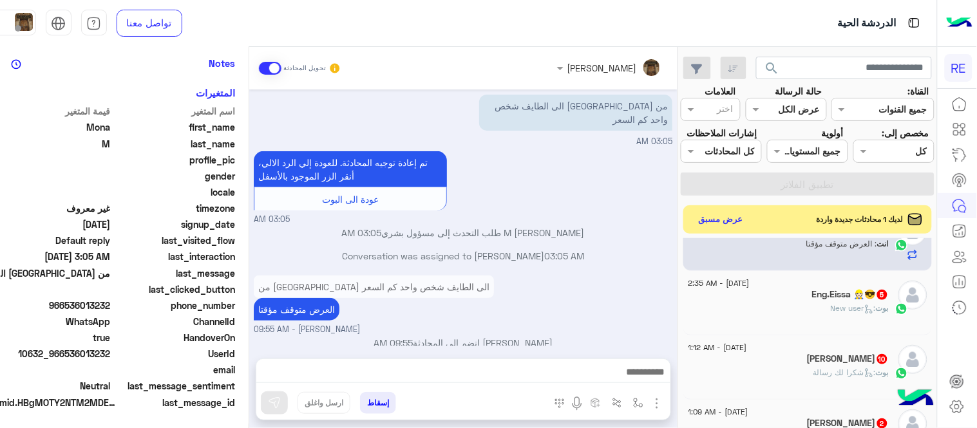
click at [770, 297] on div "Eng.Eissa 👷🏻😎 5" at bounding box center [788, 296] width 200 height 14
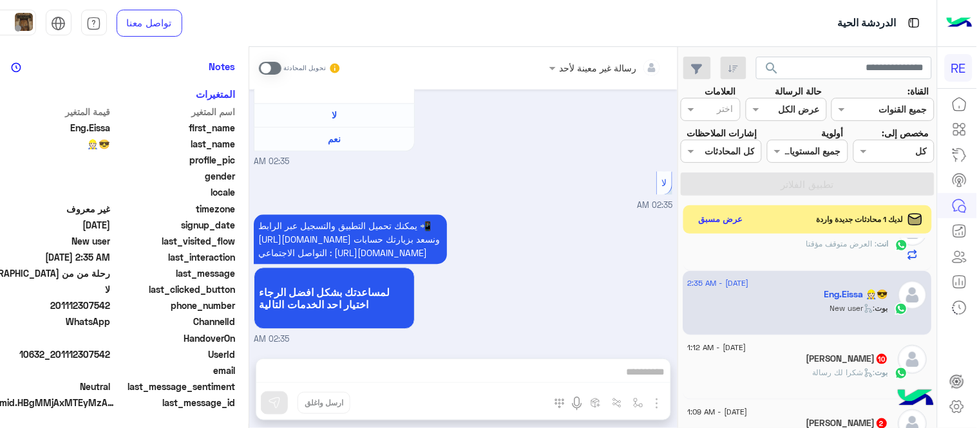
scroll to position [264, 0]
click at [259, 70] on span at bounding box center [270, 68] width 23 height 13
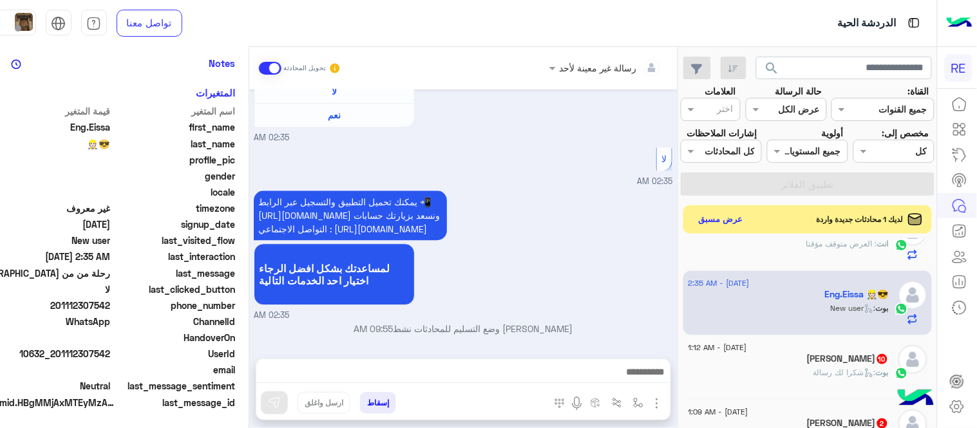
scroll to position [807, 0]
click at [630, 399] on button "button" at bounding box center [637, 402] width 21 height 21
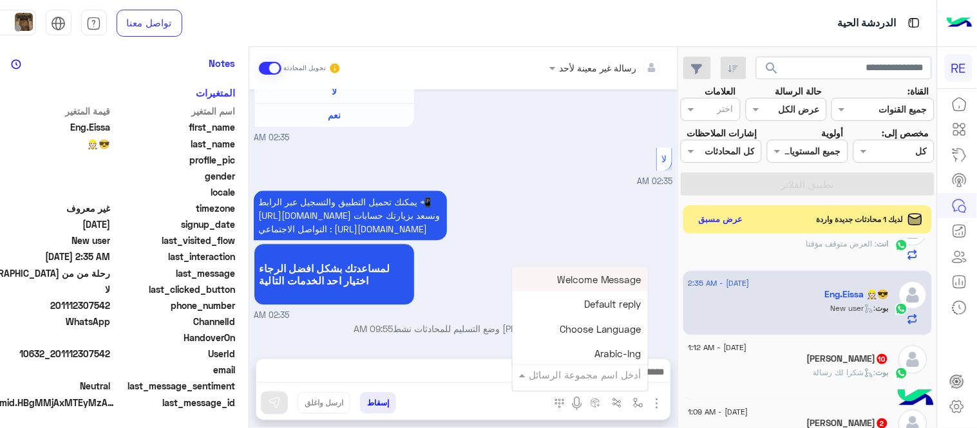
click at [576, 378] on input "text" at bounding box center [597, 375] width 87 height 15
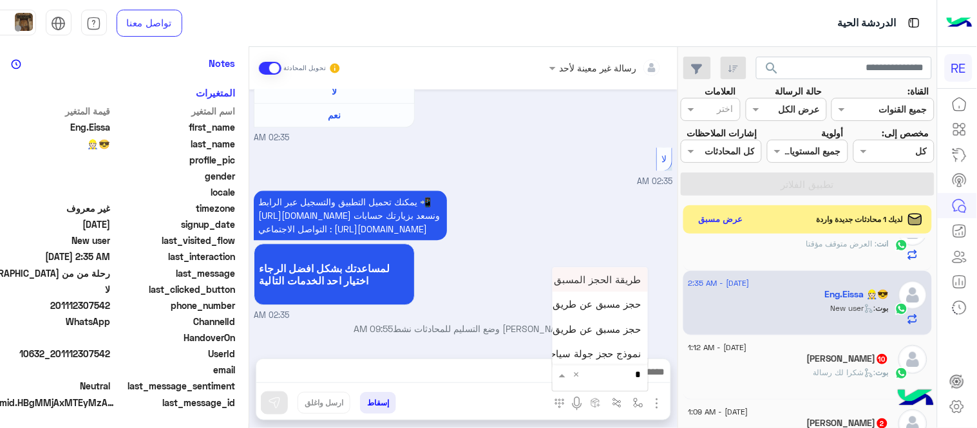
type input "**"
click at [614, 330] on span "حجز مسبق عن طريق التطبيق" at bounding box center [580, 329] width 124 height 12
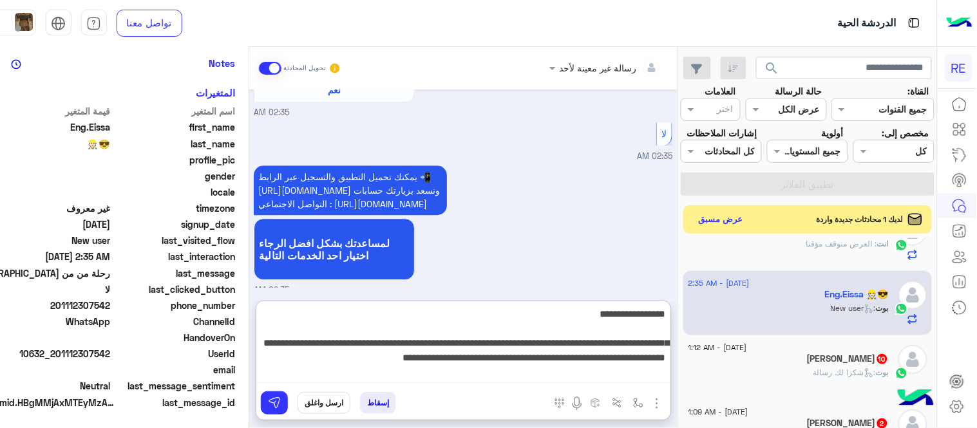
click at [340, 377] on textarea "**********" at bounding box center [463, 344] width 414 height 77
click at [295, 362] on textarea "**********" at bounding box center [463, 344] width 414 height 77
type textarea "**********"
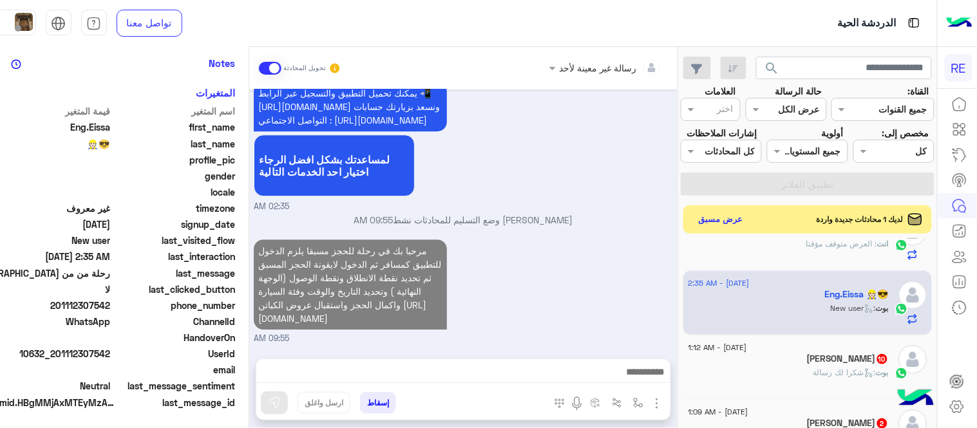
scroll to position [916, 0]
click at [610, 255] on div "مرحبا بك في رحلة للحجز مسبقا يلزم الدخول للتطبيق كمسافر ثم الدخول لايقونة الحجز…" at bounding box center [463, 290] width 418 height 109
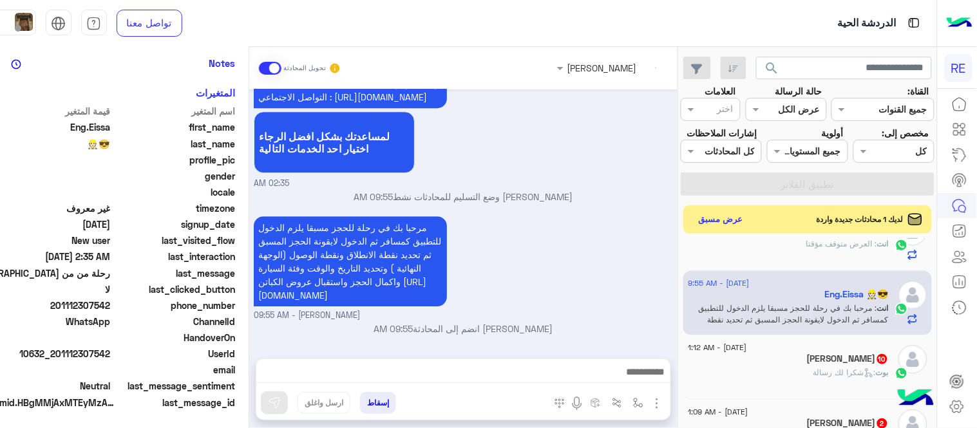
scroll to position [940, 0]
click at [741, 361] on div "[PERSON_NAME] 10" at bounding box center [788, 360] width 200 height 14
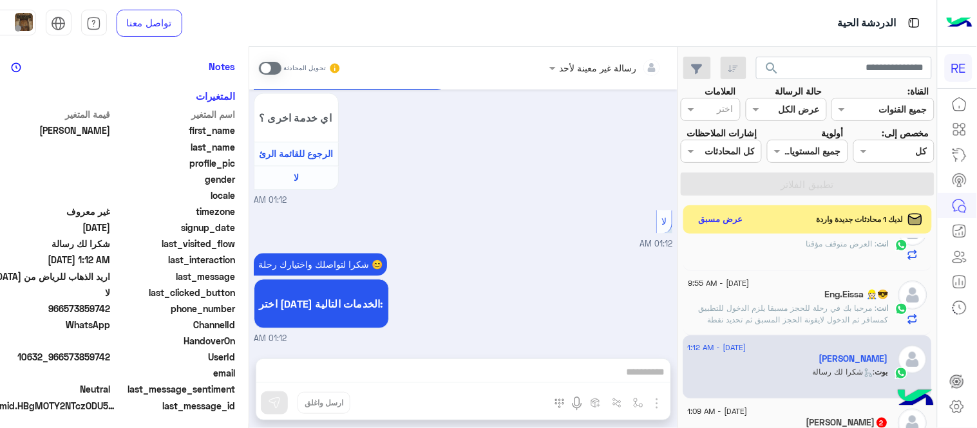
scroll to position [264, 0]
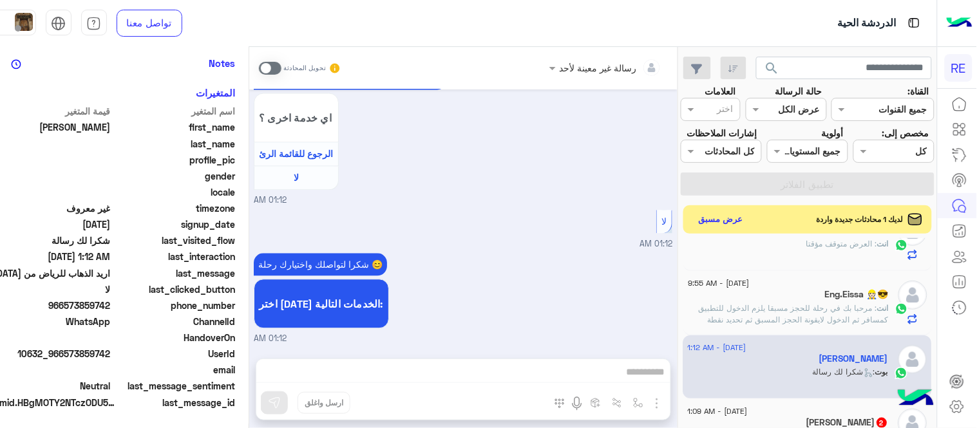
click at [259, 71] on span at bounding box center [270, 68] width 23 height 13
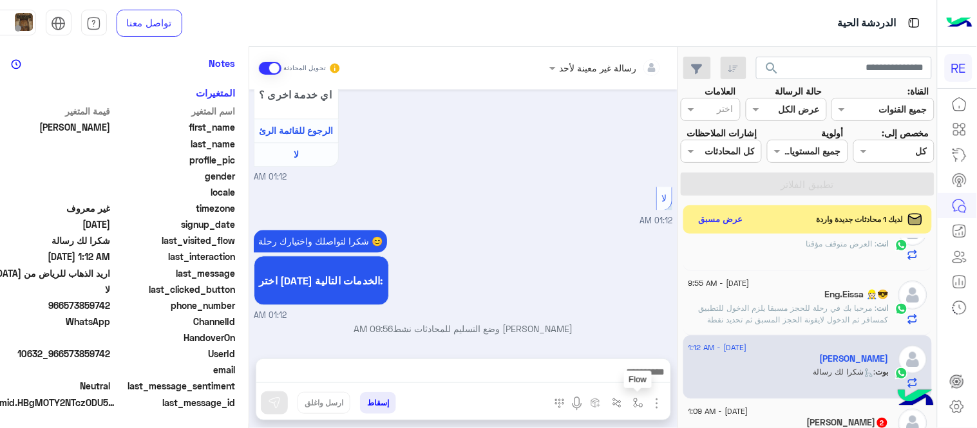
click at [627, 413] on button "button" at bounding box center [637, 402] width 21 height 21
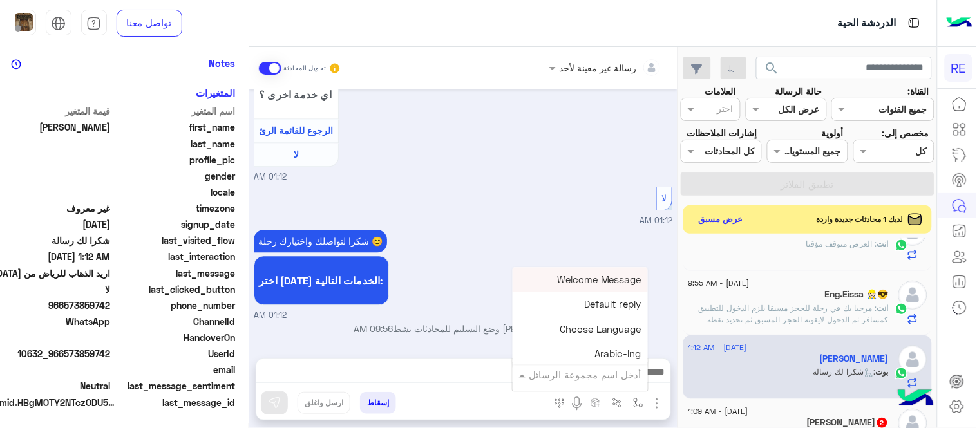
click at [578, 371] on input "text" at bounding box center [597, 375] width 87 height 15
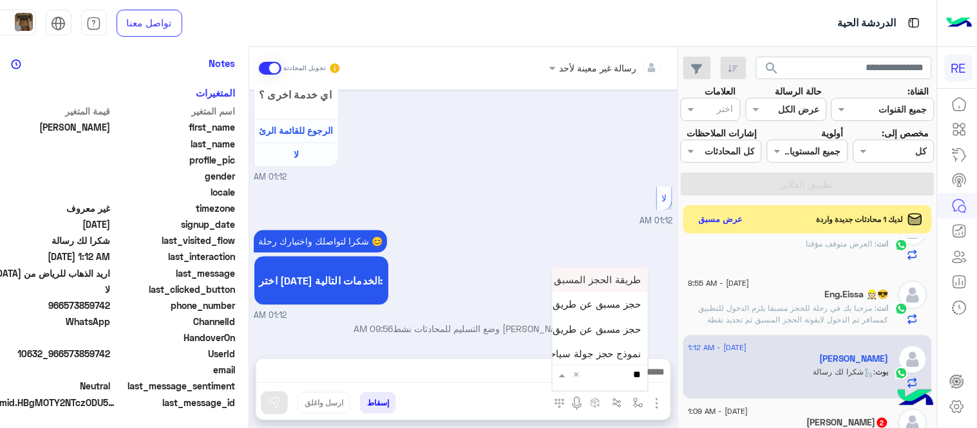
type input "***"
click at [594, 327] on span "حجز مسبق عن طريق التطبيق" at bounding box center [580, 329] width 124 height 12
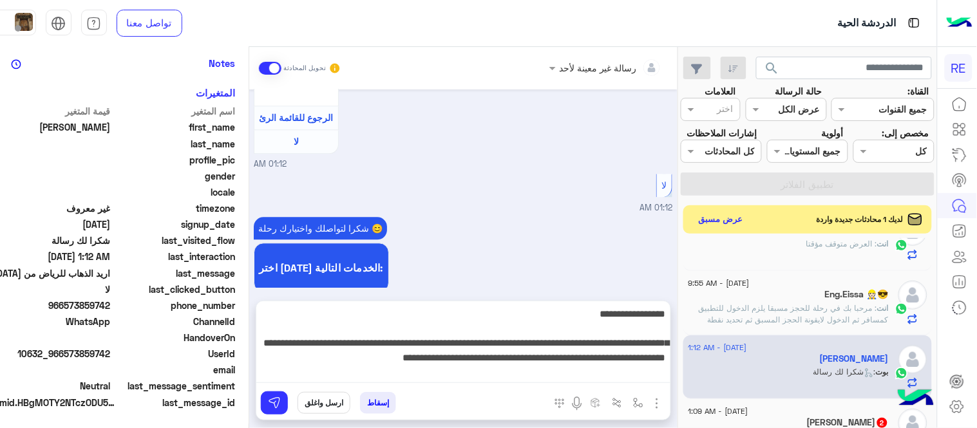
click at [282, 370] on textarea "**********" at bounding box center [463, 344] width 414 height 77
click at [296, 366] on textarea "**********" at bounding box center [463, 344] width 414 height 77
click at [288, 362] on textarea "**********" at bounding box center [463, 344] width 414 height 77
type textarea "**********"
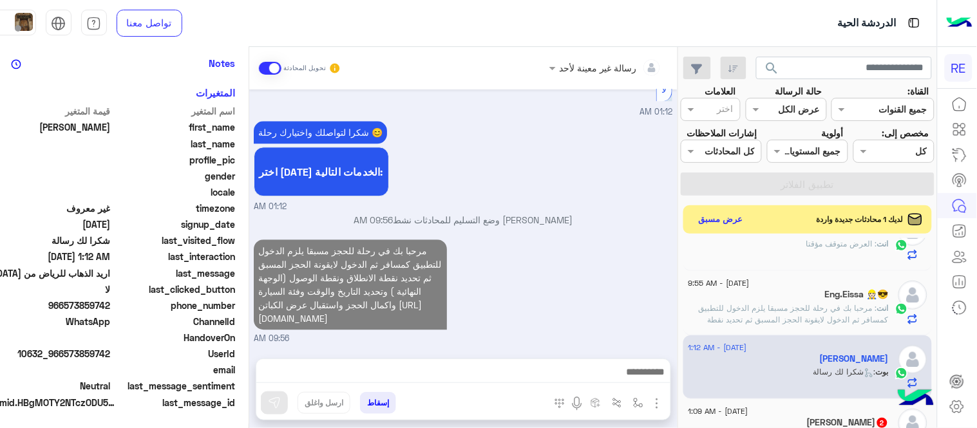
scroll to position [848, 0]
click at [548, 270] on div "مرحبا بك في رحلة للحجز مسبقا يلزم الدخول للتطبيق كمسافر ثم الدخول لايقونة الحجز…" at bounding box center [463, 290] width 418 height 109
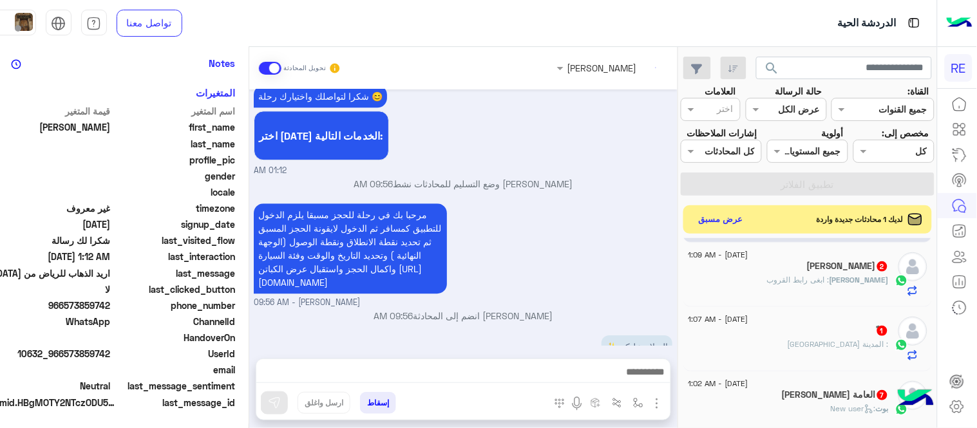
scroll to position [915, 0]
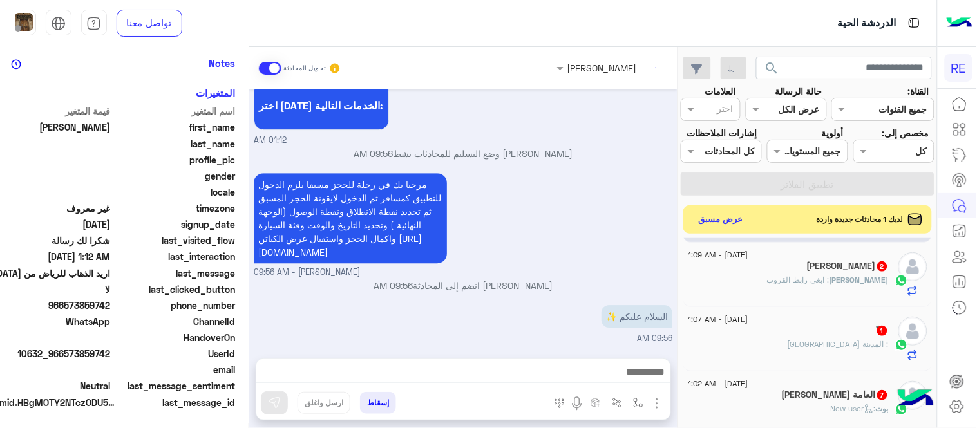
click at [787, 283] on div "OSAMA : ابغى رابط القروب" at bounding box center [788, 285] width 200 height 23
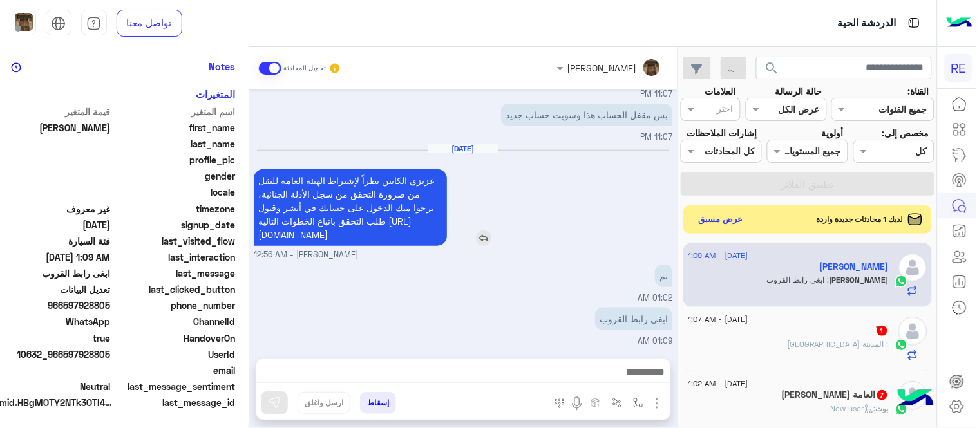
scroll to position [264, 0]
drag, startPoint x: 52, startPoint y: 306, endPoint x: 97, endPoint y: 311, distance: 45.4
click at [97, 311] on div "phone_number [PHONE_NUMBER]" at bounding box center [112, 307] width 248 height 16
copy span "597928805"
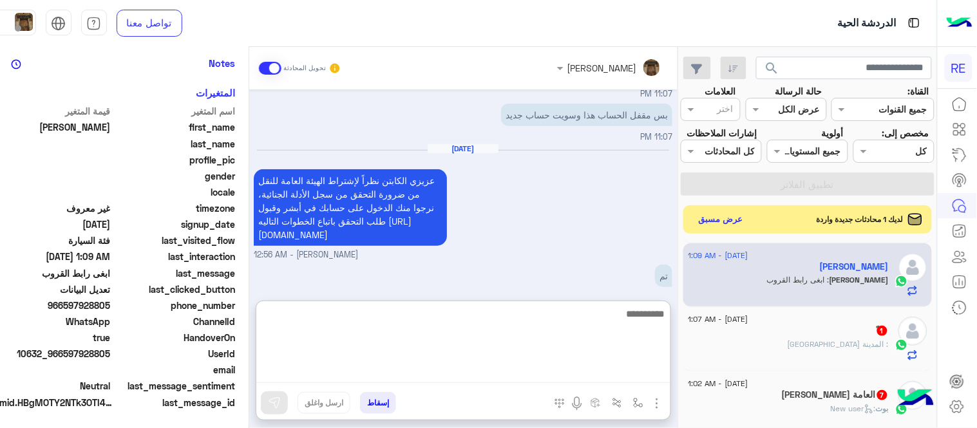
click at [541, 382] on textarea at bounding box center [463, 344] width 414 height 77
type textarea "**********"
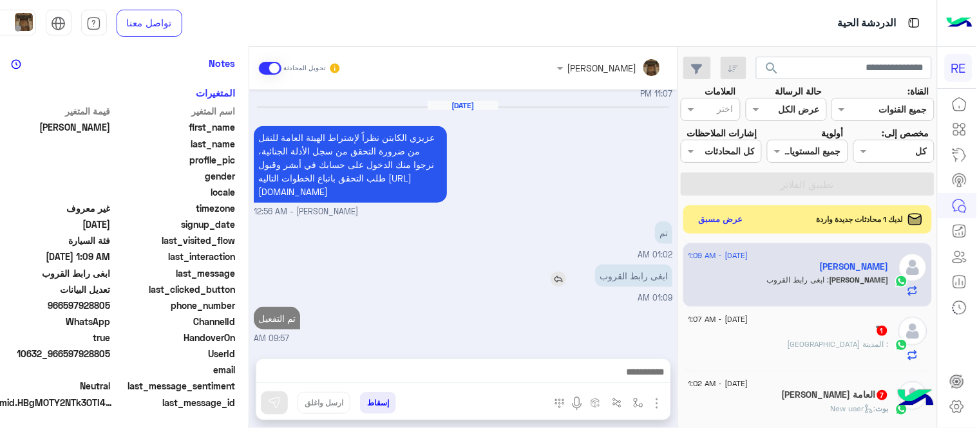
scroll to position [306, 0]
click at [550, 223] on div "[DATE] حاولت بتطبيق ماقدرت 09:19 PM زدني برقم الهاتف بالتطبيق [PERSON_NAME] - 0…" at bounding box center [463, 217] width 428 height 256
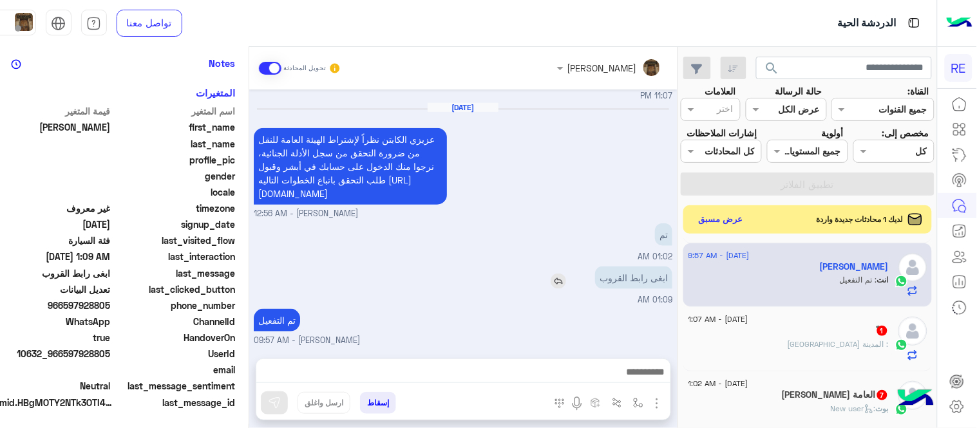
click at [550, 284] on img at bounding box center [557, 281] width 15 height 15
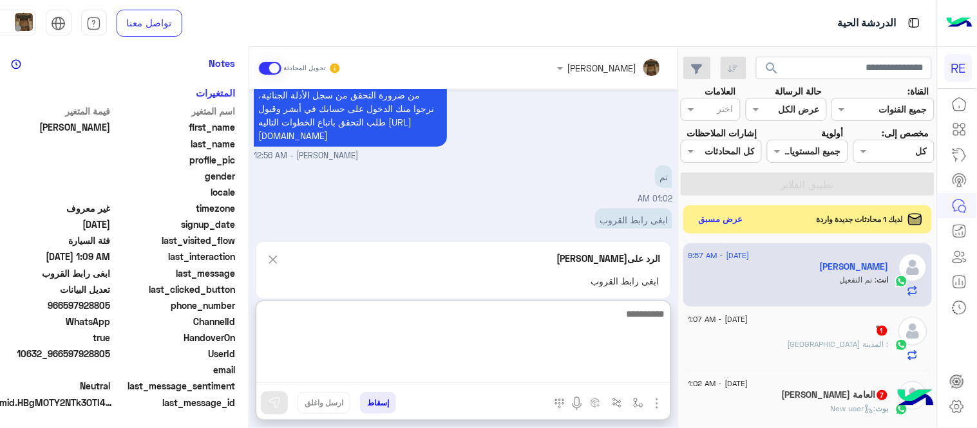
click at [523, 368] on textarea at bounding box center [463, 344] width 414 height 77
type textarea "*********"
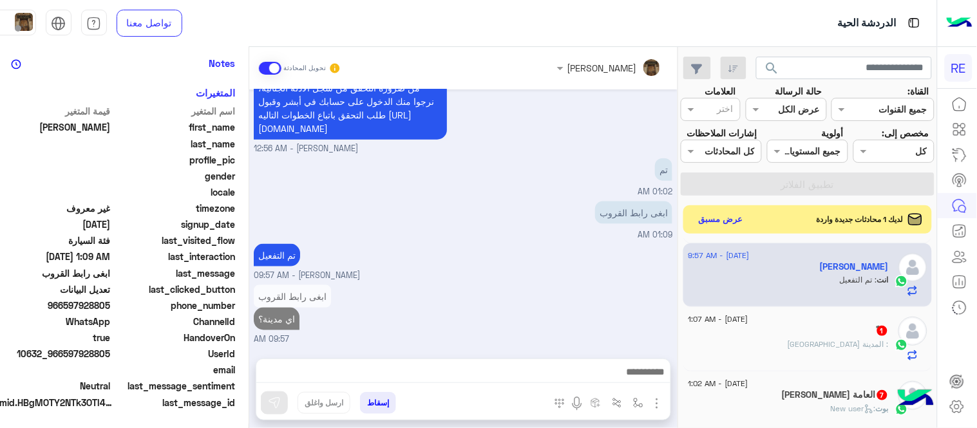
scroll to position [370, 0]
click at [577, 256] on div "[DATE] حاولت بتطبيق ماقدرت 09:19 PM زدني برقم الهاتف بالتطبيق [PERSON_NAME] - 0…" at bounding box center [463, 217] width 428 height 256
click at [774, 333] on div "ً 1" at bounding box center [788, 332] width 200 height 14
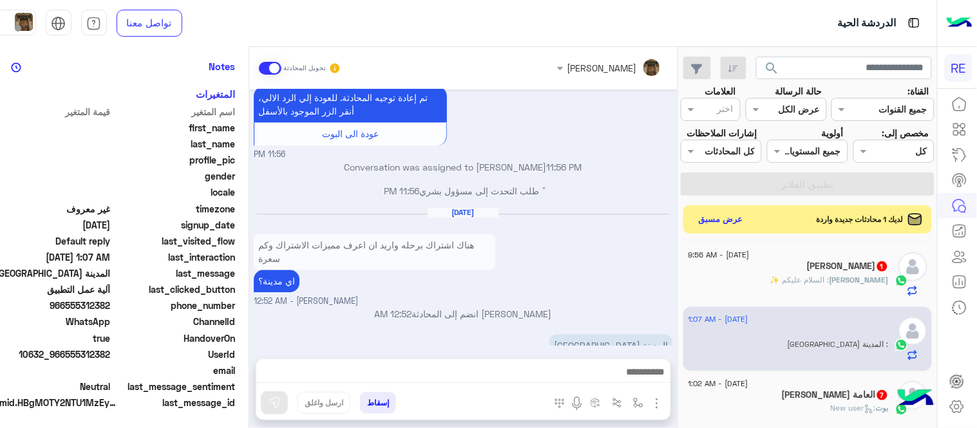
scroll to position [264, 0]
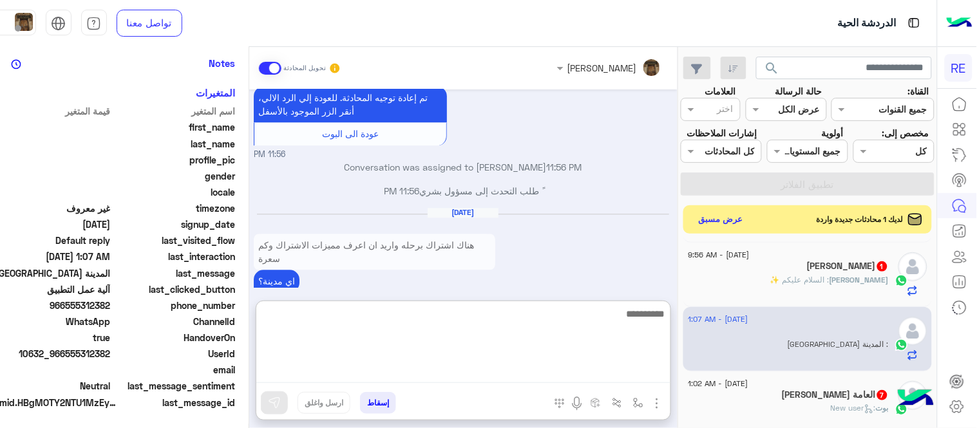
click at [428, 368] on textarea at bounding box center [463, 344] width 414 height 77
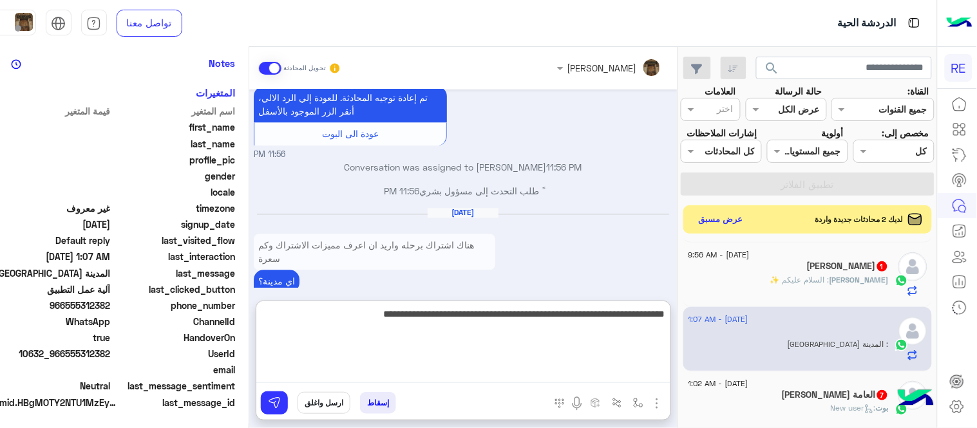
type textarea "**********"
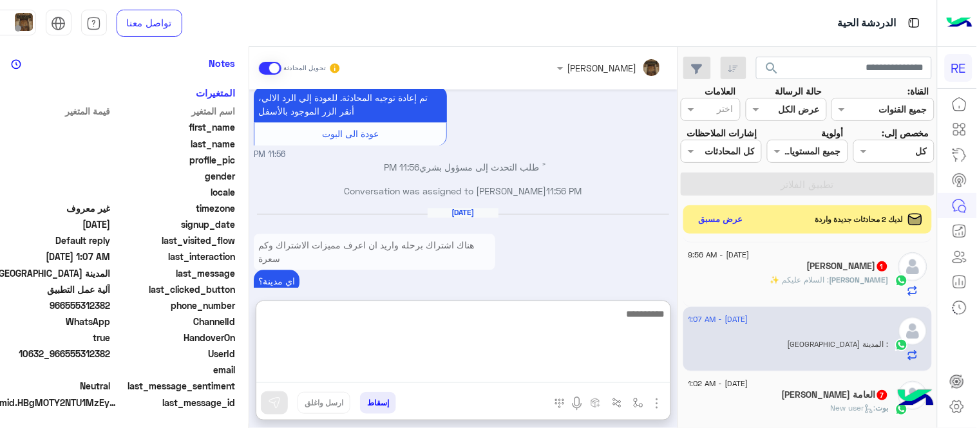
scroll to position [864, 0]
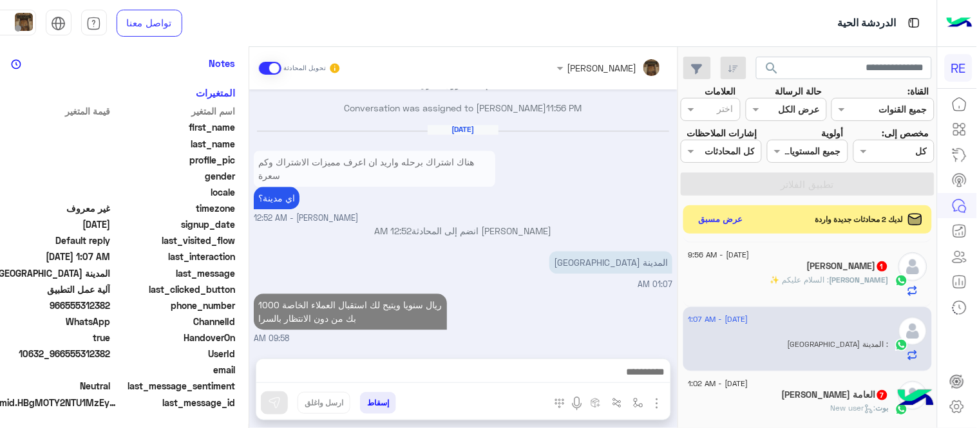
click at [520, 264] on div "[DATE] سعداء بانضمامك، ونتطلع لأن تكون [DATE] شركائنا المميزين. 🔑 لتبدأ العمل ك…" at bounding box center [463, 217] width 428 height 256
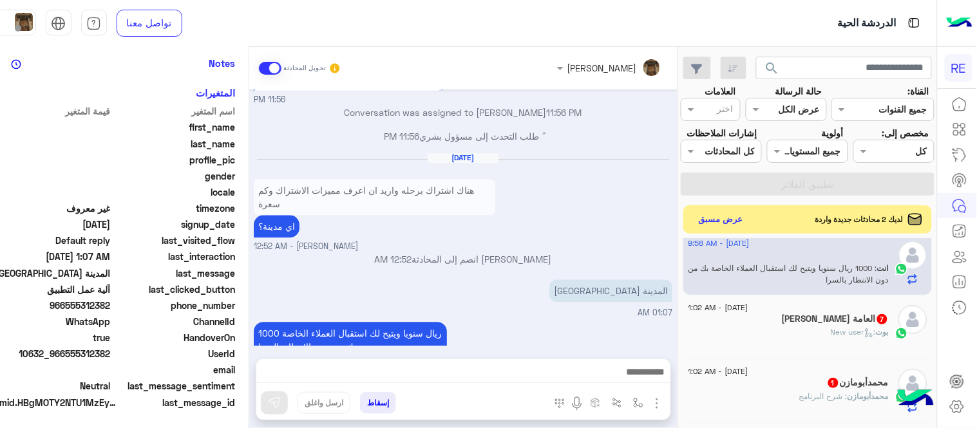
scroll to position [590, 0]
click at [756, 325] on div "[PERSON_NAME] العامة 7" at bounding box center [788, 320] width 200 height 14
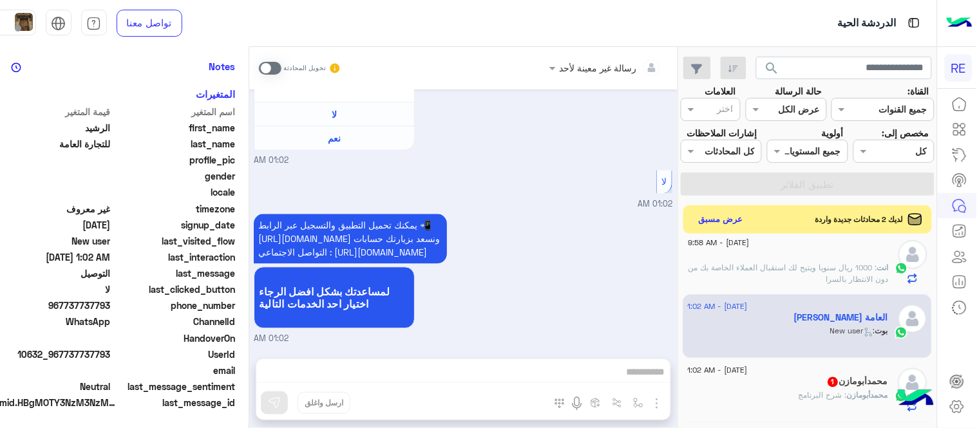
scroll to position [264, 0]
click at [259, 65] on span at bounding box center [270, 68] width 23 height 13
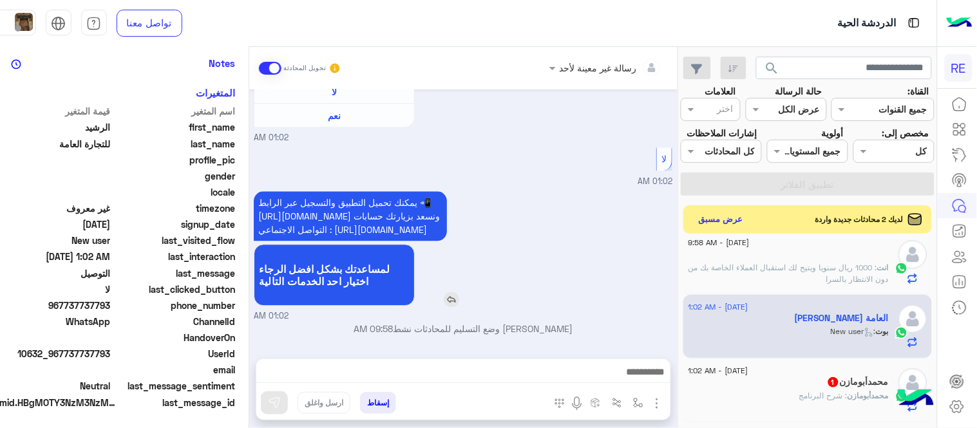
scroll to position [745, 0]
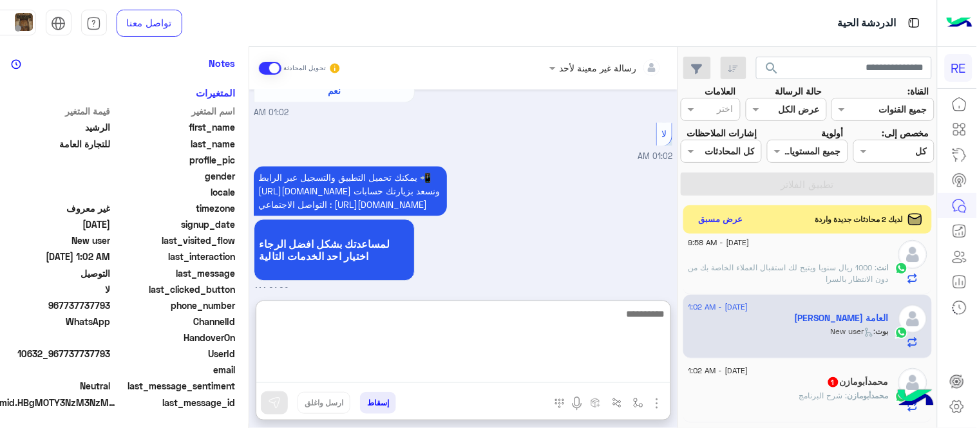
click at [506, 370] on textarea at bounding box center [463, 344] width 414 height 77
type textarea "**********"
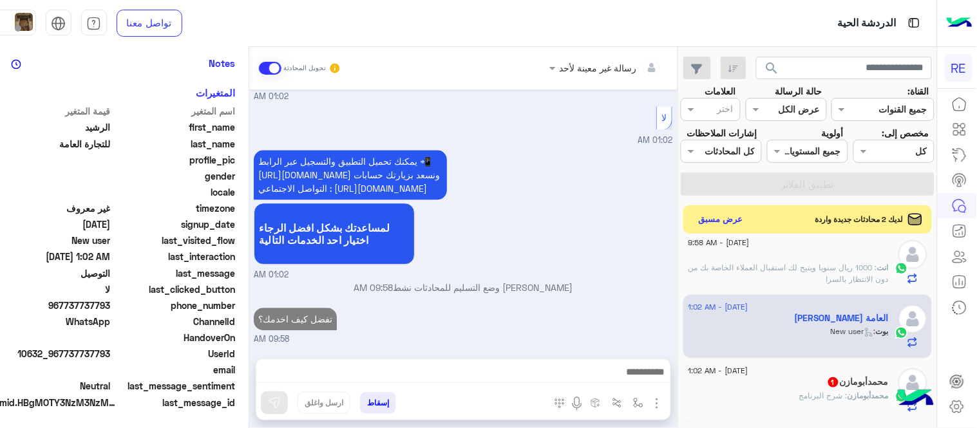
scroll to position [787, 0]
click at [561, 264] on div "[DATE] [PERSON_NAME] العامة طلب التحدث إلى مسؤول بشري 01:02 AM عودة الى البوت 0…" at bounding box center [463, 217] width 428 height 256
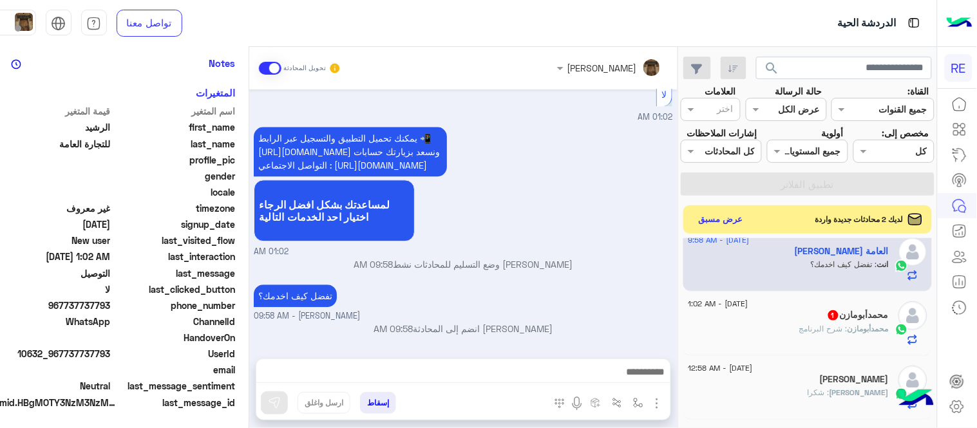
scroll to position [666, 0]
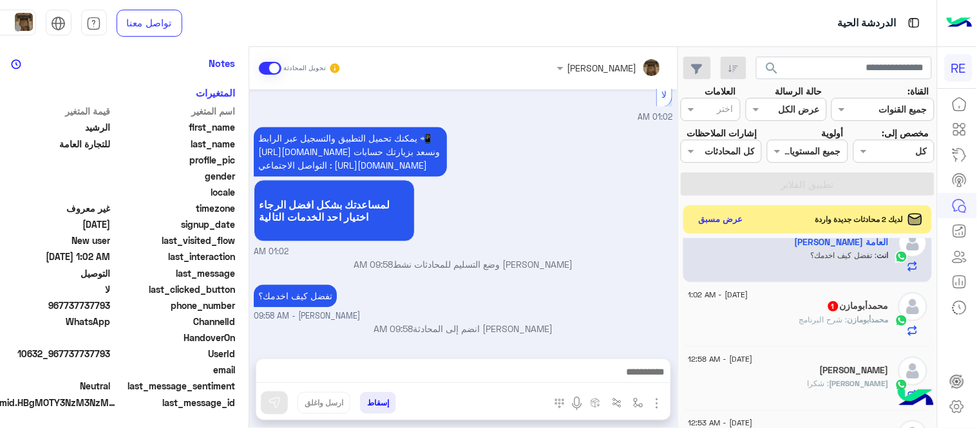
click at [771, 327] on div "محمدأبومازن : شرح البرنامج" at bounding box center [788, 325] width 200 height 23
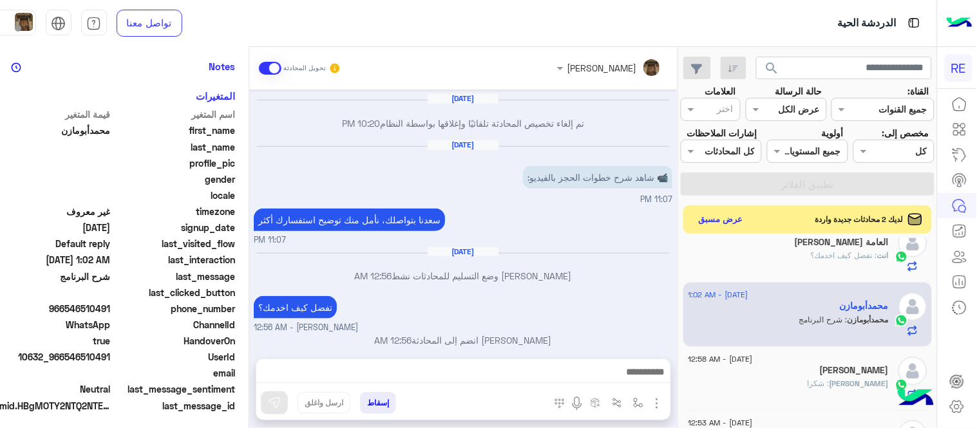
scroll to position [264, 0]
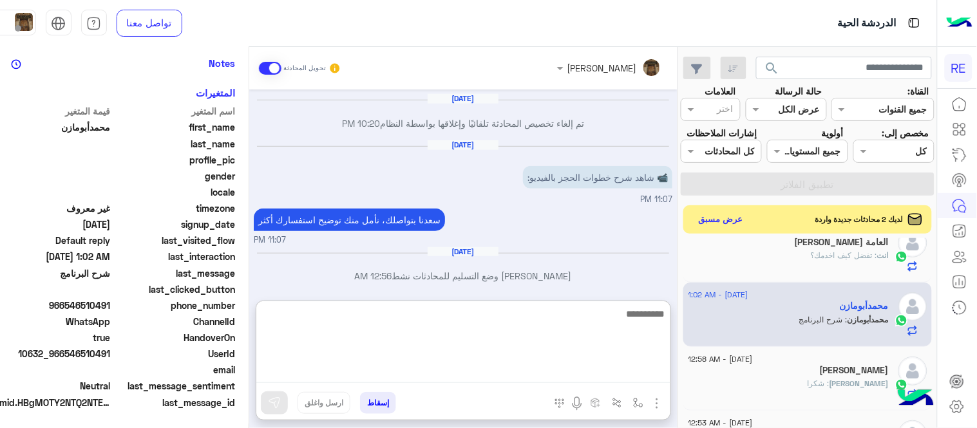
click at [509, 371] on textarea at bounding box center [463, 344] width 414 height 77
click at [541, 346] on textarea at bounding box center [463, 344] width 414 height 77
click at [538, 313] on textarea "**********" at bounding box center [463, 344] width 414 height 77
type textarea "**********"
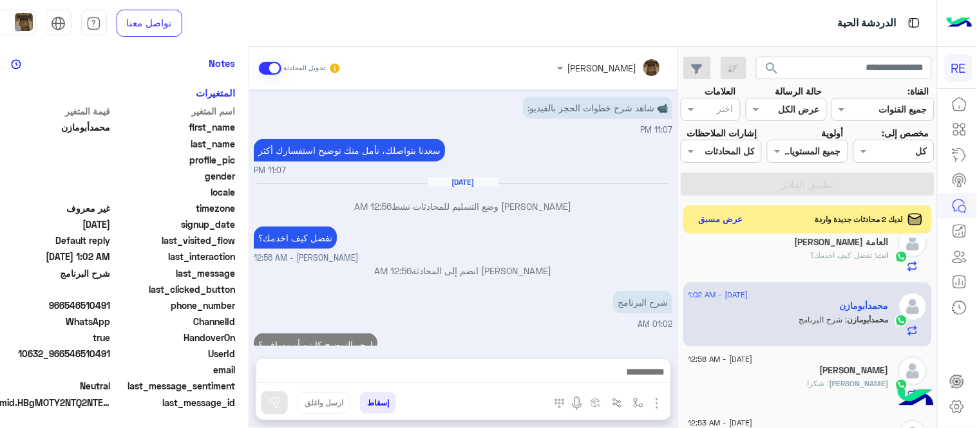
click at [578, 269] on div "[DATE] [PERSON_NAME] وضع التسليم للمحادثات نشط 10:19 PM رحلات تشاركية بين المدن…" at bounding box center [463, 217] width 428 height 256
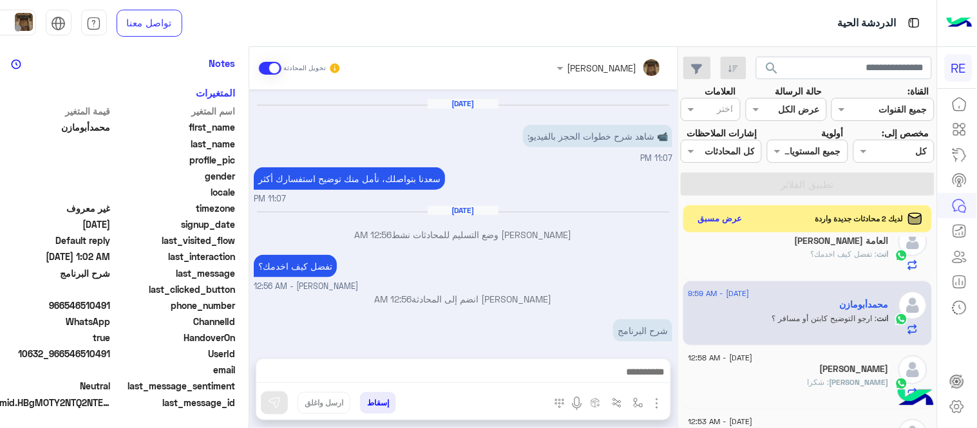
click at [713, 222] on button "عرض مسبق" at bounding box center [720, 218] width 54 height 17
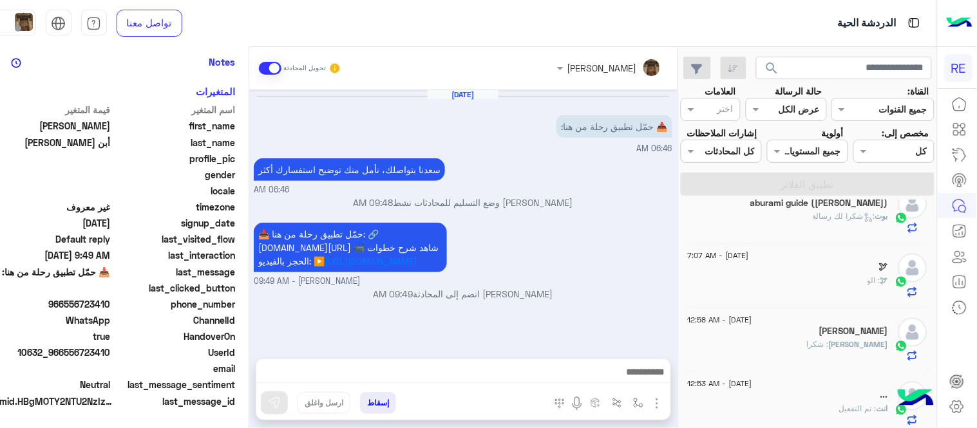
scroll to position [264, 0]
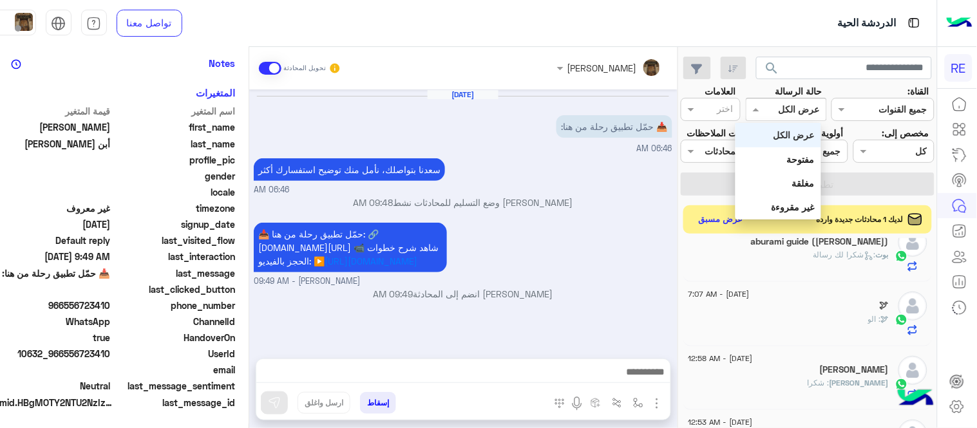
click at [780, 116] on div "عرض الكل" at bounding box center [798, 109] width 41 height 14
click at [803, 201] on b "غير مقروءة" at bounding box center [792, 206] width 43 height 11
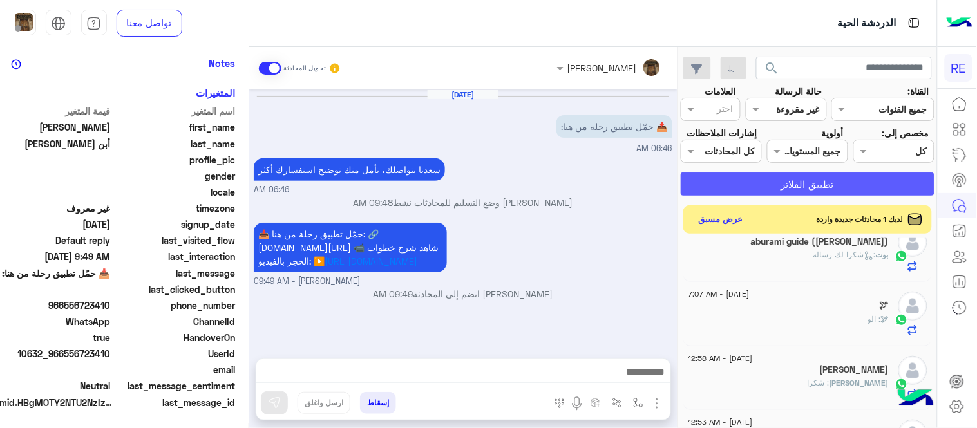
click at [786, 183] on button "تطبيق الفلاتر" at bounding box center [807, 184] width 254 height 23
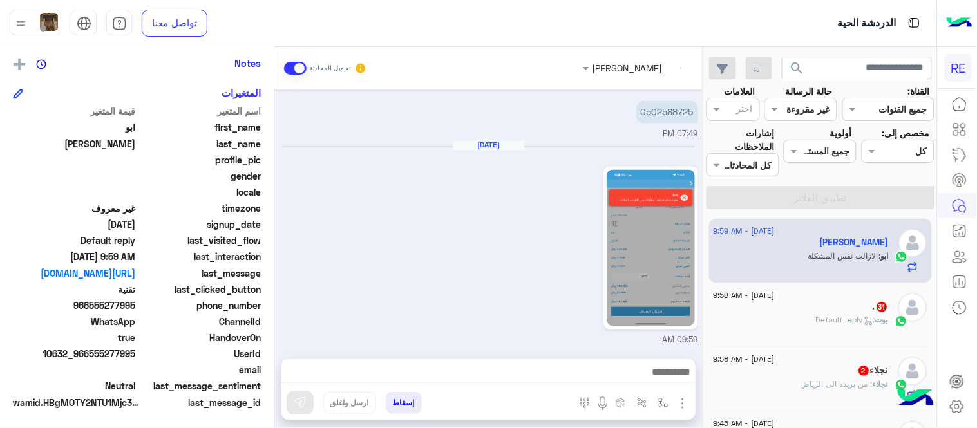
scroll to position [675, 0]
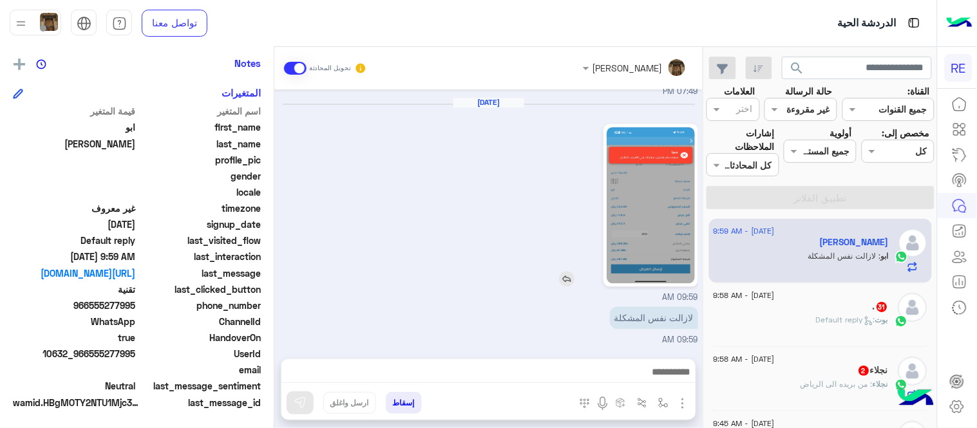
click at [652, 158] on img at bounding box center [650, 205] width 88 height 156
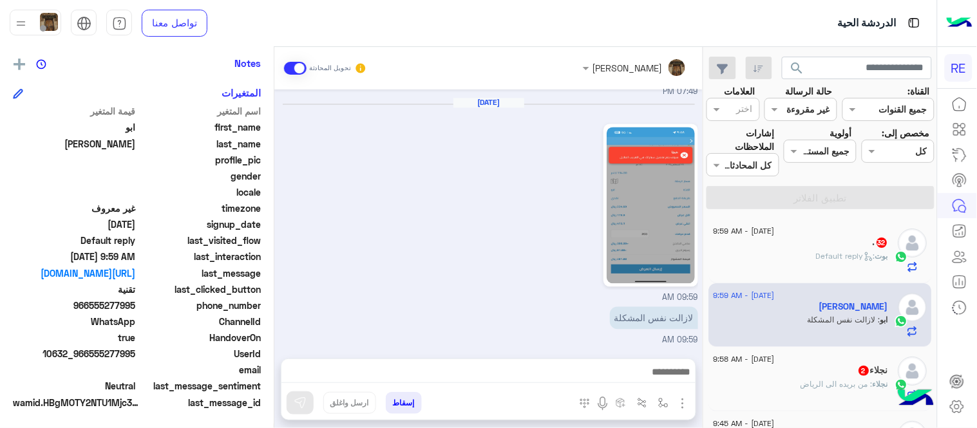
click at [277, 296] on mat-drawer-container "[PERSON_NAME] تحويل المحادثة [DATE] Conversation was assigned to [PERSON_NAME] …" at bounding box center [351, 240] width 702 height 386
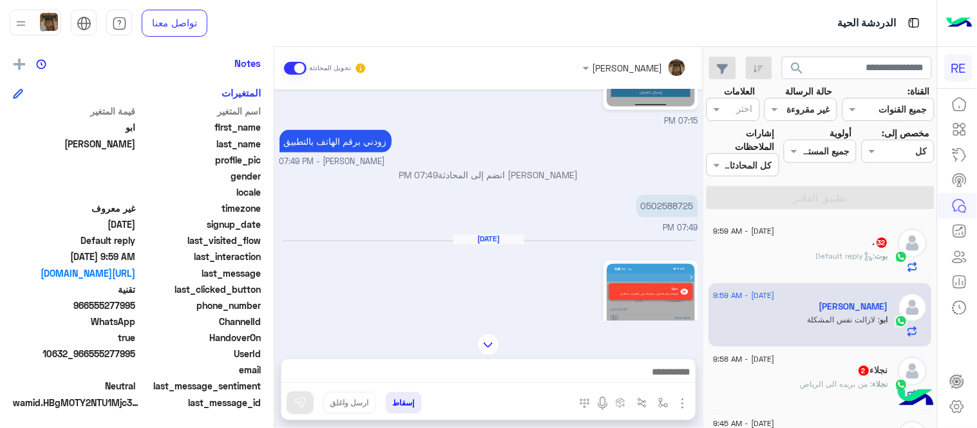
scroll to position [529, 0]
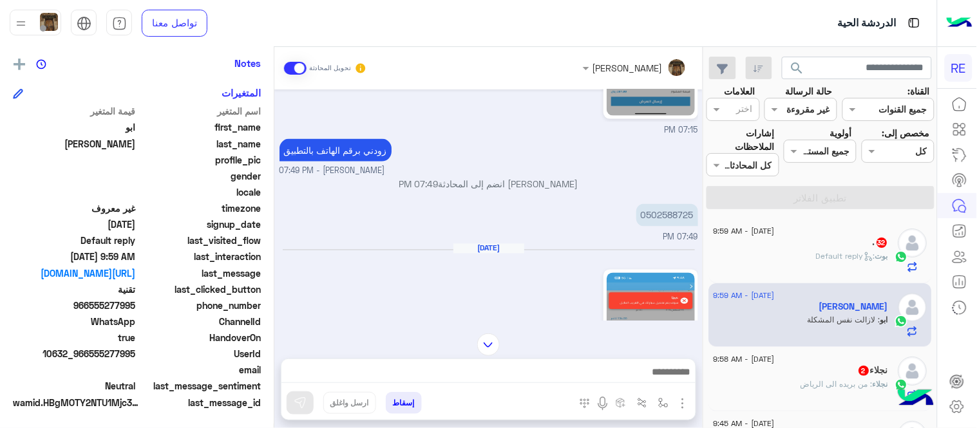
click at [483, 240] on div "0502588725 07:49 PM" at bounding box center [488, 222] width 418 height 43
click at [668, 216] on p "0502588725" at bounding box center [667, 215] width 62 height 23
copy p "0502588725"
click at [599, 216] on img at bounding box center [599, 218] width 15 height 15
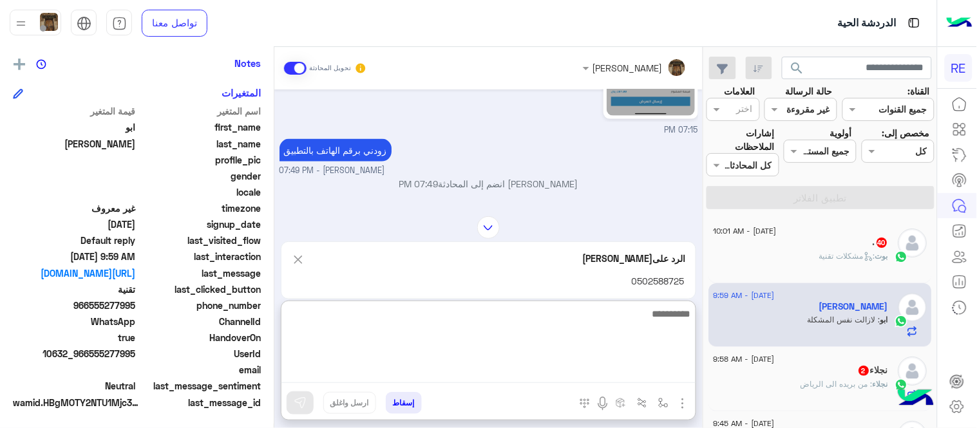
click at [528, 371] on textarea at bounding box center [488, 344] width 414 height 77
type textarea "**********"
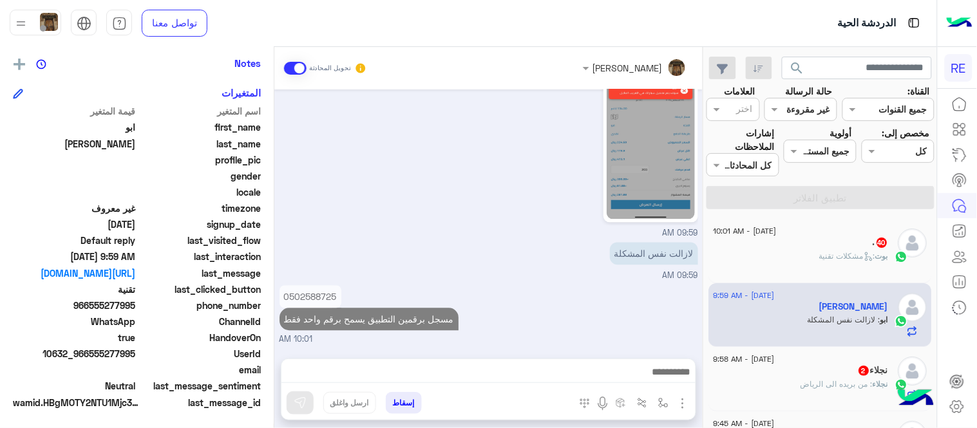
scroll to position [767, 0]
click at [814, 241] on div ". 40" at bounding box center [800, 244] width 175 height 14
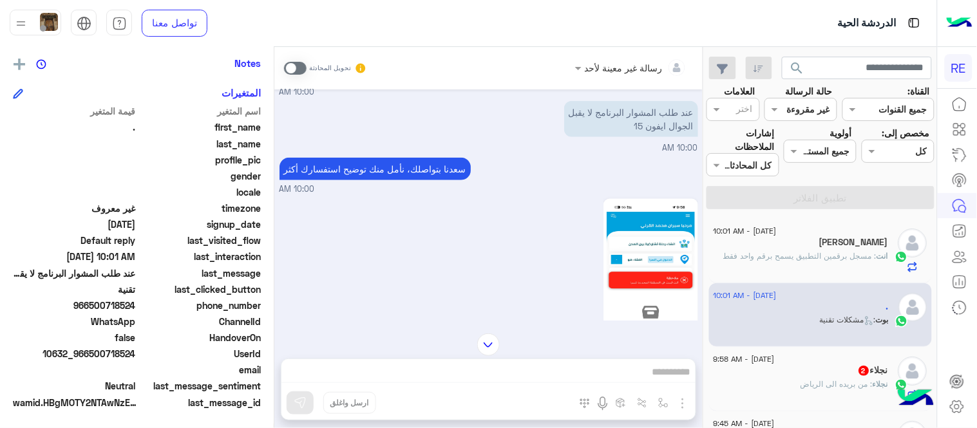
scroll to position [374, 0]
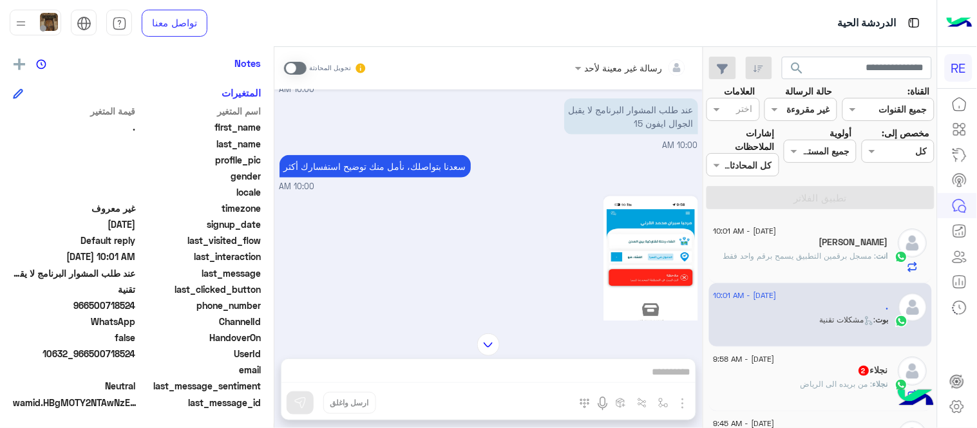
click at [657, 268] on img at bounding box center [650, 278] width 88 height 156
click at [577, 125] on p "عند طلب المشوار البرنامج لا يقبل الجوال ايفون 15" at bounding box center [631, 116] width 134 height 36
click at [287, 67] on span at bounding box center [295, 68] width 23 height 13
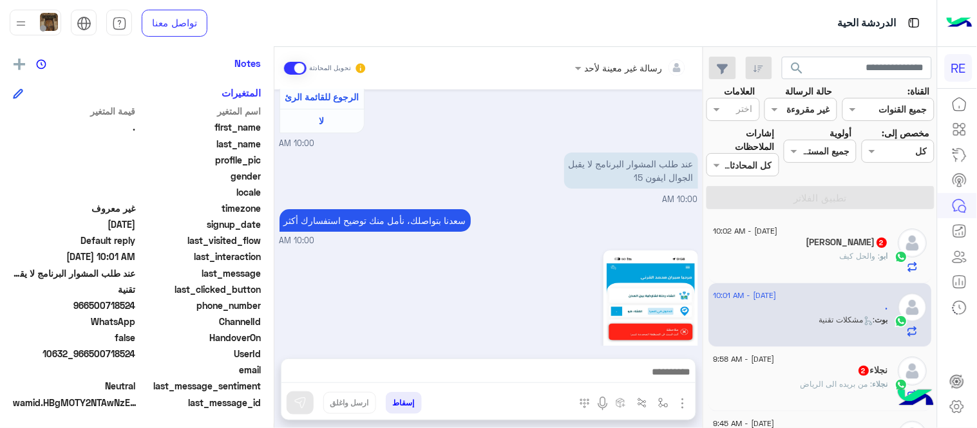
scroll to position [1369, 0]
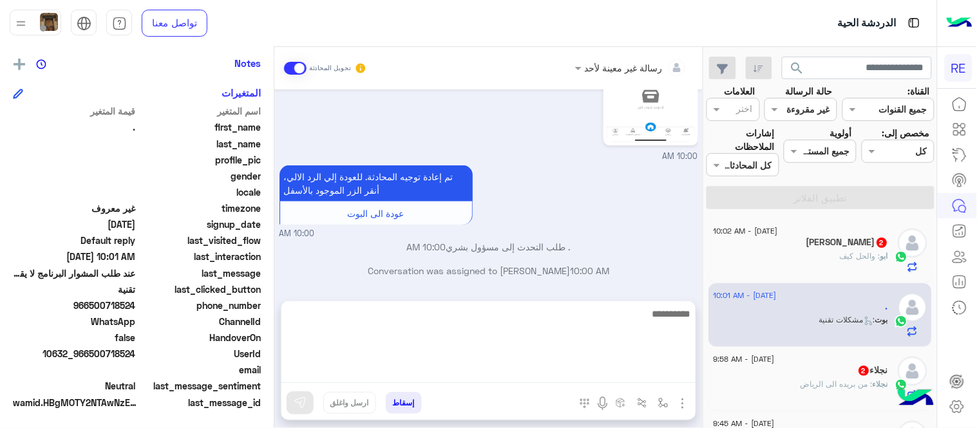
click at [445, 380] on textarea at bounding box center [488, 344] width 414 height 77
type textarea "**********"
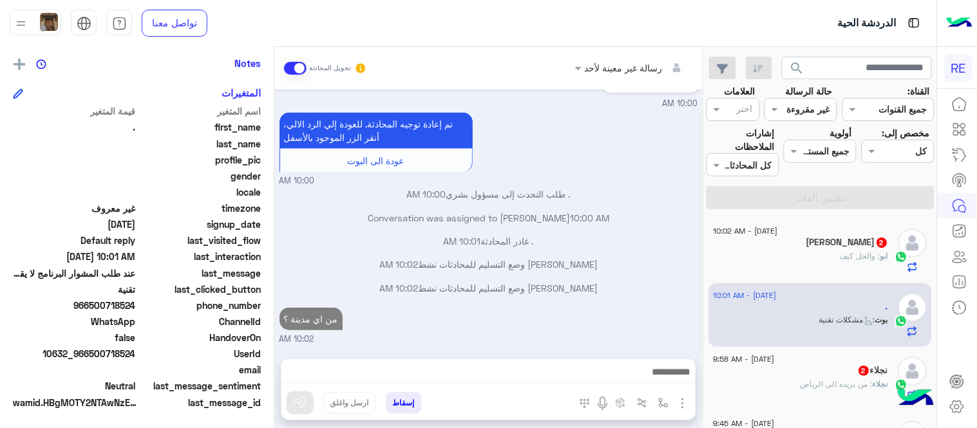
scroll to position [1456, 0]
click at [827, 247] on div "[PERSON_NAME] 2" at bounding box center [800, 244] width 175 height 14
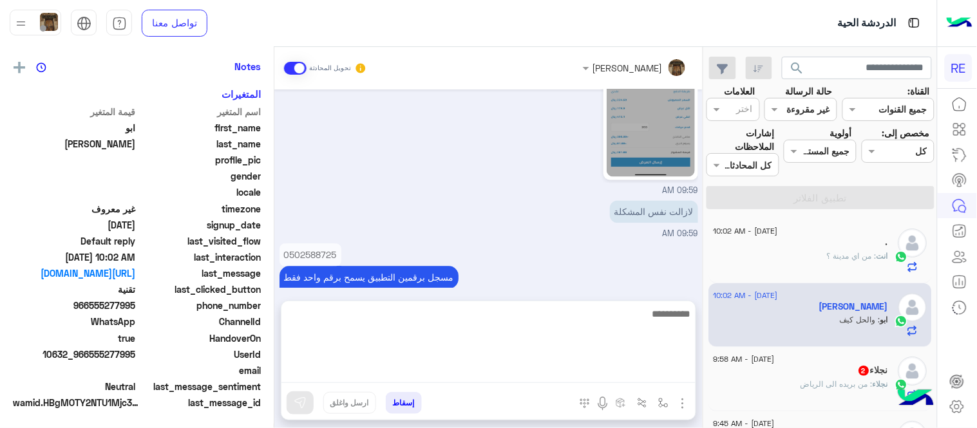
scroll to position [264, 0]
click at [580, 371] on textarea at bounding box center [488, 344] width 414 height 77
type textarea "**********"
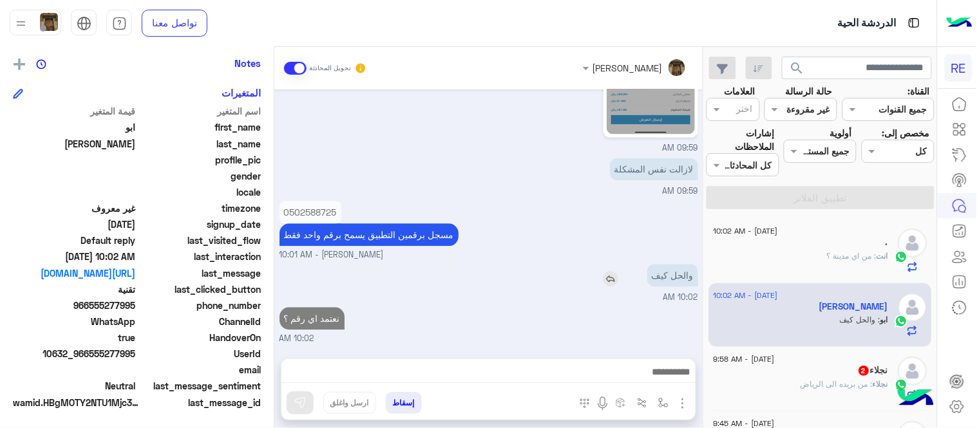
scroll to position [706, 0]
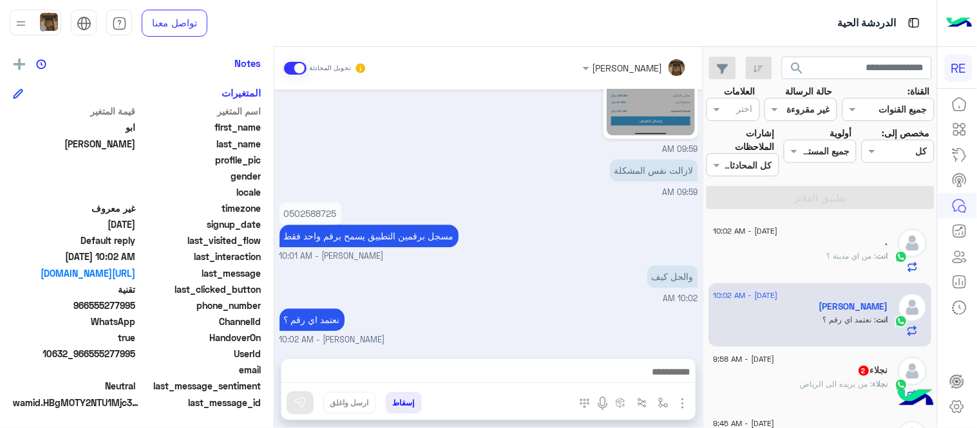
drag, startPoint x: 655, startPoint y: 270, endPoint x: 706, endPoint y: 230, distance: 65.0
click at [706, 230] on mat-drawer-container "search القناة: القناه جميع القنوات حالة الرسالة القناه غير مقروءة العلامات اختر…" at bounding box center [468, 240] width 937 height 386
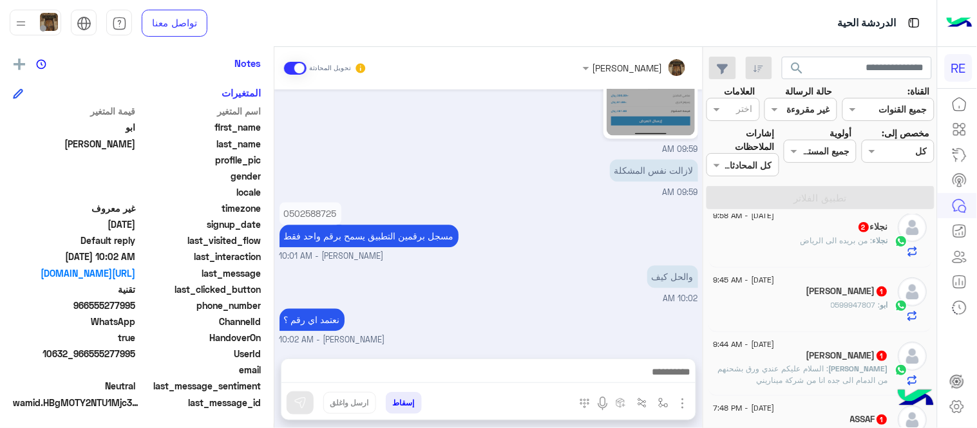
click at [815, 254] on div "نجلاء : من بريده الى الرياض" at bounding box center [800, 246] width 175 height 23
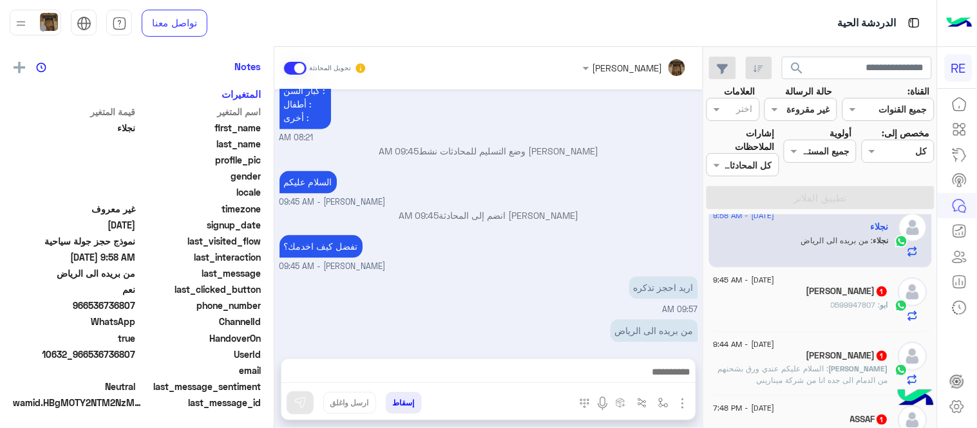
scroll to position [264, 0]
click at [660, 401] on img "button" at bounding box center [663, 403] width 10 height 10
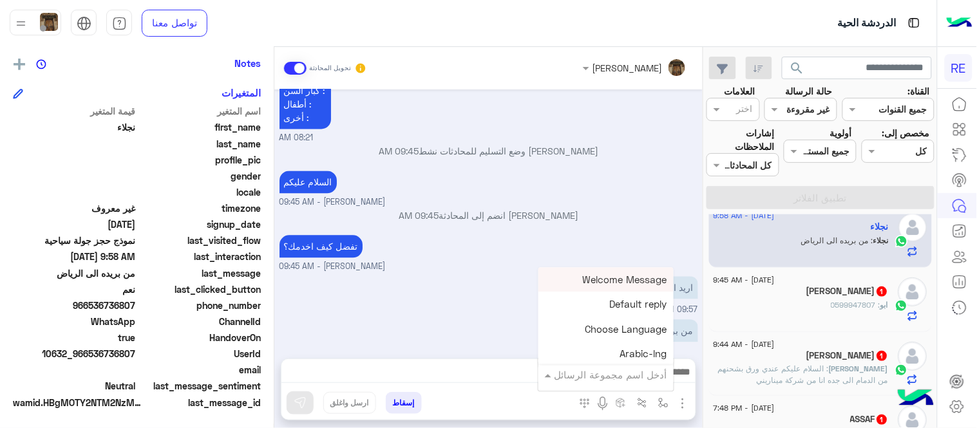
click at [586, 371] on input "text" at bounding box center [623, 375] width 87 height 15
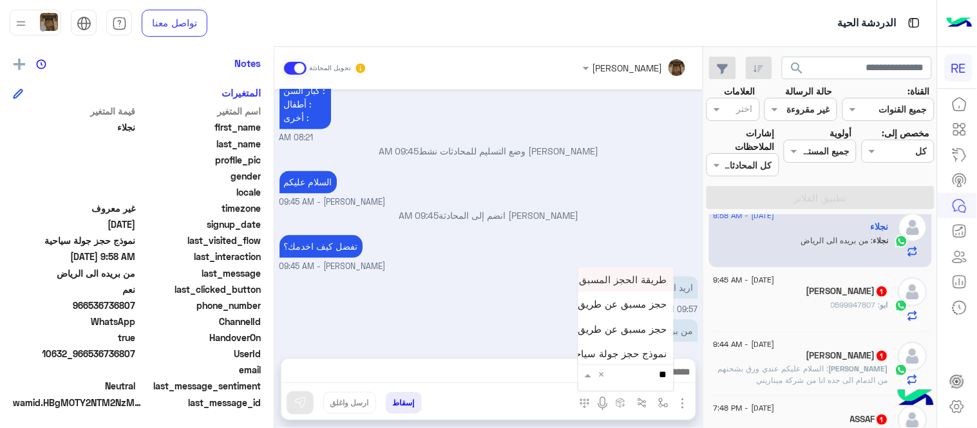
type input "***"
click at [626, 332] on span "حجز مسبق عن طريق التطبيق" at bounding box center [605, 329] width 124 height 12
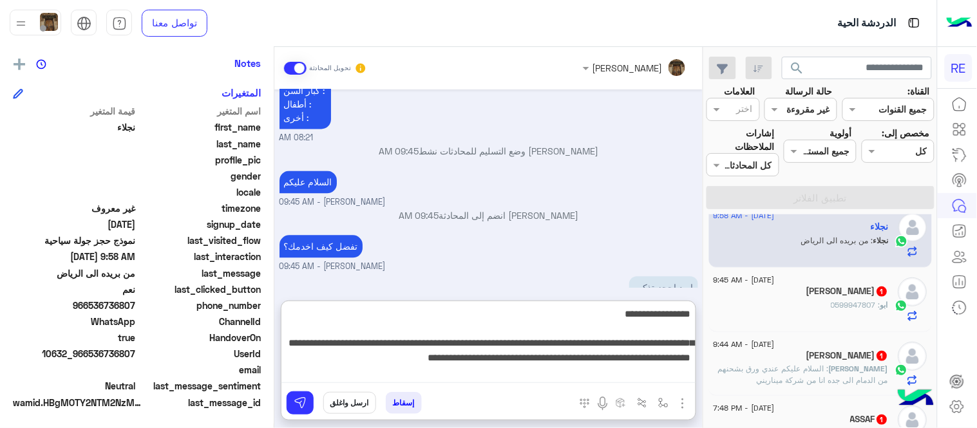
click at [582, 371] on textarea "**********" at bounding box center [488, 344] width 414 height 77
drag, startPoint x: 650, startPoint y: 330, endPoint x: 706, endPoint y: 303, distance: 62.2
click at [706, 303] on mat-drawer-container "search القناة: القناه جميع القنوات حالة الرسالة القناه غير مقروءة العلامات اختر…" at bounding box center [468, 240] width 937 height 386
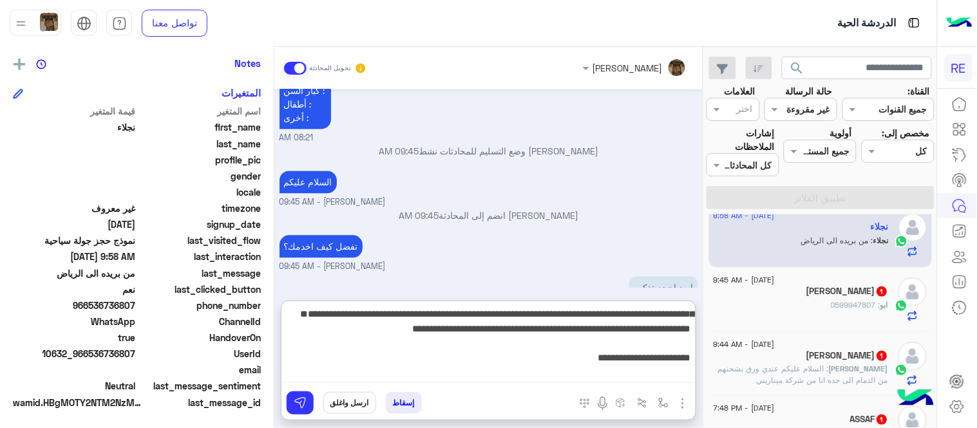
click at [329, 337] on textarea "**********" at bounding box center [488, 344] width 414 height 77
type textarea "**********"
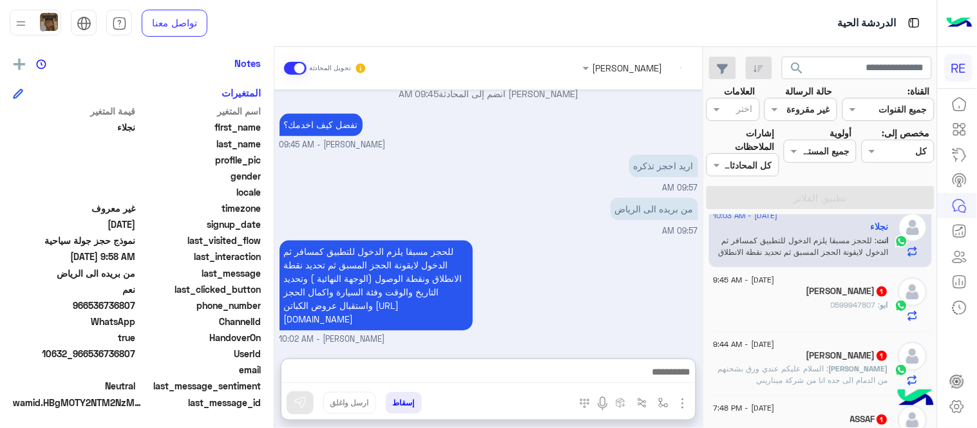
scroll to position [832, 0]
click at [810, 312] on div "ابو : 0599947807" at bounding box center [800, 310] width 175 height 23
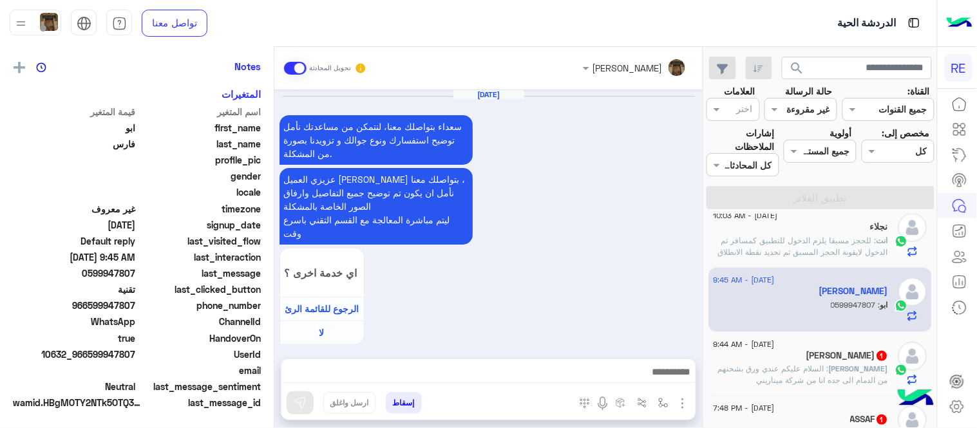
scroll to position [515, 0]
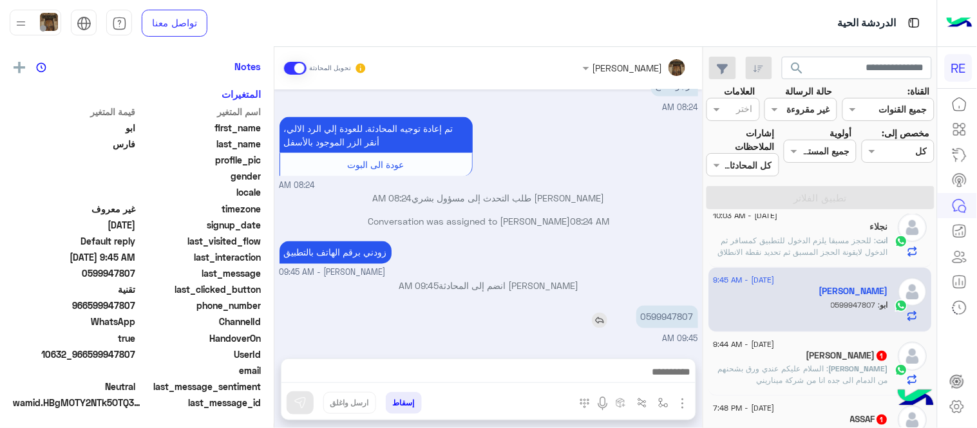
click at [670, 312] on p "0599947807" at bounding box center [667, 317] width 62 height 23
copy p "0599947807"
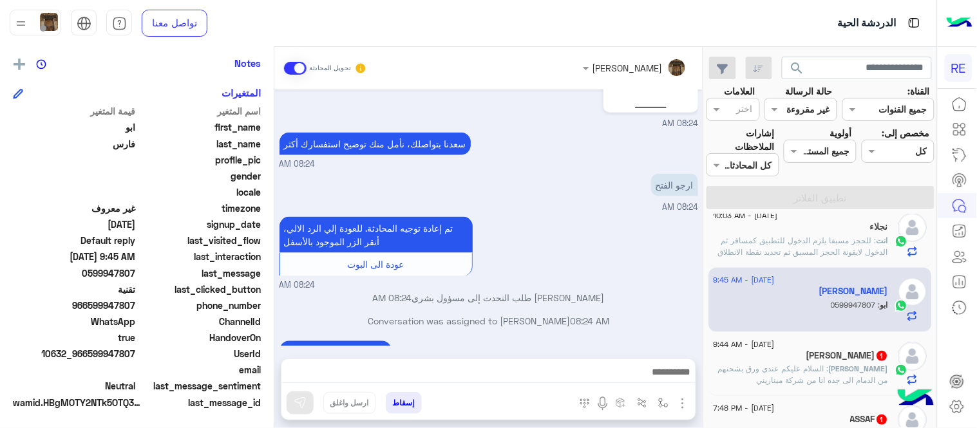
scroll to position [515, 0]
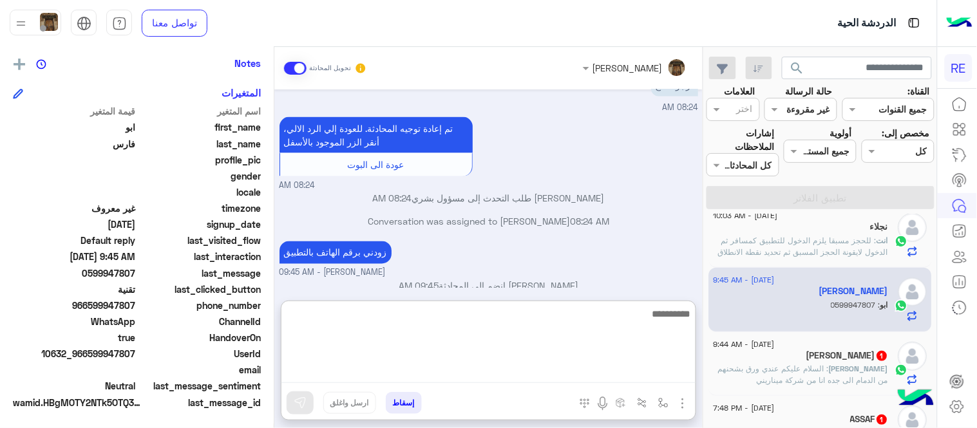
click at [529, 380] on textarea at bounding box center [488, 344] width 414 height 77
type textarea "**********"
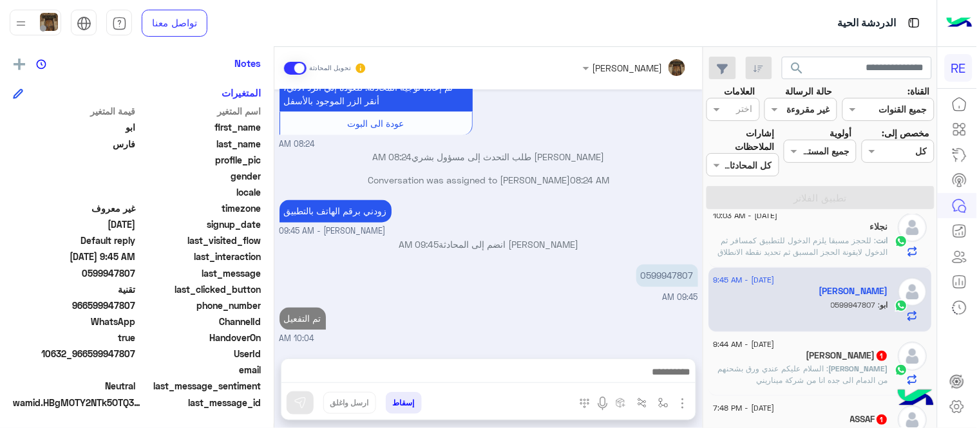
scroll to position [556, 0]
click at [600, 283] on div "[DATE] سعداء بتواصلك معنا، لنتمكن من مساعدتك نأمل توضيح استفسارك ونوع جوالك و ت…" at bounding box center [488, 217] width 428 height 256
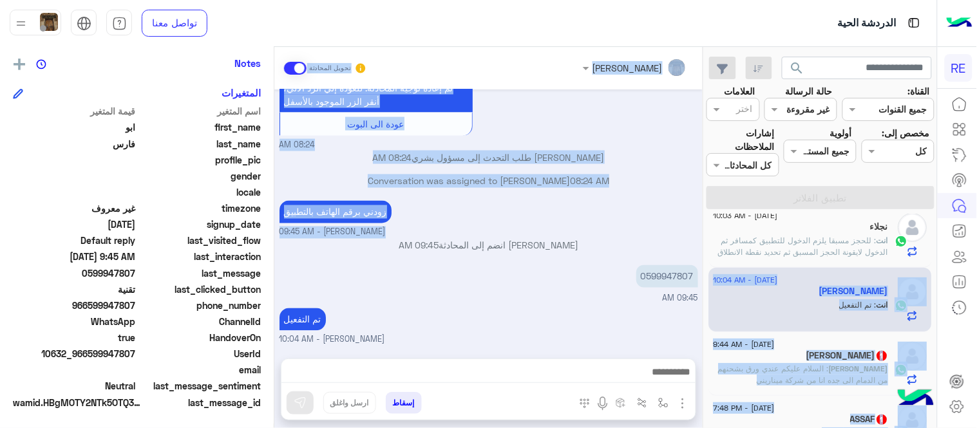
drag, startPoint x: 702, startPoint y: 256, endPoint x: 706, endPoint y: 267, distance: 12.2
click at [706, 267] on mat-drawer-container "search القناة: القناه جميع القنوات حالة الرسالة القناه غير مقروءة العلامات اختر…" at bounding box center [468, 240] width 937 height 386
click at [679, 247] on p "[PERSON_NAME] انضم إلى المحادثة 09:45 AM" at bounding box center [488, 246] width 418 height 14
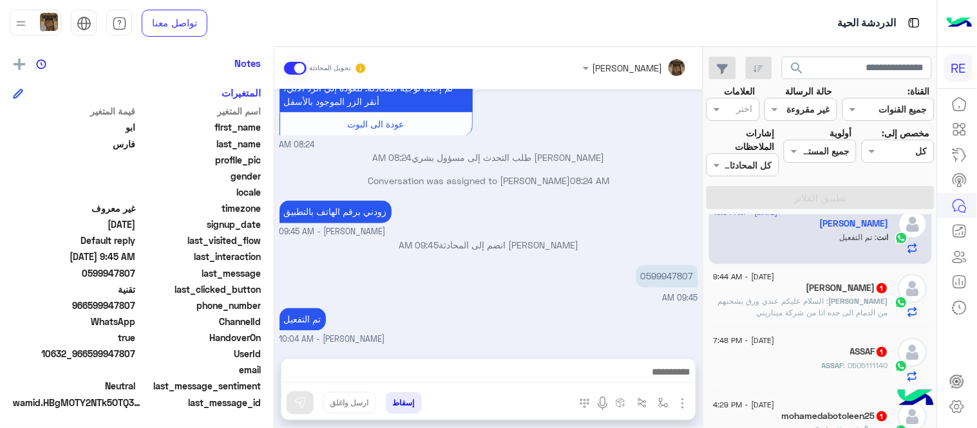
scroll to position [212, 0]
click at [803, 321] on div "[DATE] - 9:44 AM [PERSON_NAME] 1 [PERSON_NAME] : السلام عليكم عندي ورق بشحنهم م…" at bounding box center [820, 295] width 223 height 64
click at [774, 306] on p "[PERSON_NAME] : السلام عليكم عندي ورق بشحنهم من الدمام الى جده انا من شركة مينا…" at bounding box center [800, 305] width 175 height 23
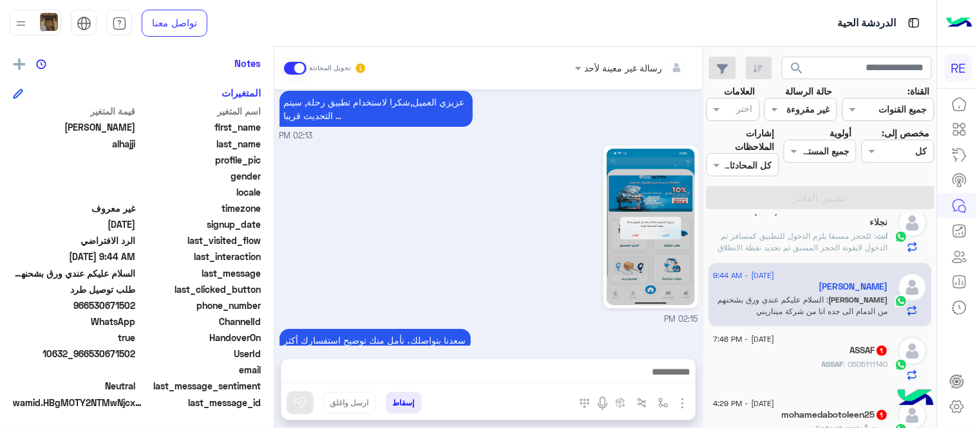
scroll to position [1524, 0]
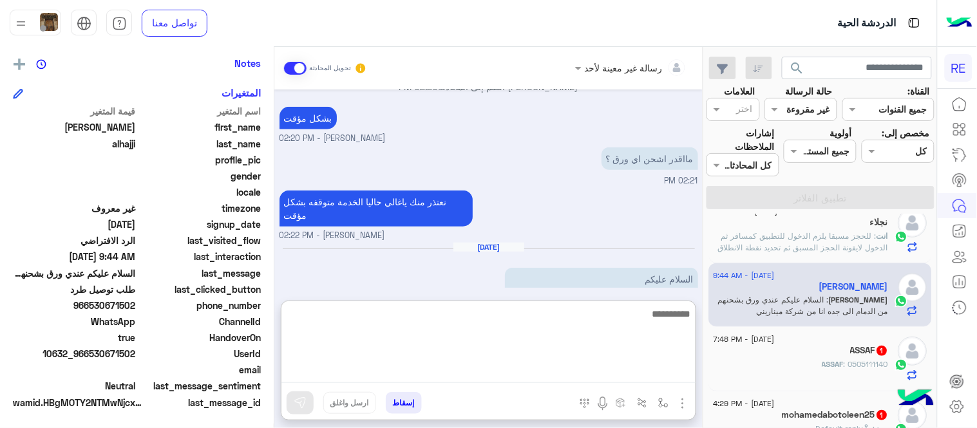
click at [529, 371] on textarea at bounding box center [488, 344] width 414 height 77
type textarea "**********"
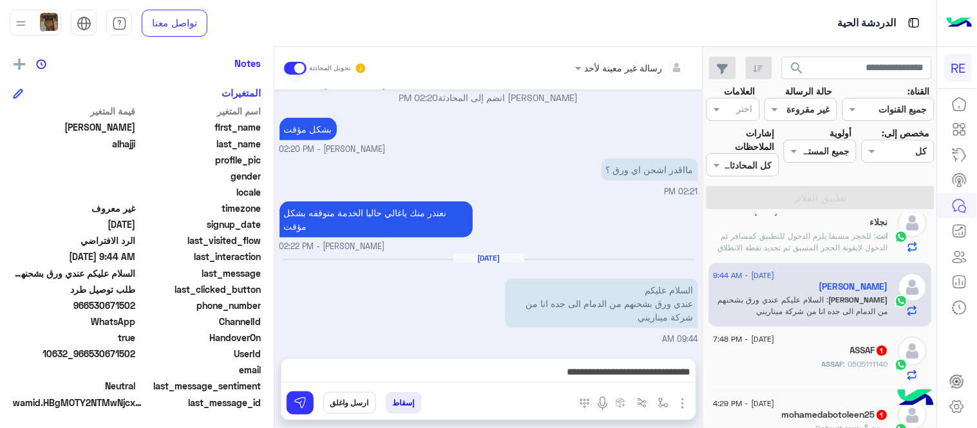
click at [637, 226] on div "نعتذر منك ياغالي حاليا الخدمة متوقفه بشكل مؤقت Terhal Almodon - 02:22 PM" at bounding box center [488, 225] width 418 height 55
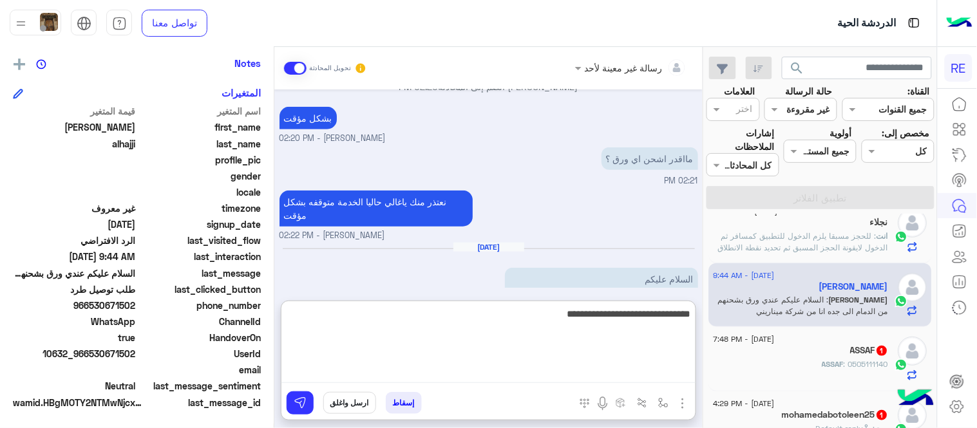
click at [494, 369] on textarea "**********" at bounding box center [488, 344] width 414 height 77
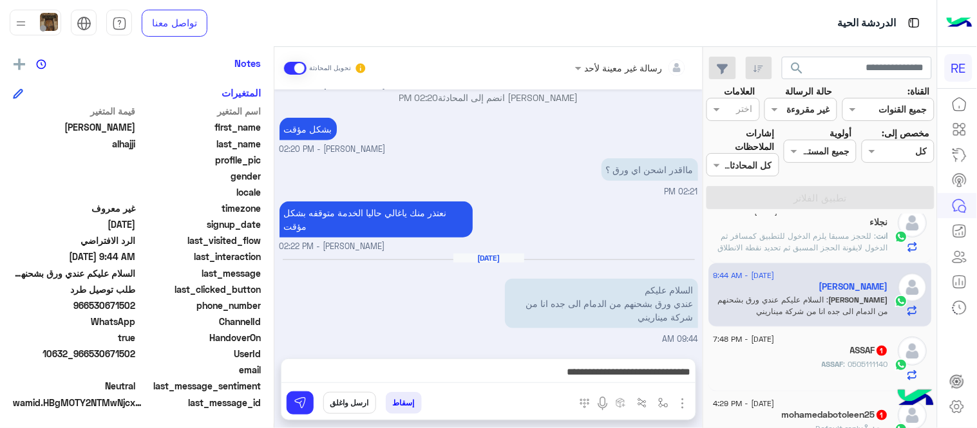
click at [581, 192] on div "مااقدر اشحن اي ورق ؟ 02:21 PM" at bounding box center [488, 176] width 418 height 43
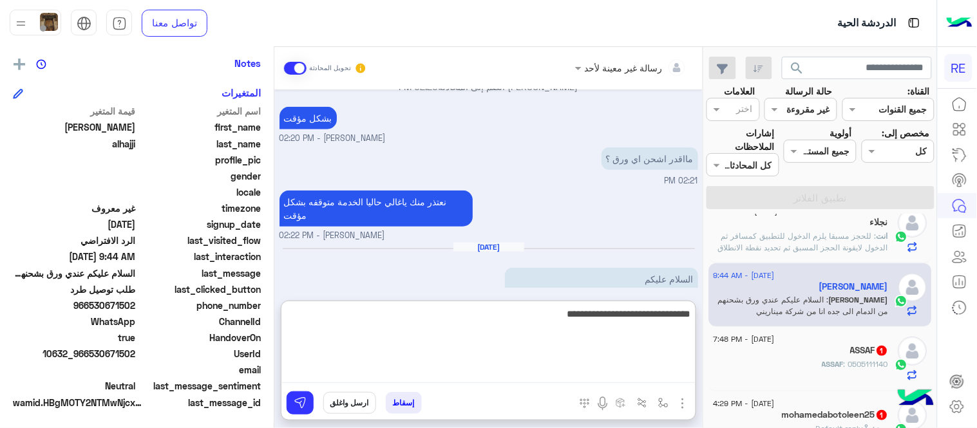
click at [510, 379] on textarea "**********" at bounding box center [488, 344] width 414 height 77
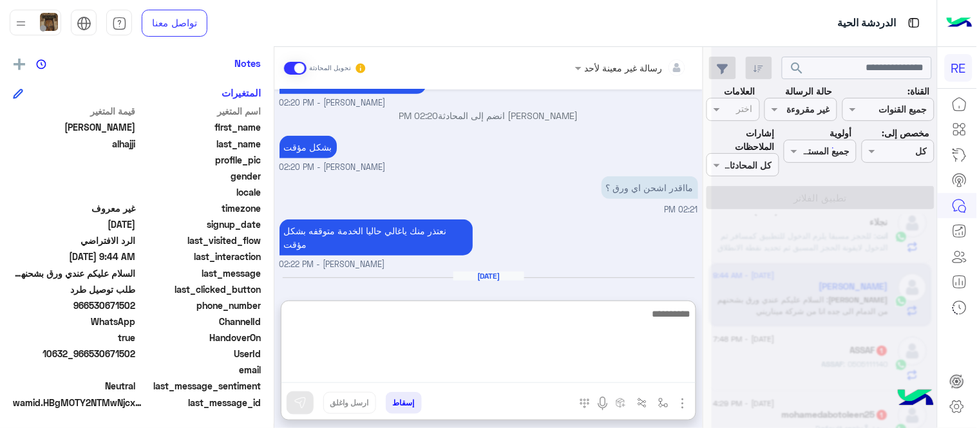
scroll to position [1651, 0]
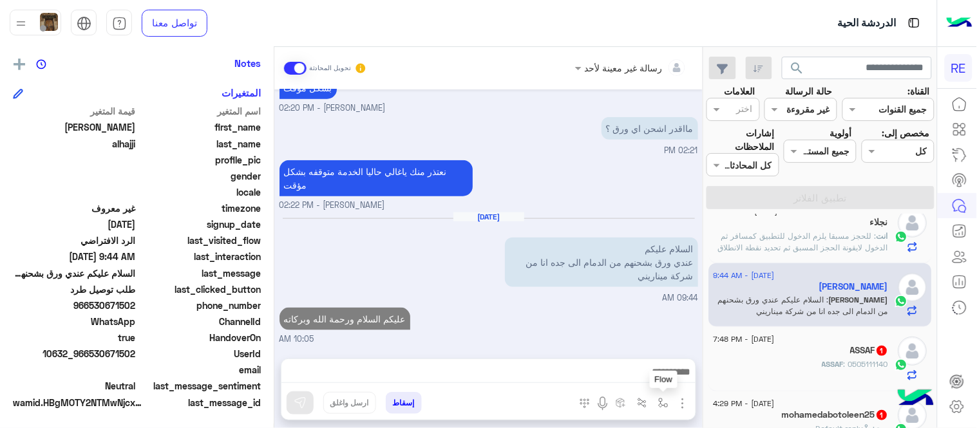
click at [666, 399] on img "button" at bounding box center [663, 403] width 10 height 10
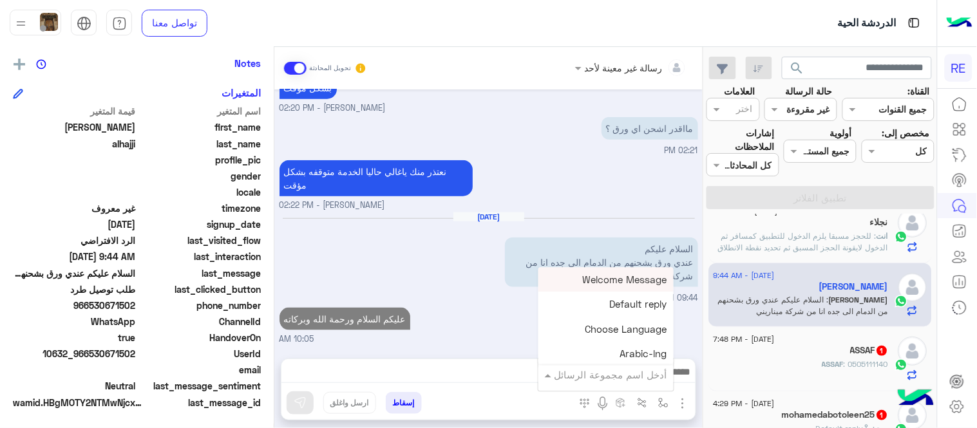
click at [613, 371] on input "text" at bounding box center [623, 375] width 87 height 15
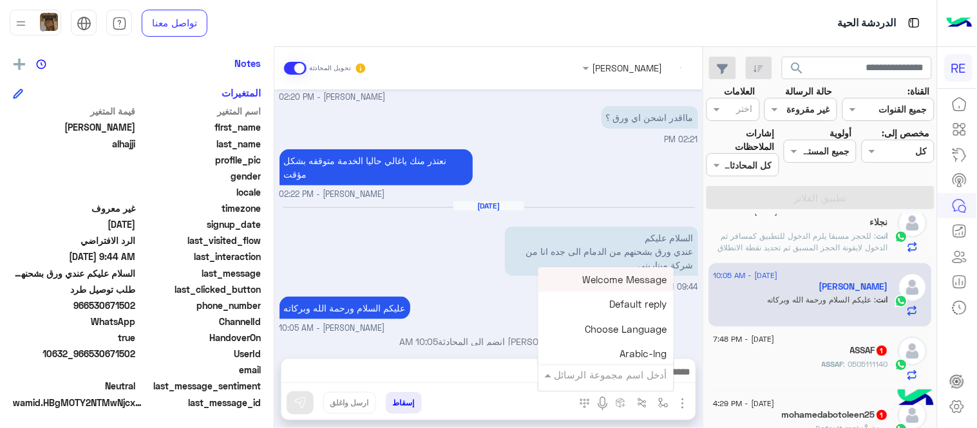
scroll to position [1588, 0]
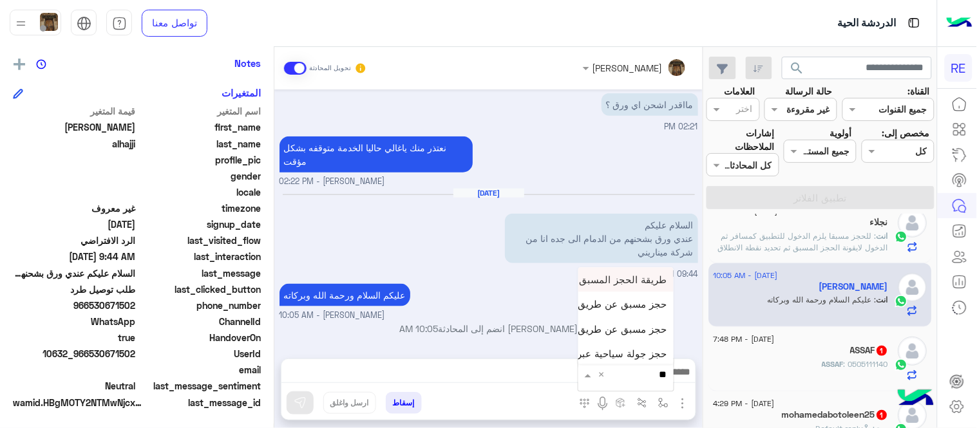
type input "***"
click at [629, 283] on span "بيانات الطرد" at bounding box center [642, 280] width 50 height 12
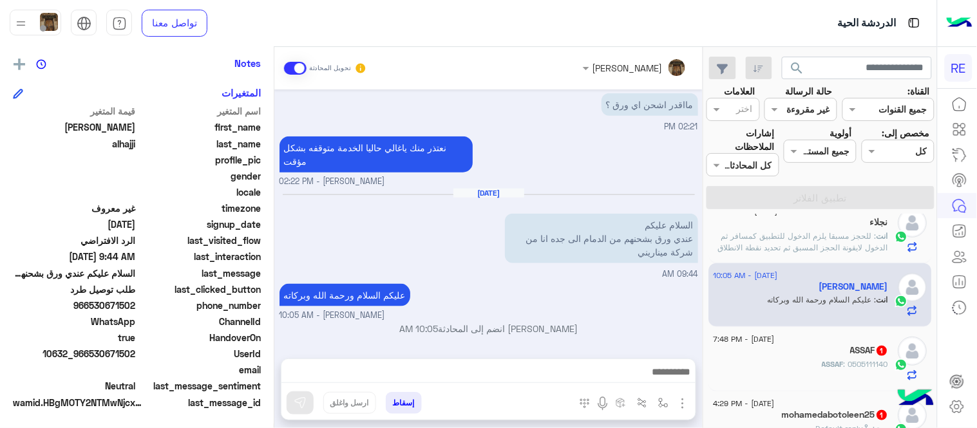
type textarea "**********"
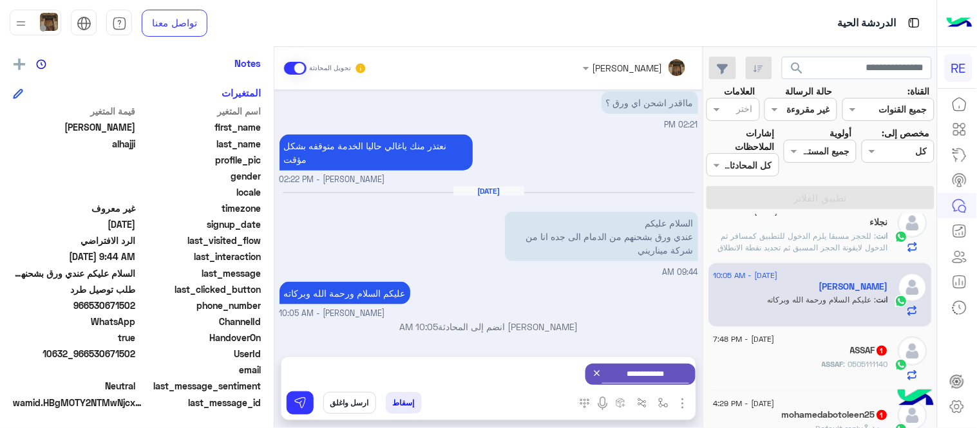
scroll to position [1590, 0]
click at [298, 395] on button at bounding box center [299, 402] width 27 height 23
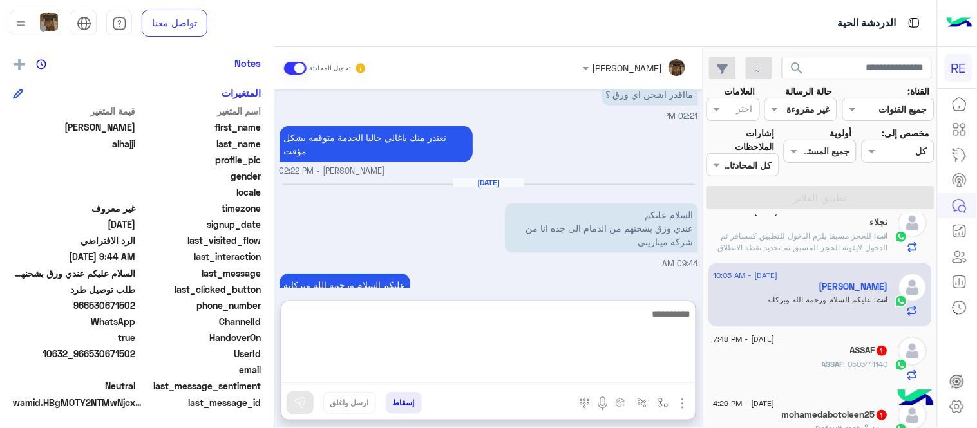
scroll to position [1623, 0]
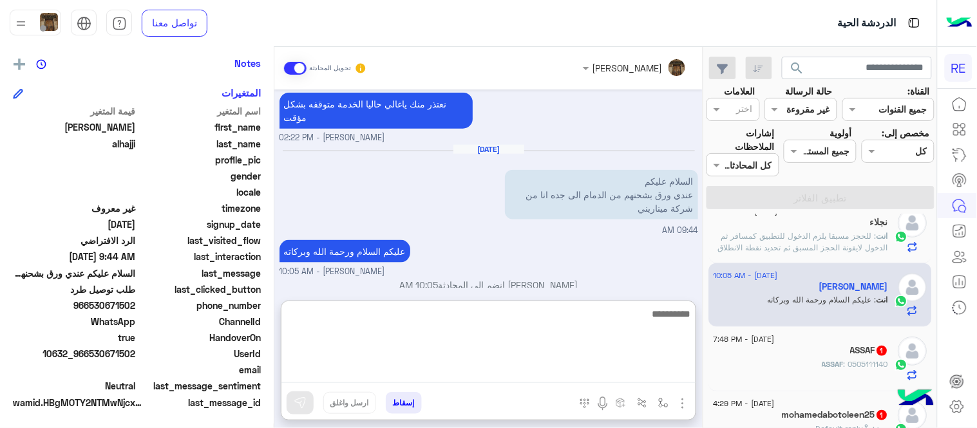
click at [496, 364] on textarea at bounding box center [488, 344] width 414 height 77
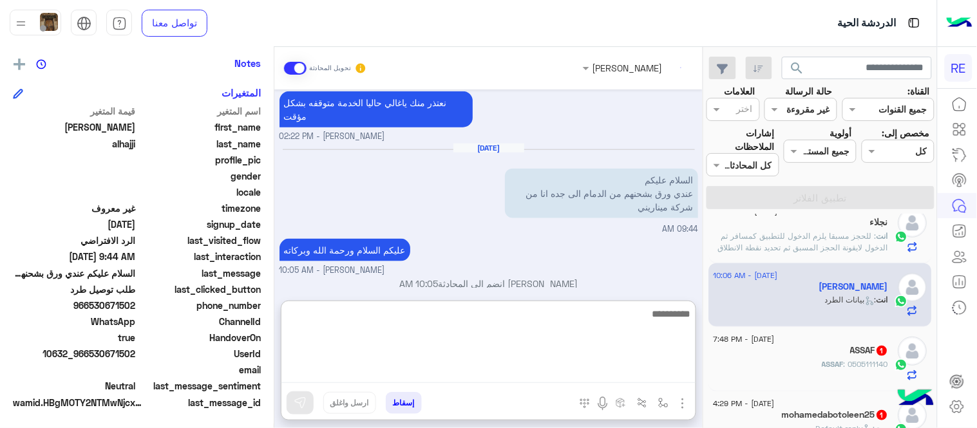
scroll to position [1916, 0]
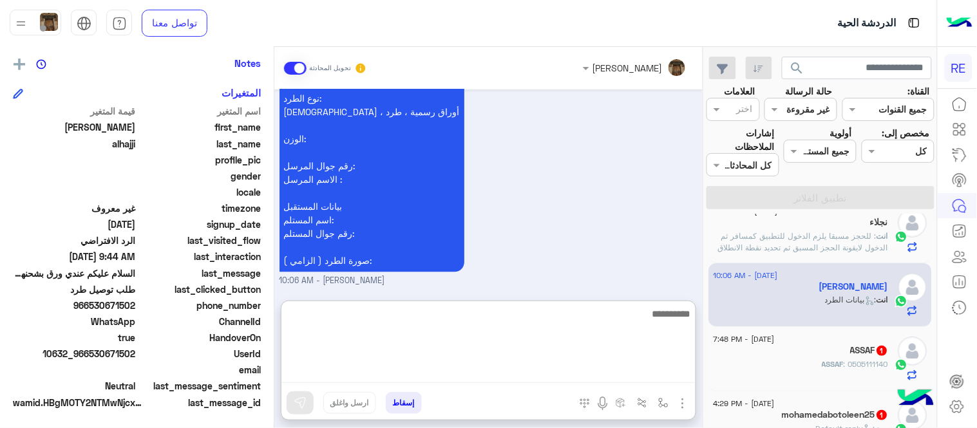
type textarea "*"
type textarea "**********"
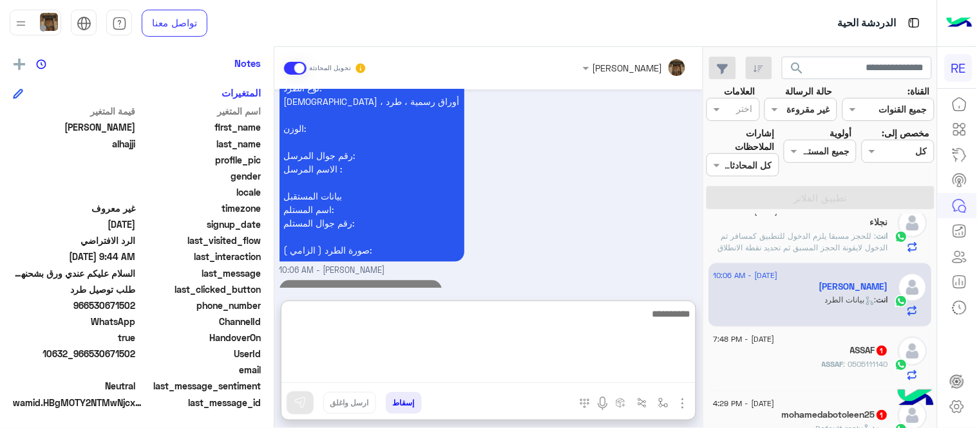
scroll to position [1958, 0]
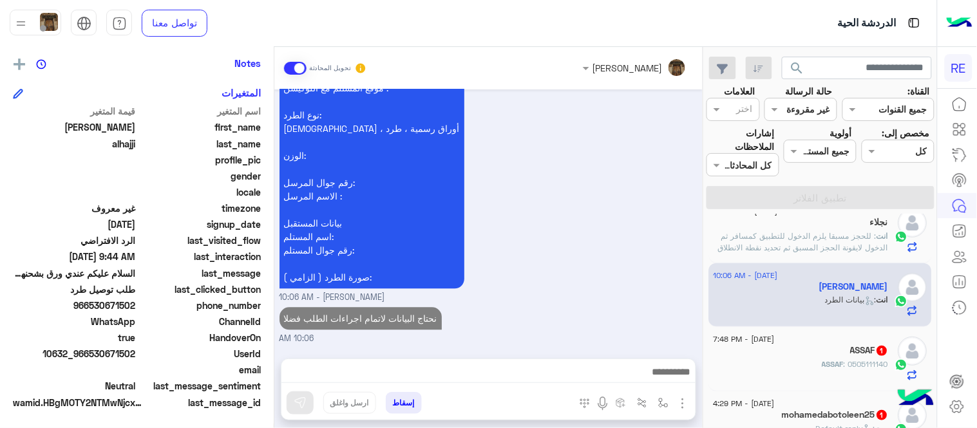
click at [593, 211] on div "نأمل تزويدنا بمعلومات الطرد المراد إرساله: موقعك الحالي مع اللوكيشن : موقع المس…" at bounding box center [488, 168] width 418 height 271
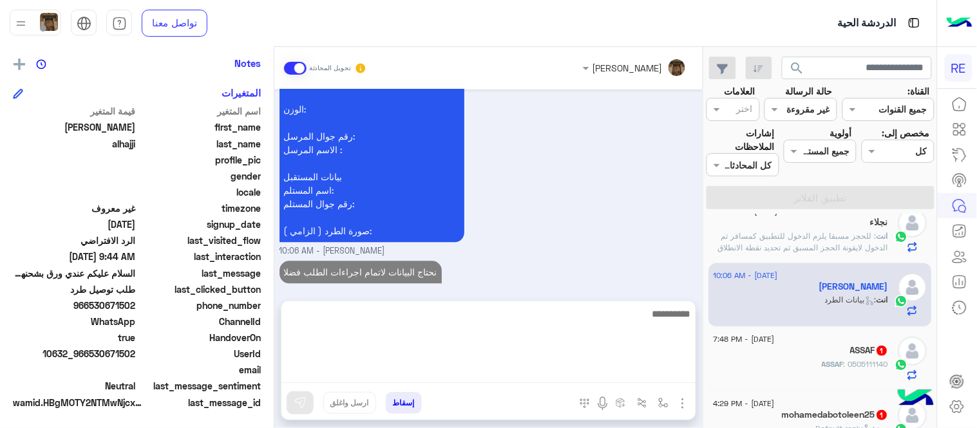
click at [529, 368] on textarea at bounding box center [488, 344] width 414 height 77
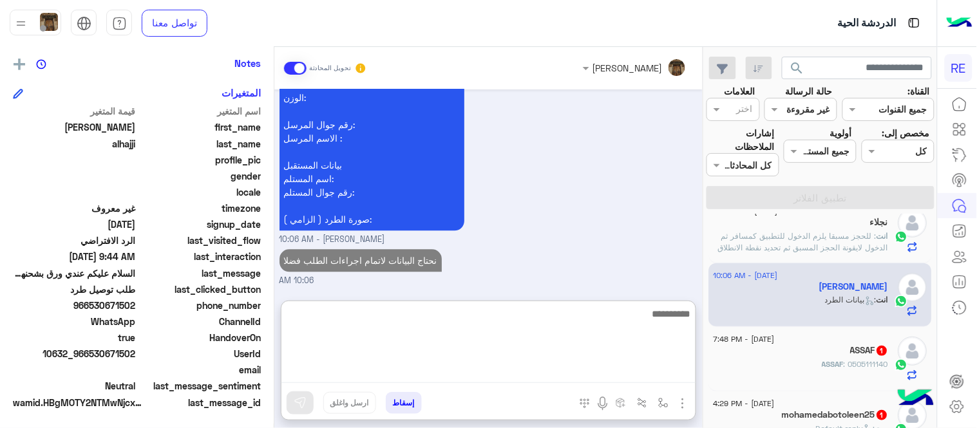
scroll to position [1958, 0]
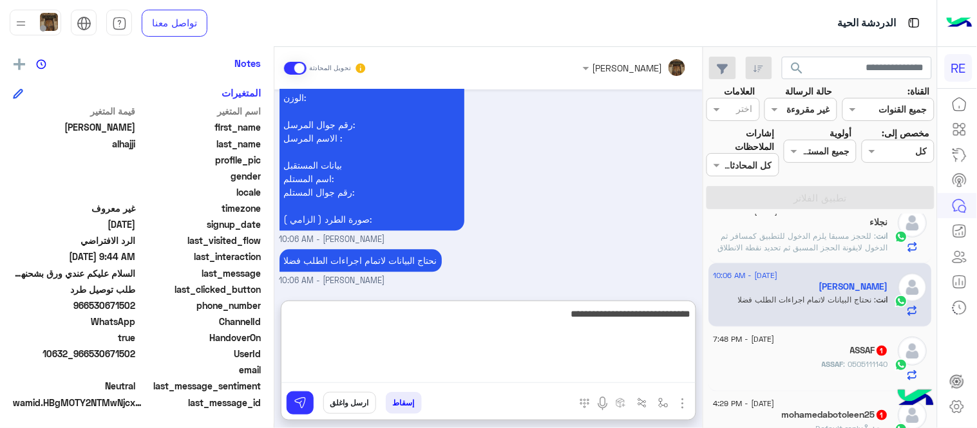
type textarea "**********"
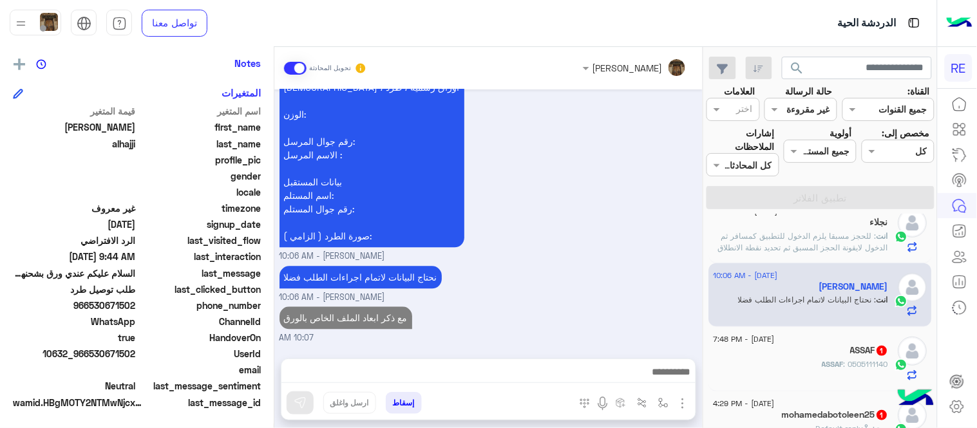
scroll to position [1941, 0]
click at [650, 253] on div "[DATE] طريقة استخدام في ارسال بريد 02:12 PM [PERSON_NAME] بتواصلك، نأمل منك توض…" at bounding box center [488, 217] width 428 height 256
click at [886, 358] on div "ASSAF 1" at bounding box center [800, 352] width 175 height 14
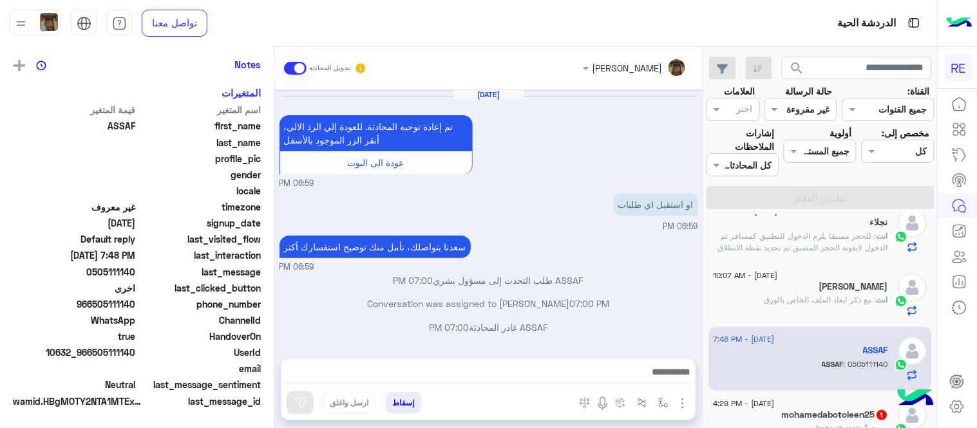
scroll to position [261, 0]
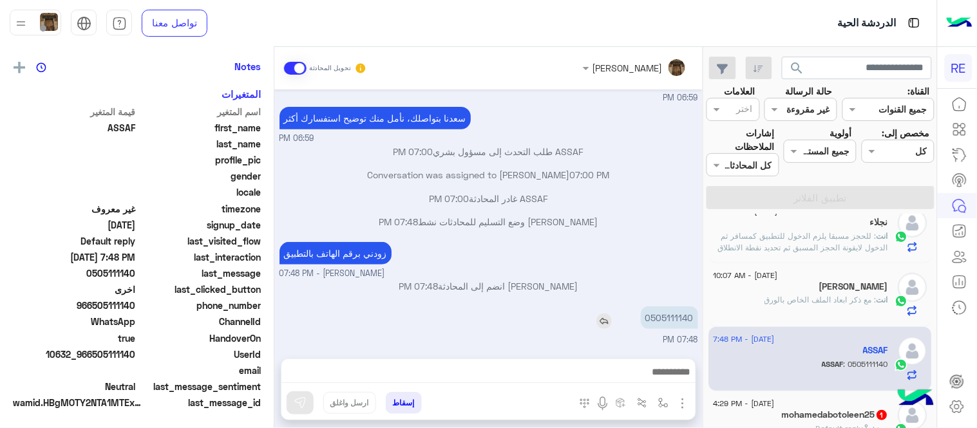
click at [679, 320] on p "0505111140" at bounding box center [669, 317] width 57 height 23
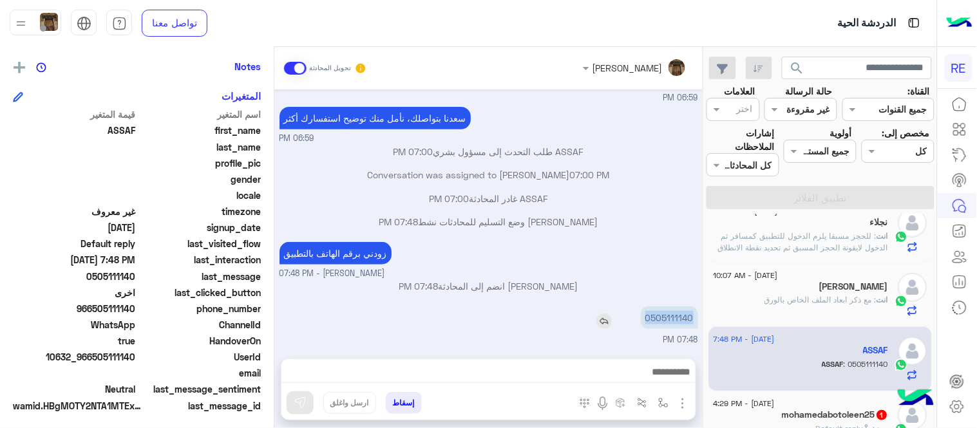
scroll to position [264, 0]
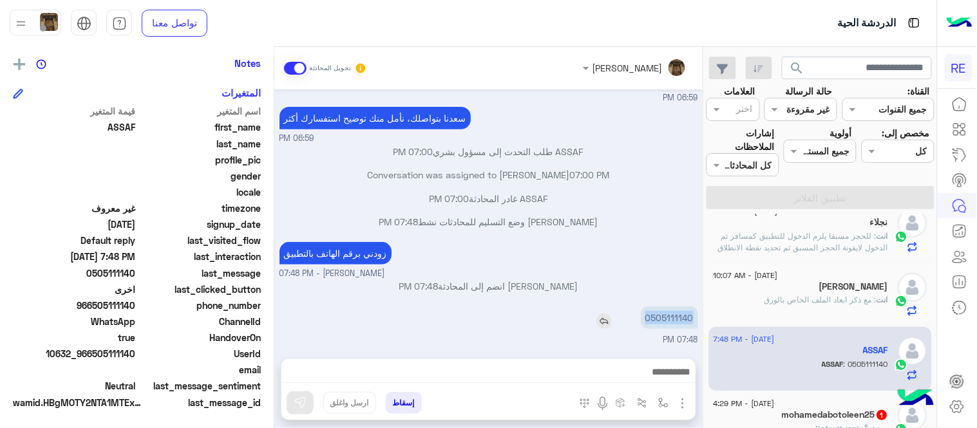
copy p "0505111140"
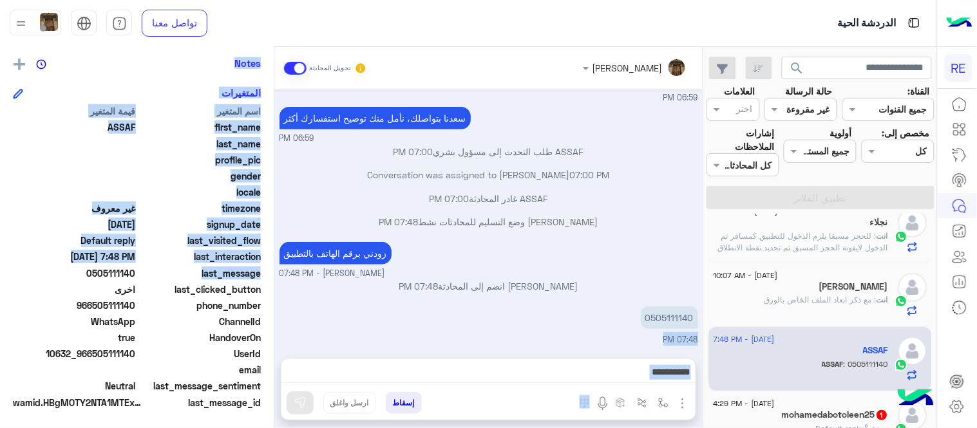
drag, startPoint x: 278, startPoint y: 319, endPoint x: 271, endPoint y: 274, distance: 45.6
click at [271, 274] on mat-drawer-container "[PERSON_NAME] تحويل المحادثة [DATE] تم إعادة توجيه المحادثة. للعودة إلي الرد ال…" at bounding box center [351, 240] width 702 height 386
click at [322, 342] on div "0505111140 07:48 PM" at bounding box center [488, 324] width 418 height 43
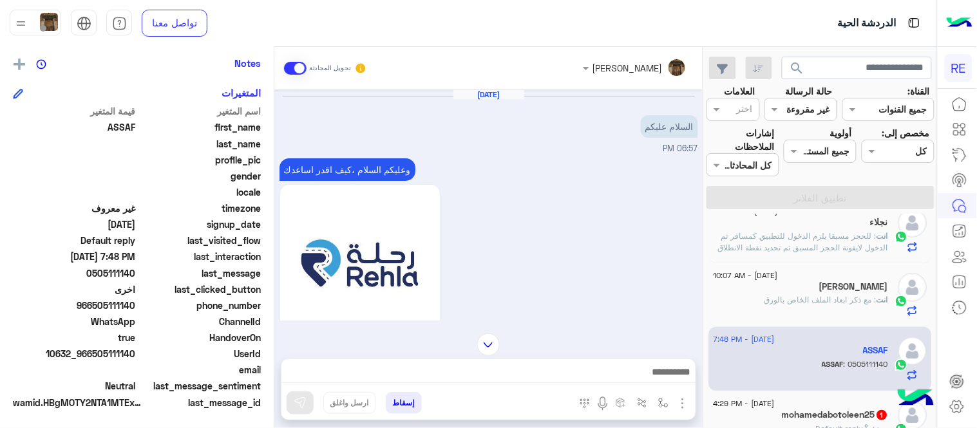
scroll to position [356, 0]
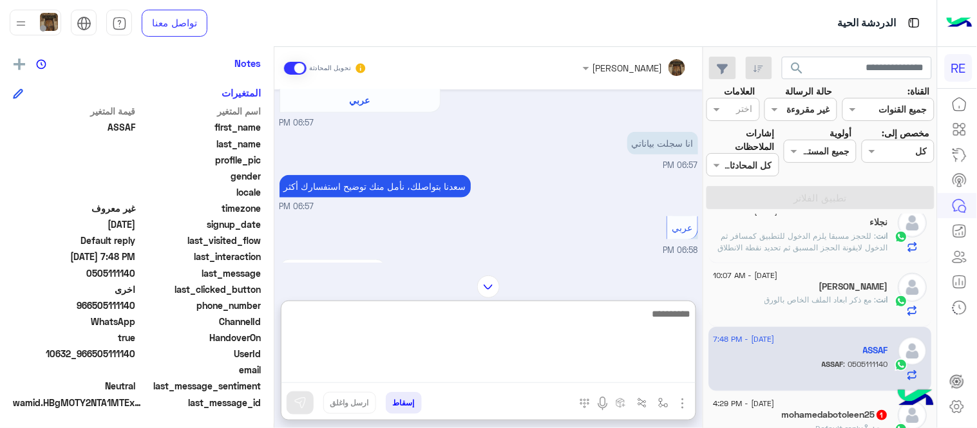
click at [520, 377] on textarea at bounding box center [488, 344] width 414 height 77
type textarea "**********"
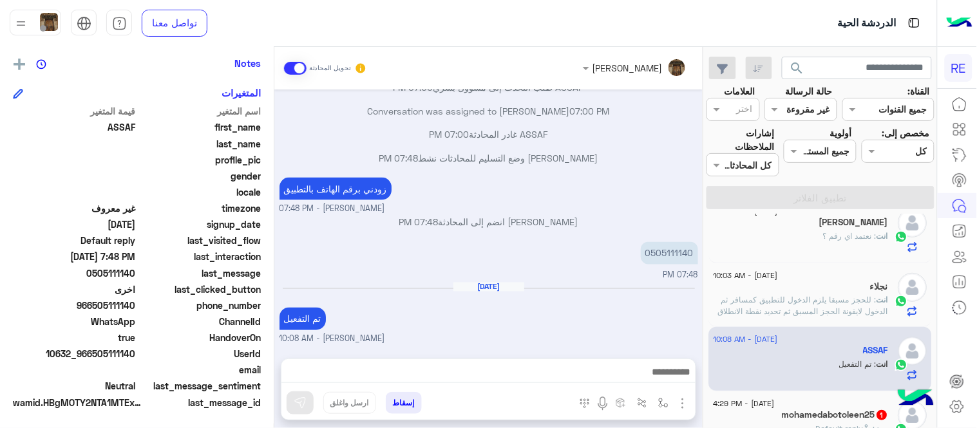
scroll to position [1784, 0]
click at [599, 179] on div "[DATE] السلام عليكم 06:57 PM وعليكم السلام ،كيف اقدر اساعدك اهلًا بك في تطبيق ر…" at bounding box center [488, 217] width 428 height 256
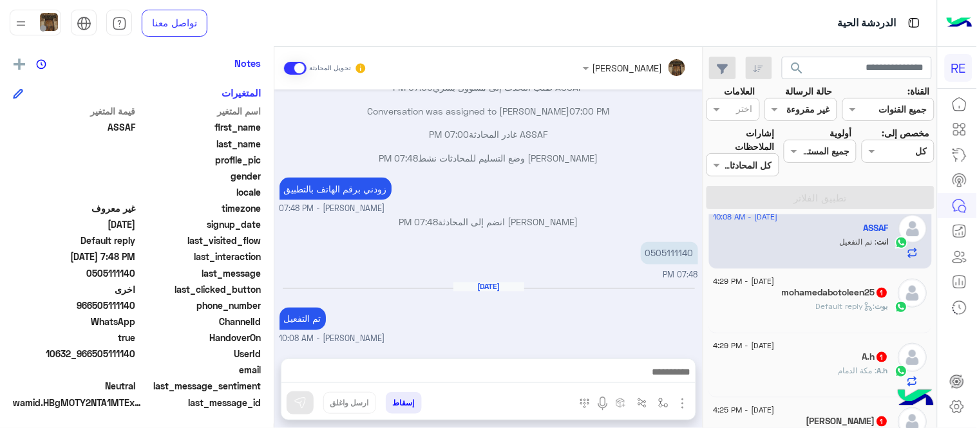
scroll to position [326, 0]
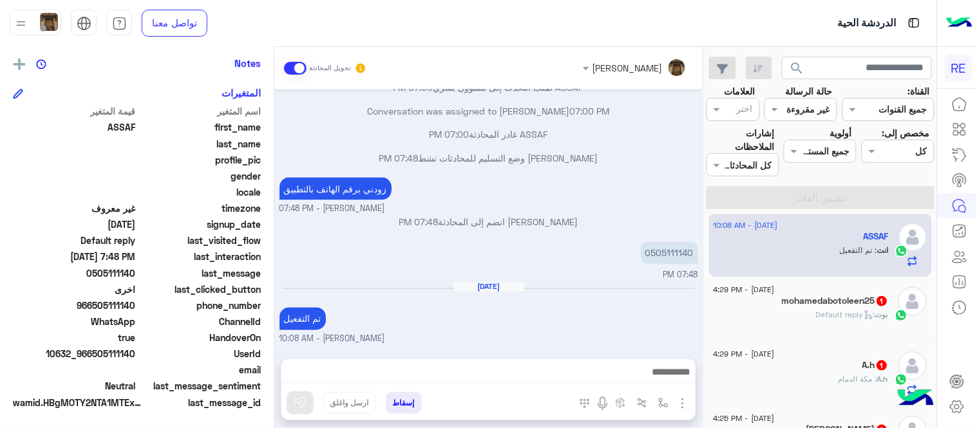
click at [842, 332] on div "[DATE] - 4:29 PM mohamedabotoleen25 1 [PERSON_NAME] : Default reply" at bounding box center [820, 309] width 223 height 64
click at [758, 320] on div "[PERSON_NAME] : Default reply" at bounding box center [800, 320] width 175 height 23
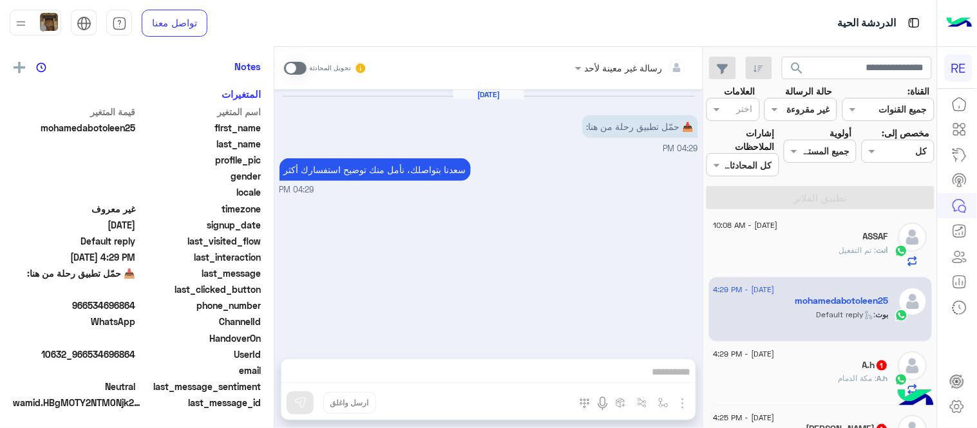
scroll to position [264, 0]
click at [295, 62] on span at bounding box center [295, 68] width 23 height 13
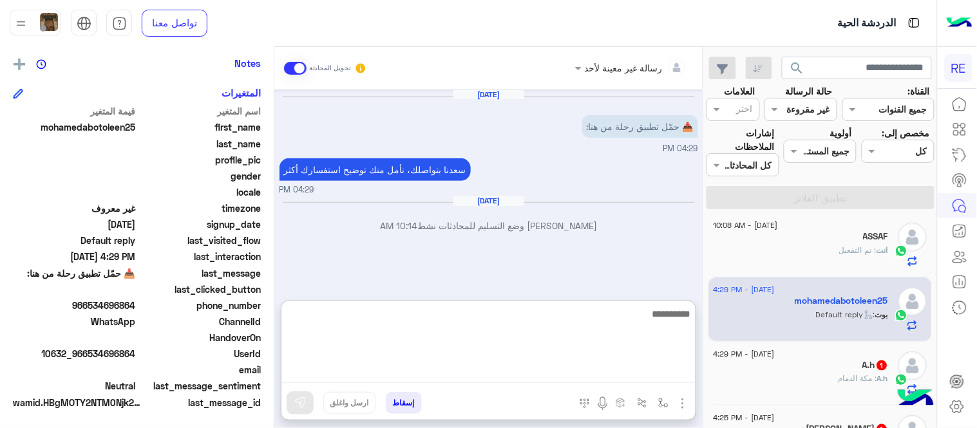
click at [444, 366] on textarea at bounding box center [488, 344] width 414 height 77
paste textarea "**********"
type textarea "**********"
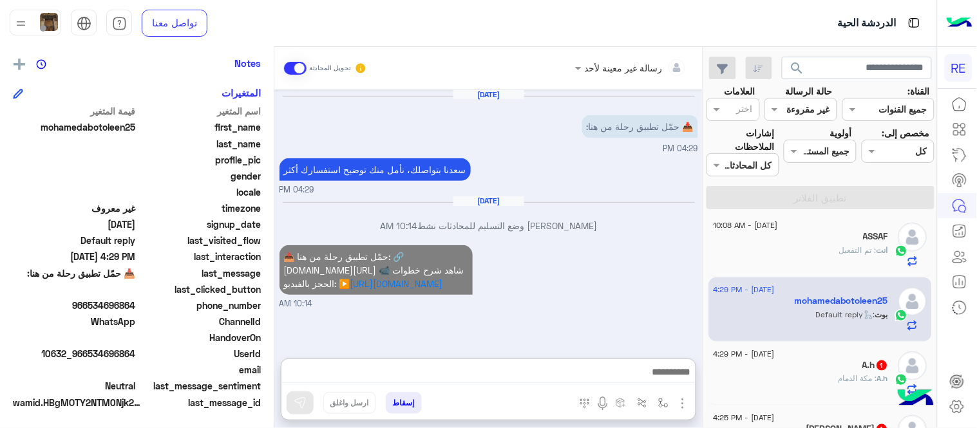
scroll to position [21, 0]
click at [610, 270] on div "📥 حمّل تطبيق رحلة من هنا: 🔗 [DOMAIN_NAME][URL] 📹 شاهد شرح خطوات الحجز بالفيديو:…" at bounding box center [488, 276] width 418 height 68
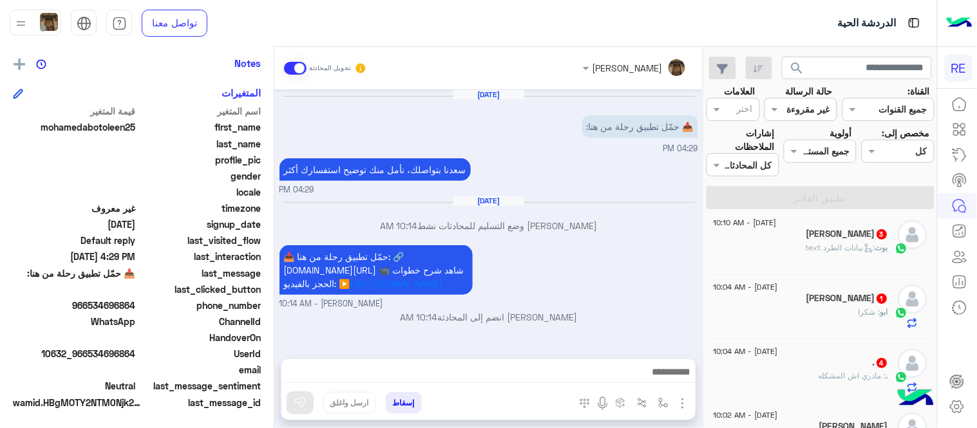
scroll to position [13, 0]
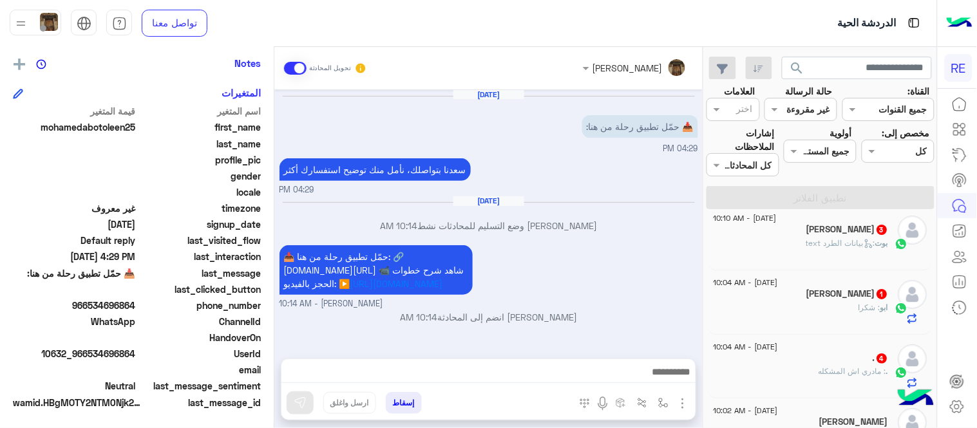
click at [766, 309] on div "ابو : شكرا" at bounding box center [800, 313] width 175 height 23
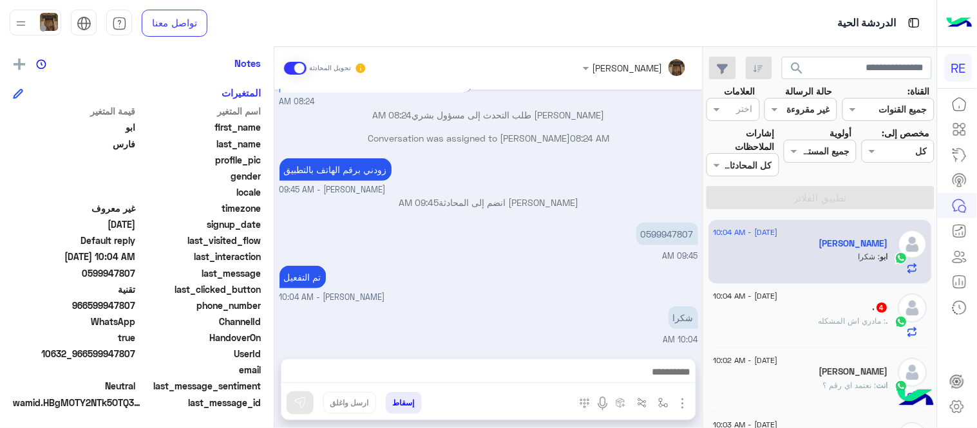
scroll to position [71, 0]
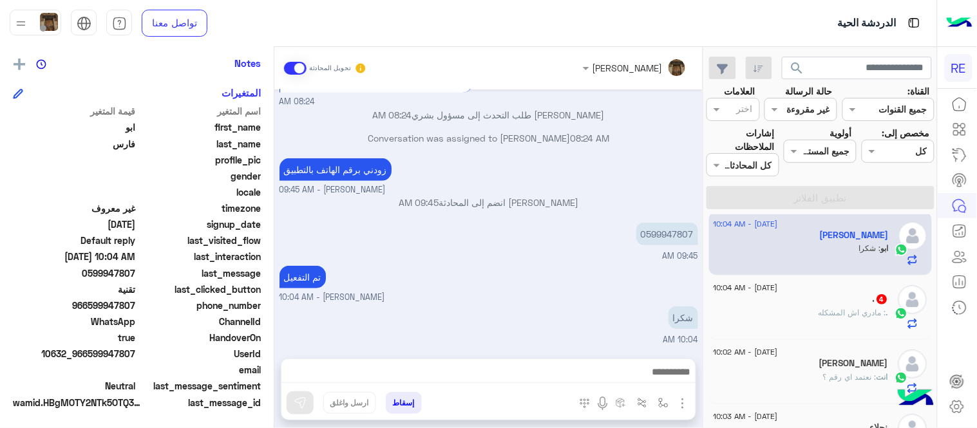
click at [767, 297] on div ". 4" at bounding box center [800, 301] width 175 height 14
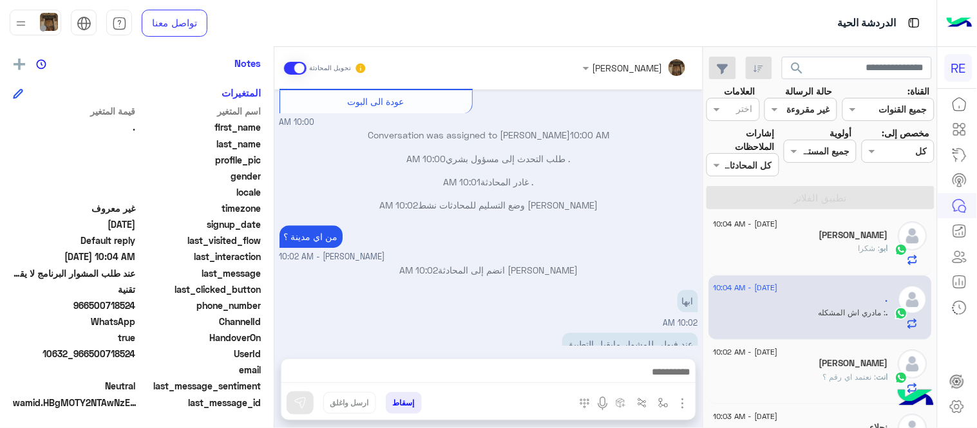
scroll to position [968, 0]
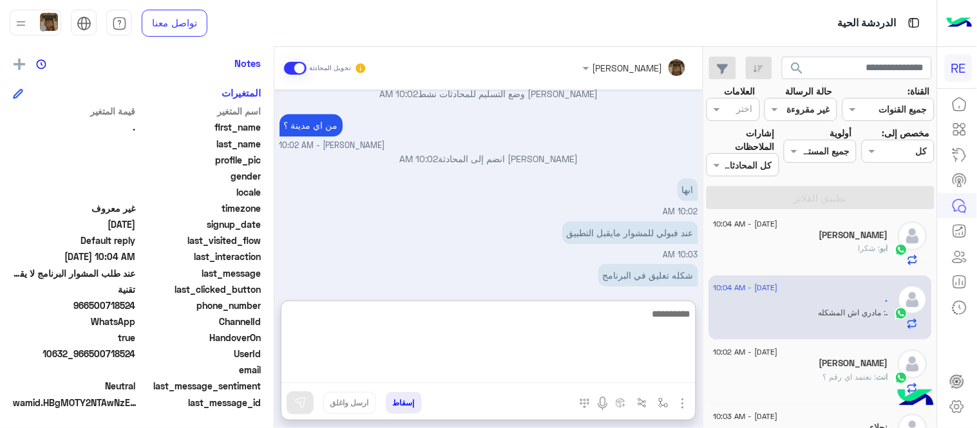
click at [543, 372] on textarea at bounding box center [488, 344] width 414 height 77
click at [635, 312] on textarea "**********" at bounding box center [488, 344] width 414 height 77
type textarea "**********"
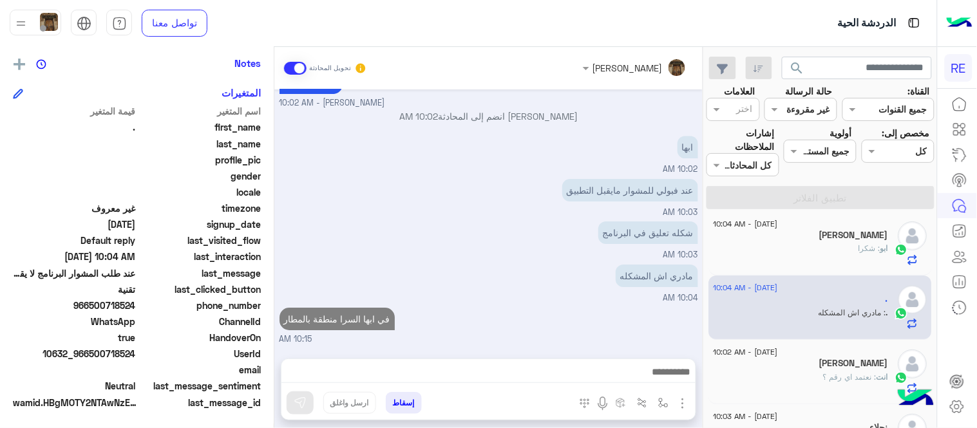
scroll to position [1008, 0]
click at [638, 265] on div "[DATE] الملاحظات والشكاوى 10:00 AM اختيار أي: 10:00 AM شكاوى 10:00 AM فضلا اختر…" at bounding box center [488, 217] width 428 height 256
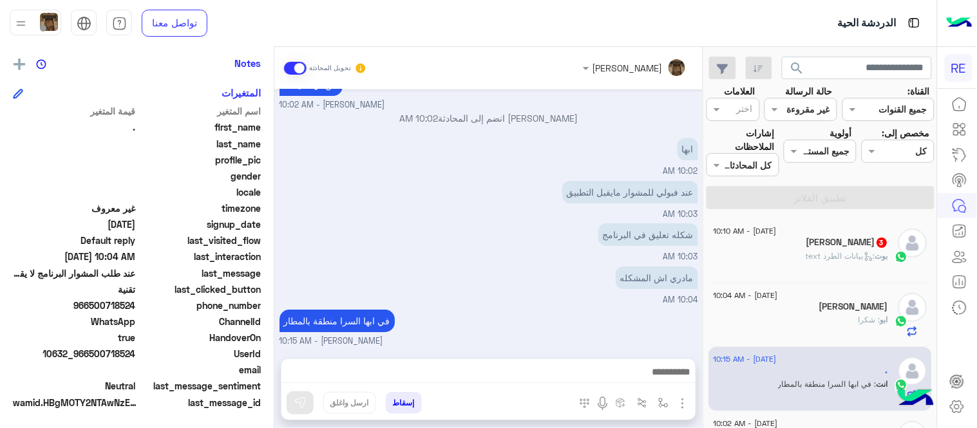
click at [745, 239] on div "[PERSON_NAME] 3" at bounding box center [800, 244] width 175 height 14
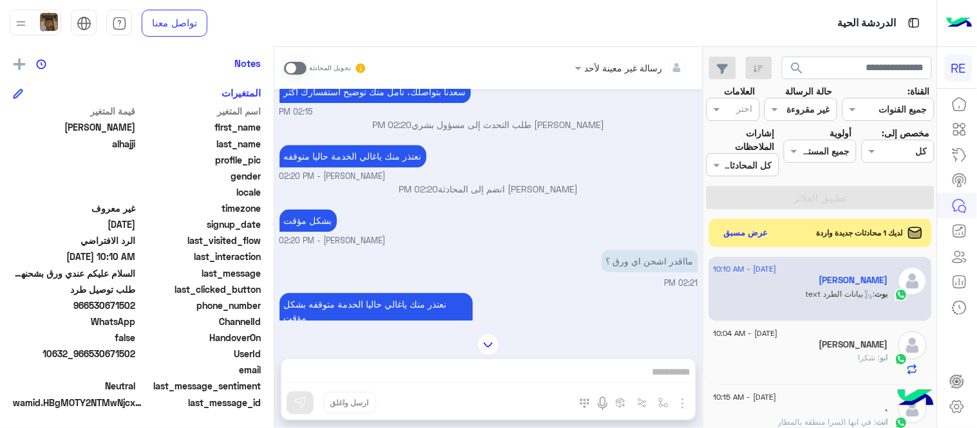
click at [277, 170] on div "[DATE] هل أنت ؟ كابتن 👨🏻‍✈️ عميل 🧳 رحال (مرشد مرخص) 🏖️ 02:12 PM عميل � 02:12 PM…" at bounding box center [488, 204] width 428 height 231
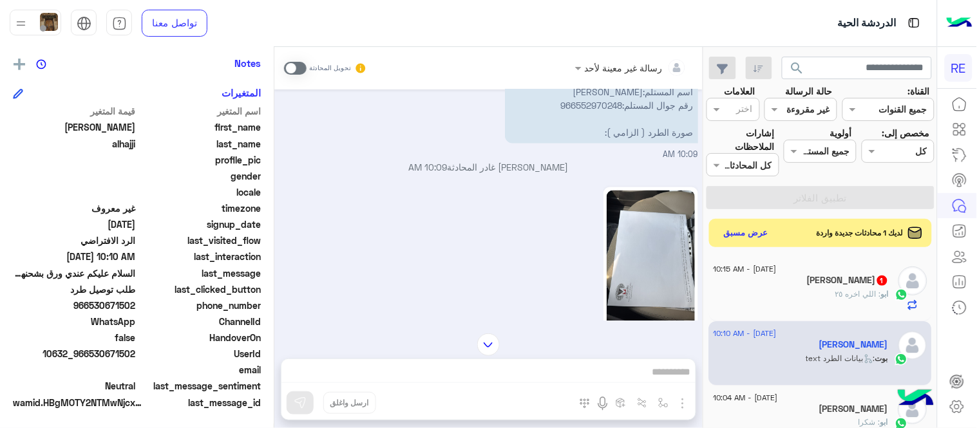
scroll to position [1823, 0]
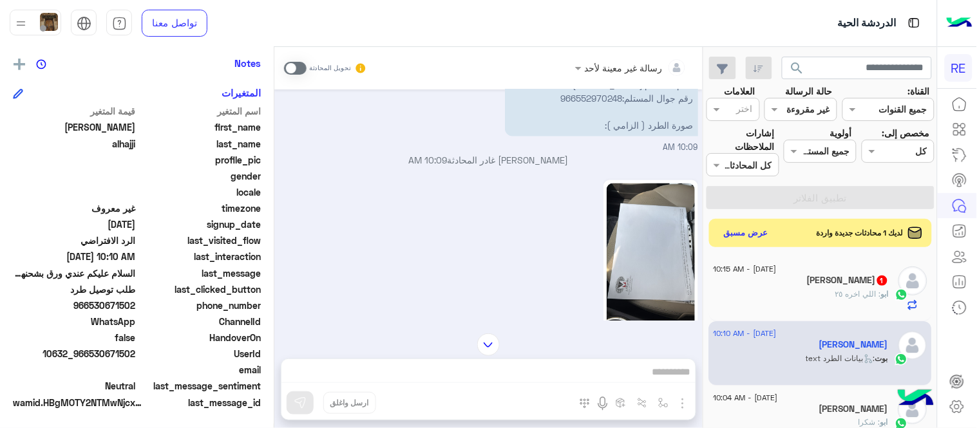
click at [636, 262] on img at bounding box center [650, 261] width 88 height 156
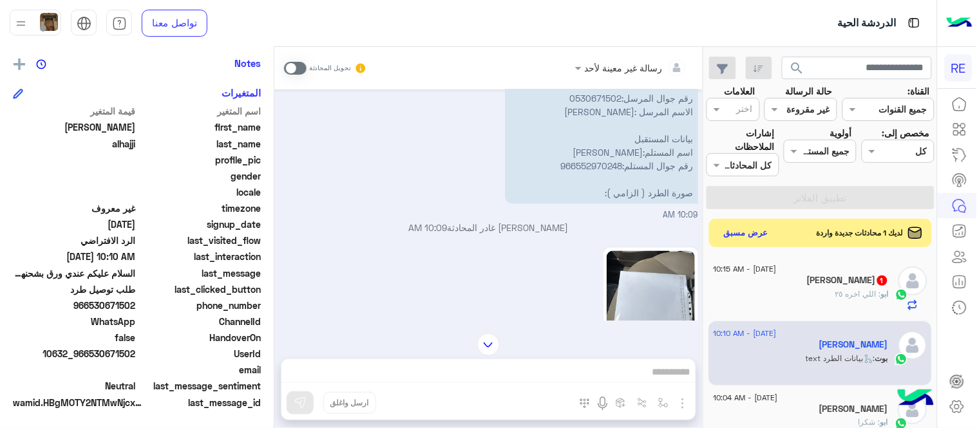
scroll to position [1764, 0]
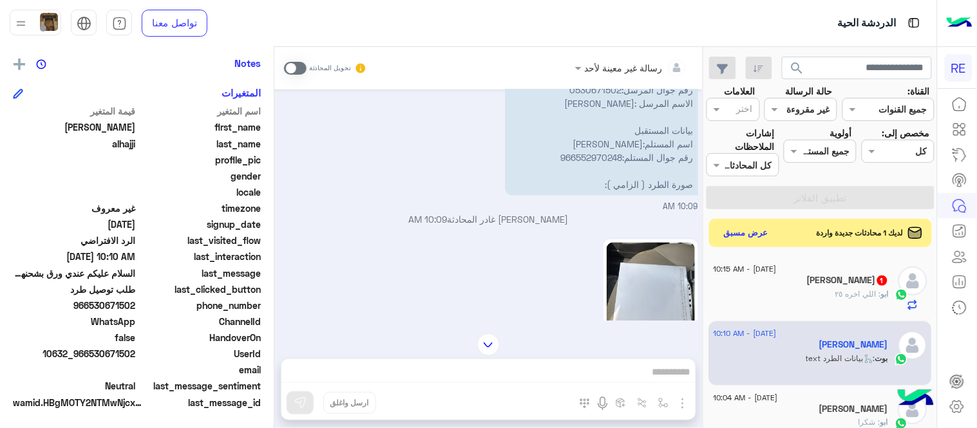
click at [487, 341] on img at bounding box center [488, 344] width 23 height 23
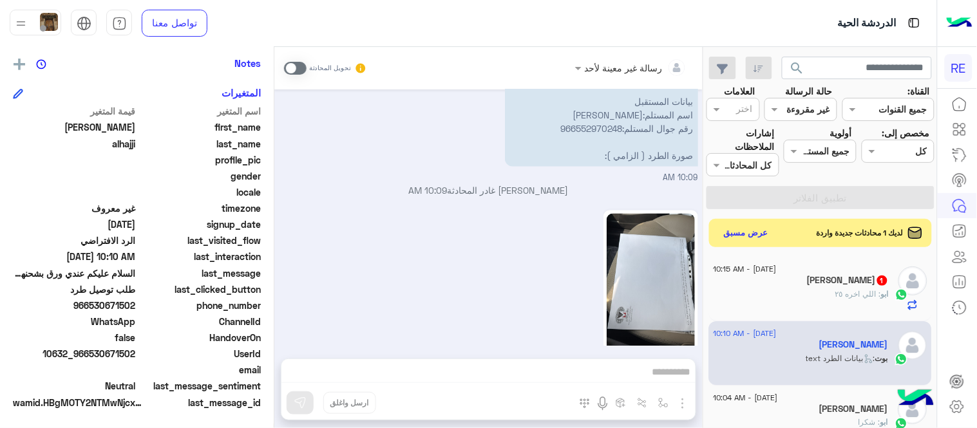
scroll to position [2131, 0]
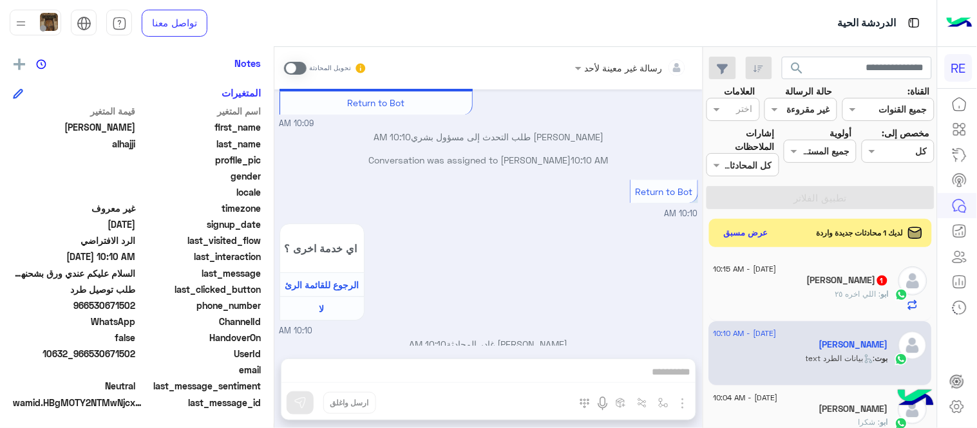
click at [521, 378] on div "رسالة غير معينة لأحد تحويل المحادثة [DATE] هل أنت ؟ كابتن 👨🏻‍✈️ عميل 🧳 رحال (مر…" at bounding box center [488, 240] width 428 height 386
click at [286, 68] on span at bounding box center [295, 68] width 23 height 13
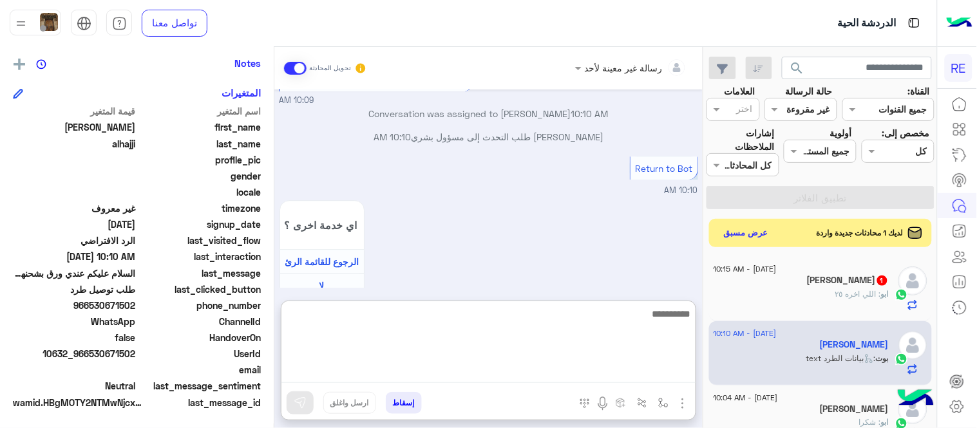
scroll to position [2157, 0]
click at [485, 370] on textarea at bounding box center [488, 344] width 414 height 77
type textarea "**********"
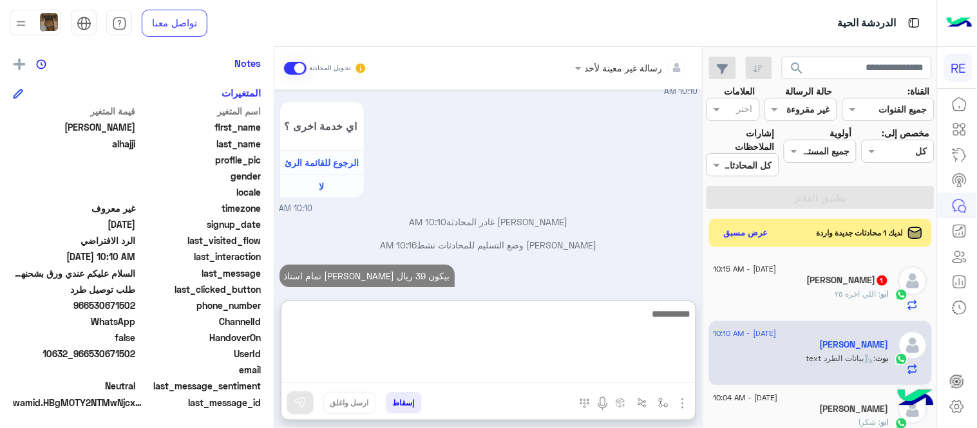
click at [542, 323] on textarea at bounding box center [488, 344] width 414 height 77
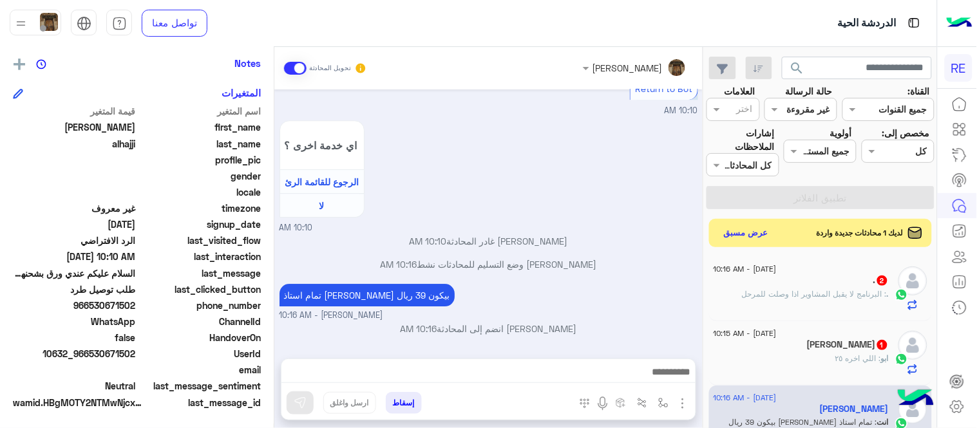
scroll to position [2219, 0]
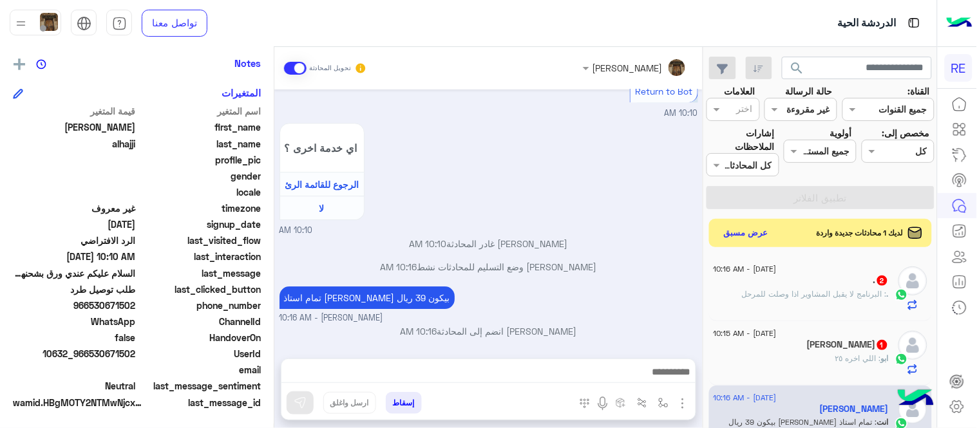
click at [595, 213] on div "[DATE] هل أنت ؟ كابتن 👨🏻‍✈️ عميل 🧳 رحال (مرشد مرخص) 🏖️ 02:12 PM عميل � 02:12 PM…" at bounding box center [488, 217] width 428 height 256
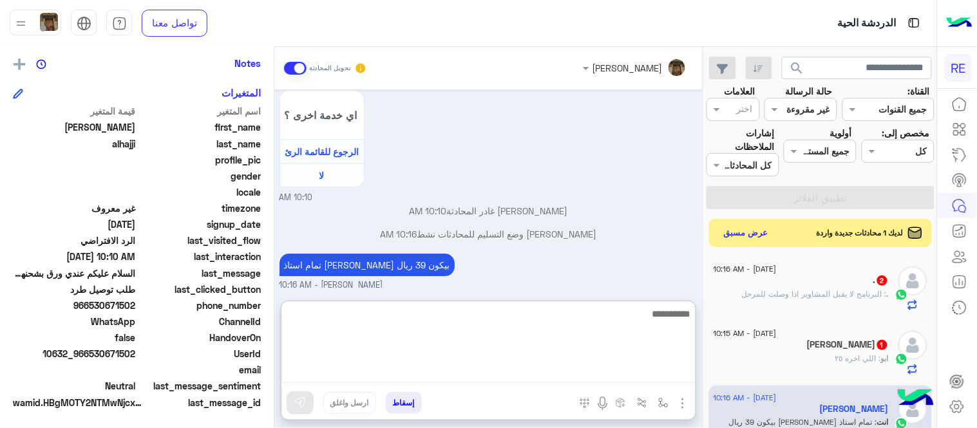
click at [556, 363] on textarea at bounding box center [488, 344] width 414 height 77
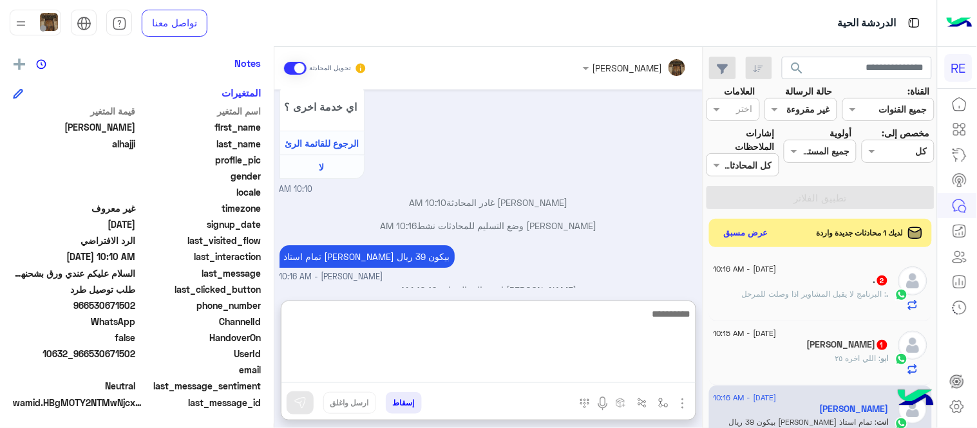
scroll to position [2277, 0]
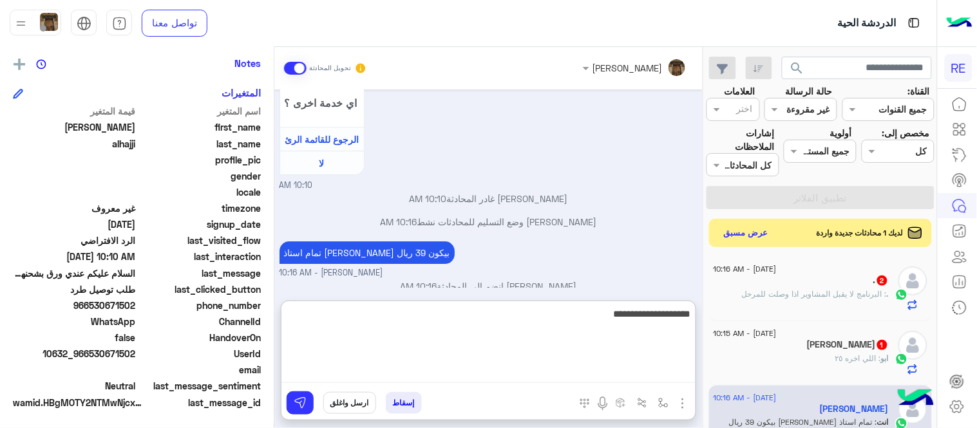
type textarea "**********"
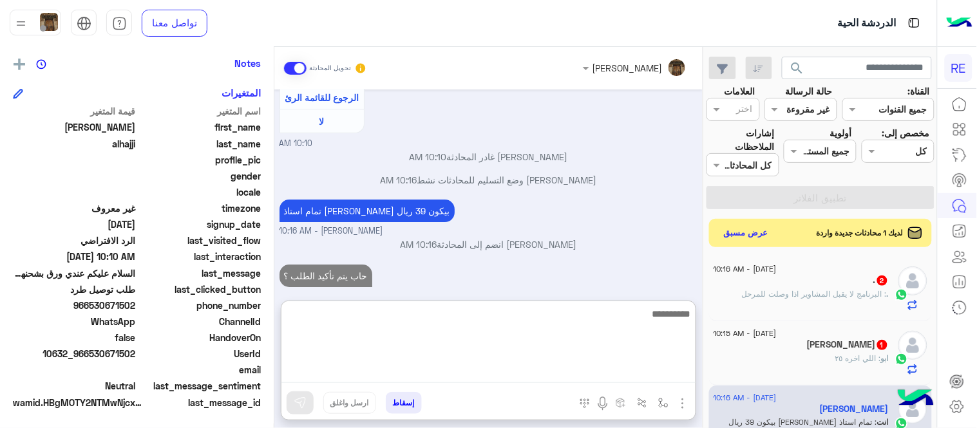
click at [621, 306] on textarea at bounding box center [488, 344] width 414 height 77
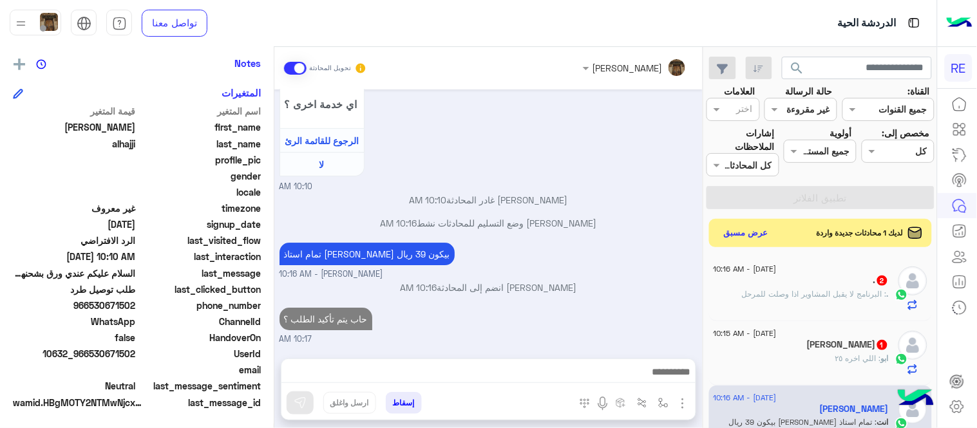
click at [652, 292] on div "[PERSON_NAME] تحويل المحادثة [DATE] هل أنت ؟ كابتن 👨🏻‍✈️ عميل 🧳 رحال (مرشد مرخص…" at bounding box center [488, 240] width 428 height 386
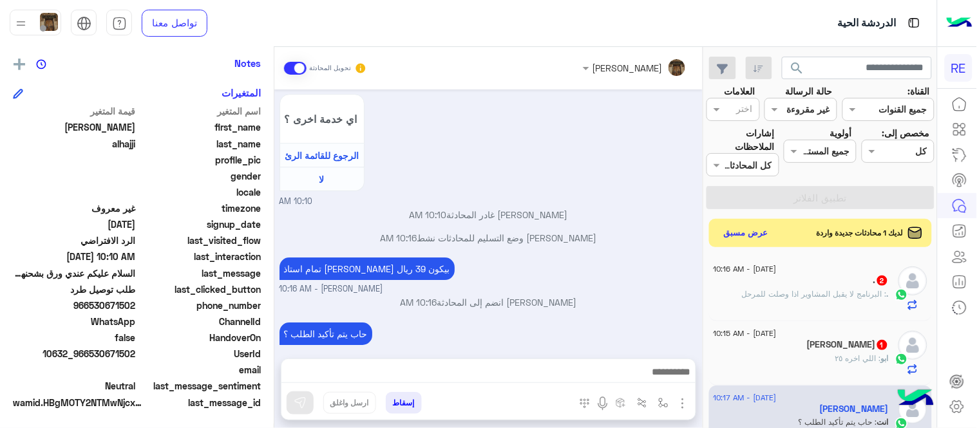
click at [633, 283] on small "[PERSON_NAME] - 10:16 AM" at bounding box center [488, 289] width 418 height 12
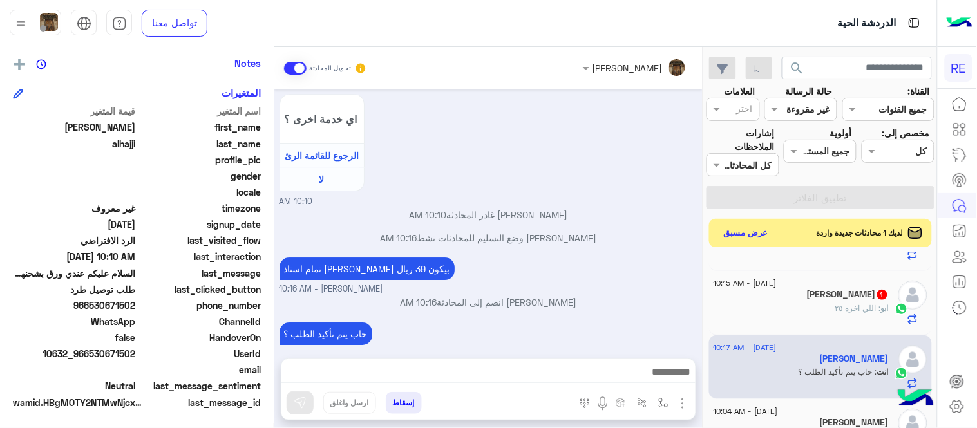
scroll to position [0, 0]
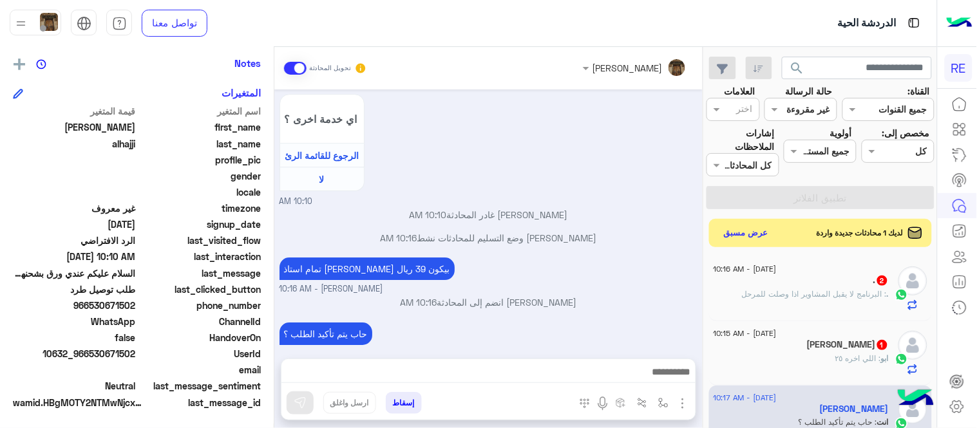
click at [821, 281] on div ". 2" at bounding box center [800, 282] width 175 height 14
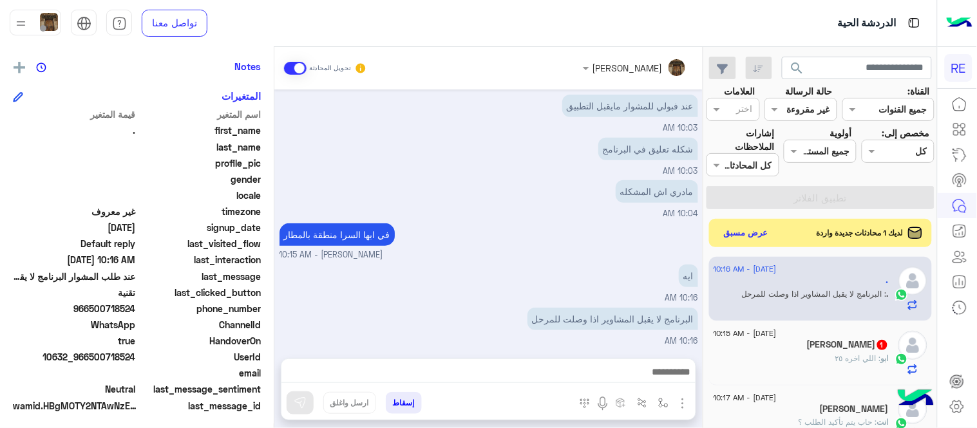
scroll to position [264, 0]
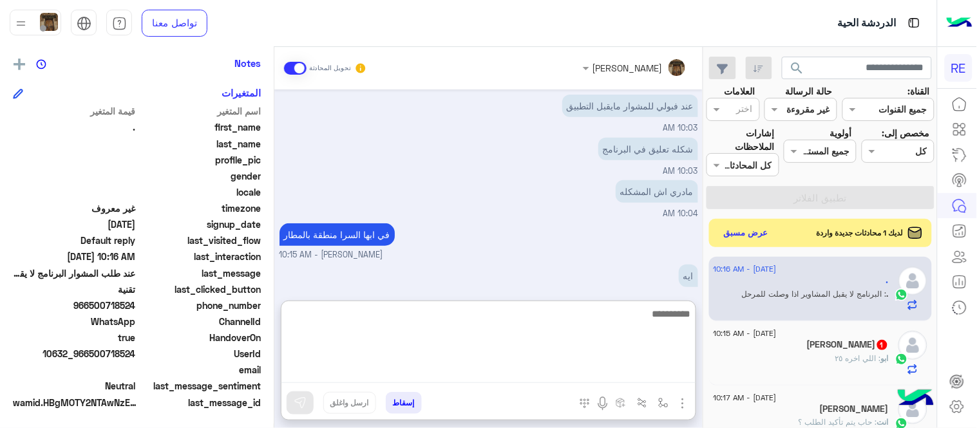
click at [507, 366] on textarea at bounding box center [488, 344] width 414 height 77
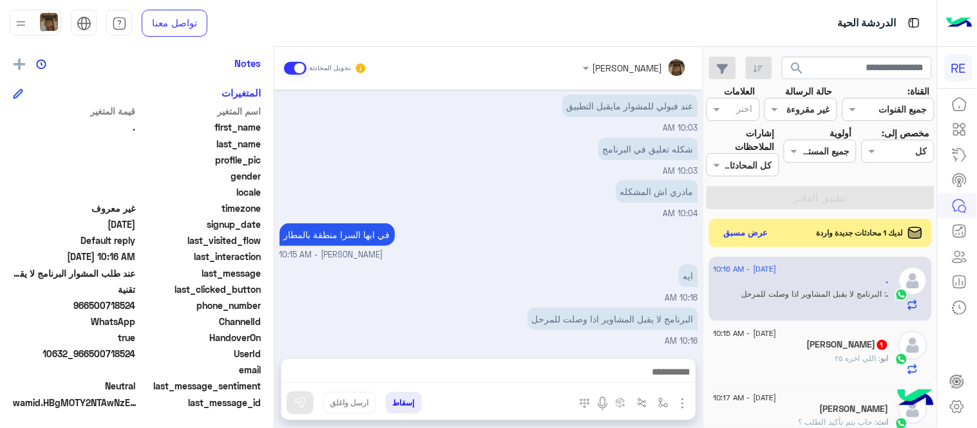
click at [537, 272] on div "ايه 10:16 AM" at bounding box center [488, 282] width 418 height 43
